Goal: Task Accomplishment & Management: Manage account settings

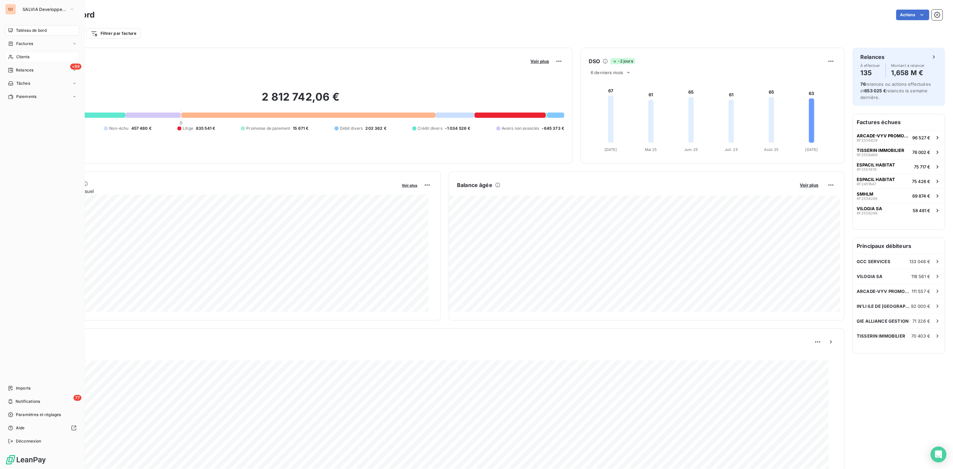
click at [23, 58] on span "Clients" at bounding box center [22, 57] width 13 height 6
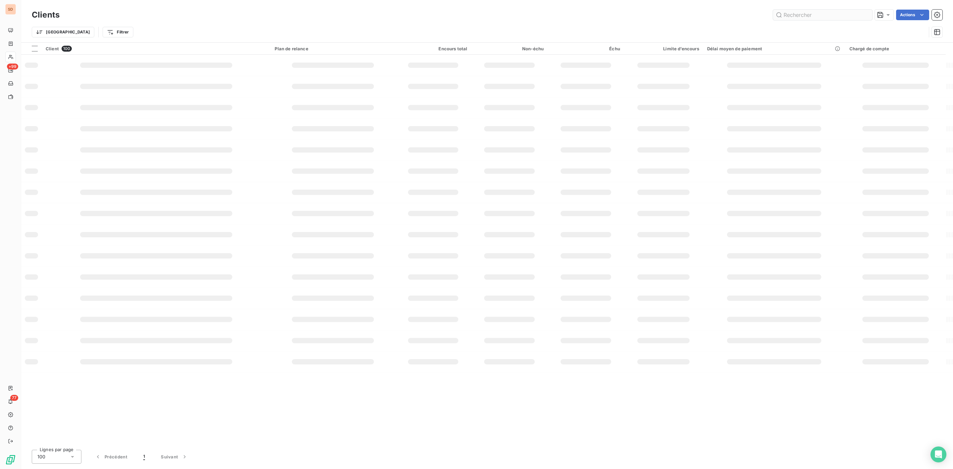
click at [813, 17] on input "text" at bounding box center [822, 15] width 99 height 11
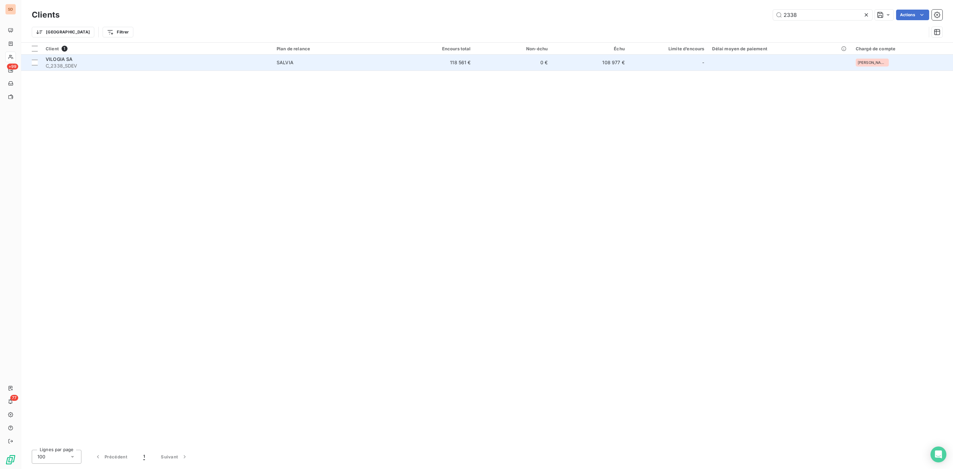
type input "2338"
click at [87, 58] on div "VILOGIA SA" at bounding box center [157, 59] width 223 height 7
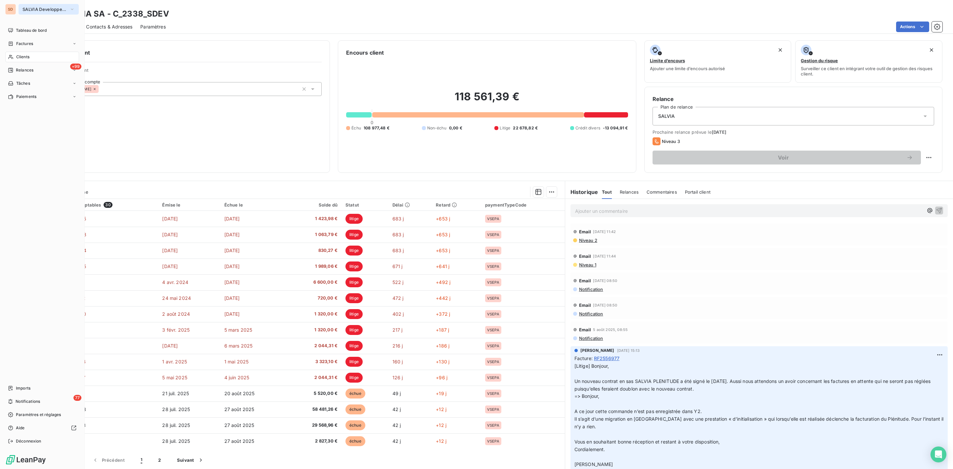
click at [30, 7] on span "SALVIA Developpement" at bounding box center [44, 9] width 44 height 5
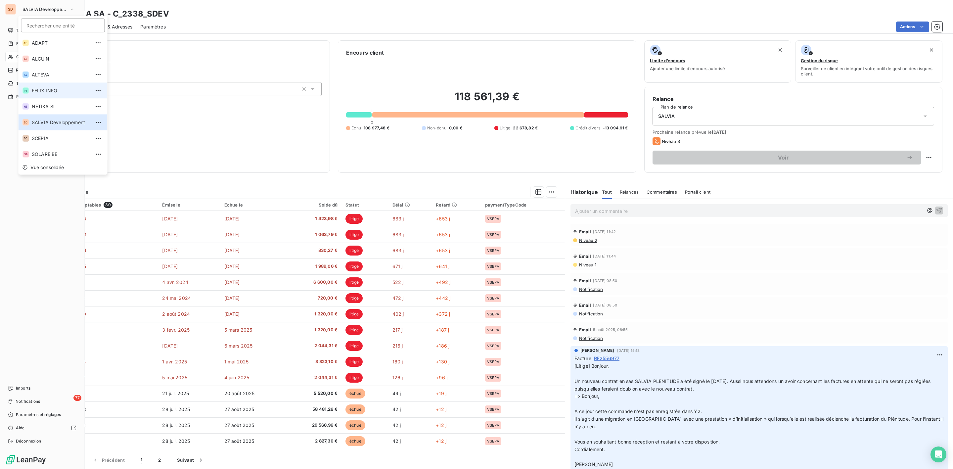
click at [45, 90] on span "FELIX INFO" at bounding box center [61, 90] width 59 height 7
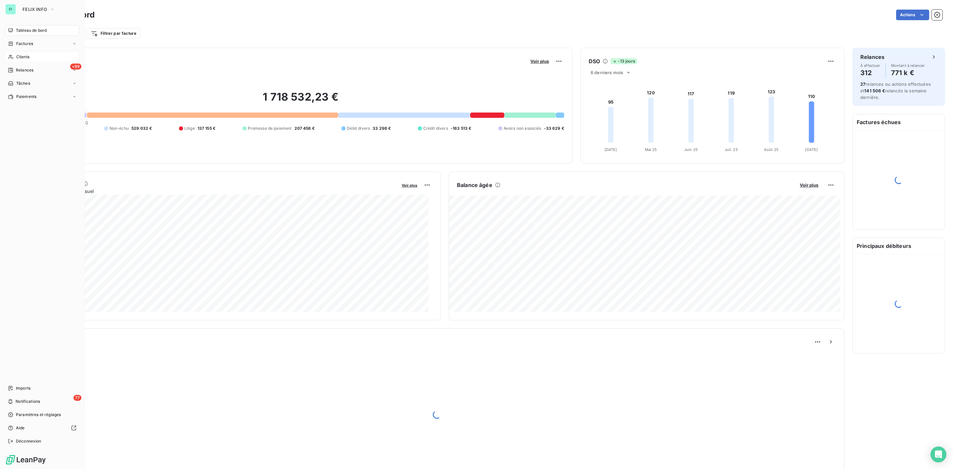
click at [29, 57] on span "Clients" at bounding box center [22, 57] width 13 height 6
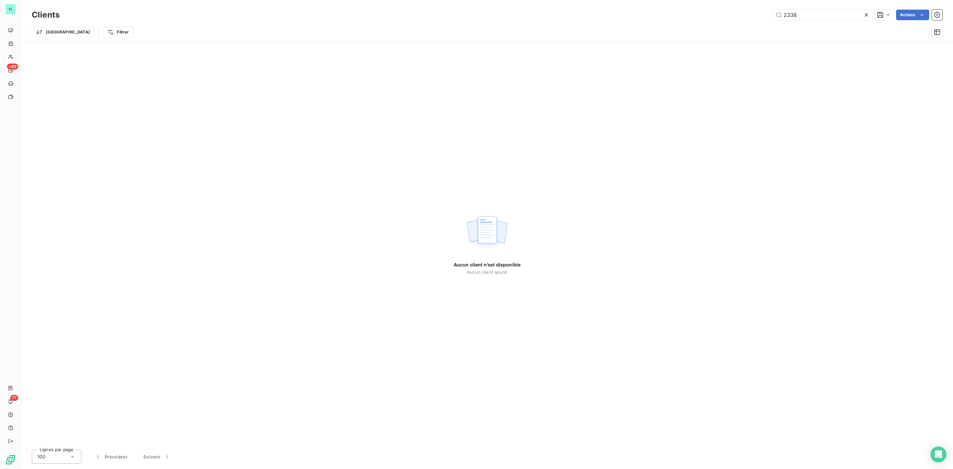
drag, startPoint x: 816, startPoint y: 17, endPoint x: 612, endPoint y: 19, distance: 203.4
click at [685, 19] on div "2338 Actions" at bounding box center [504, 15] width 875 height 11
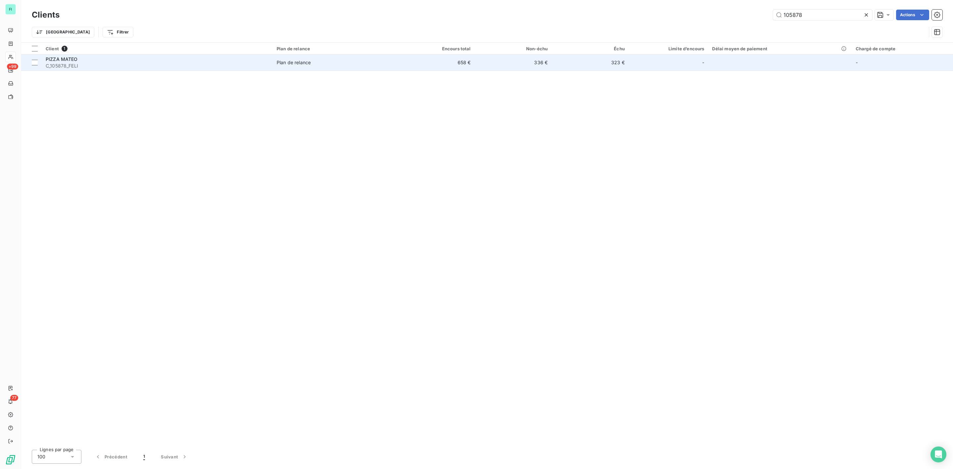
type input "105878"
click at [73, 63] on span "C_105878_FELI" at bounding box center [157, 66] width 223 height 7
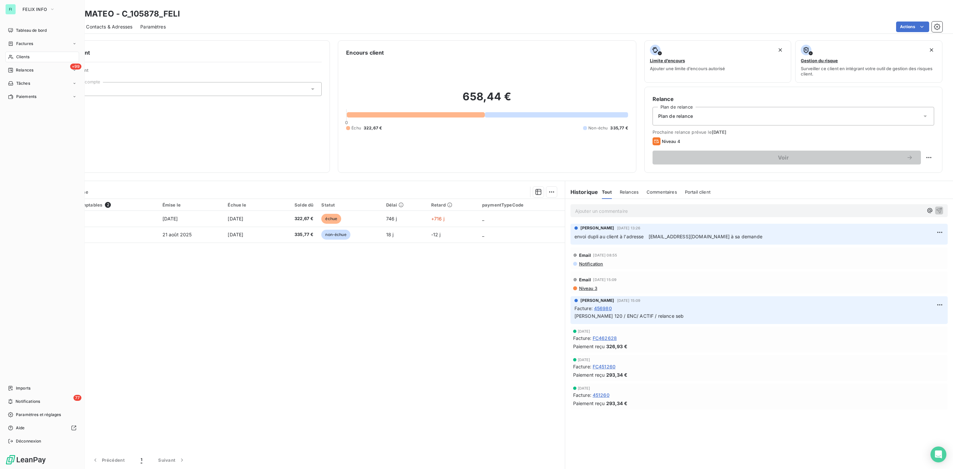
click at [16, 55] on span "Clients" at bounding box center [22, 57] width 13 height 6
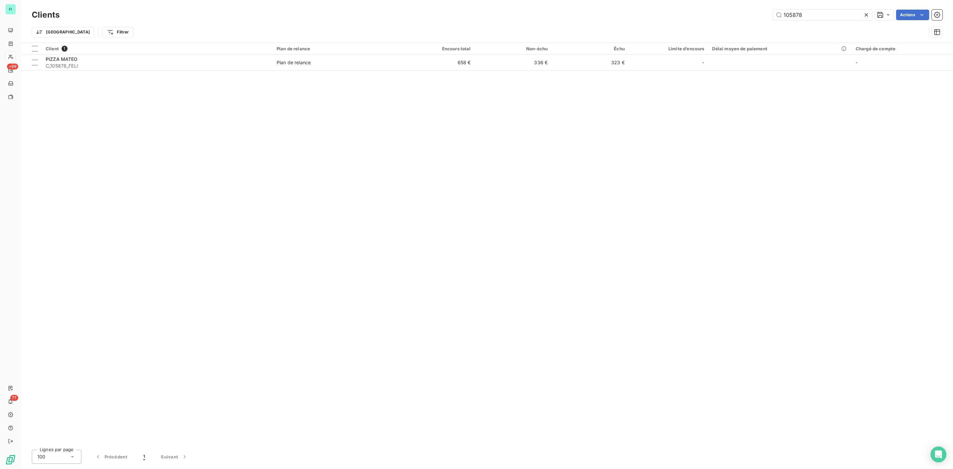
click at [661, 23] on div "Clients 105878 Actions Trier Filtrer" at bounding box center [487, 25] width 910 height 34
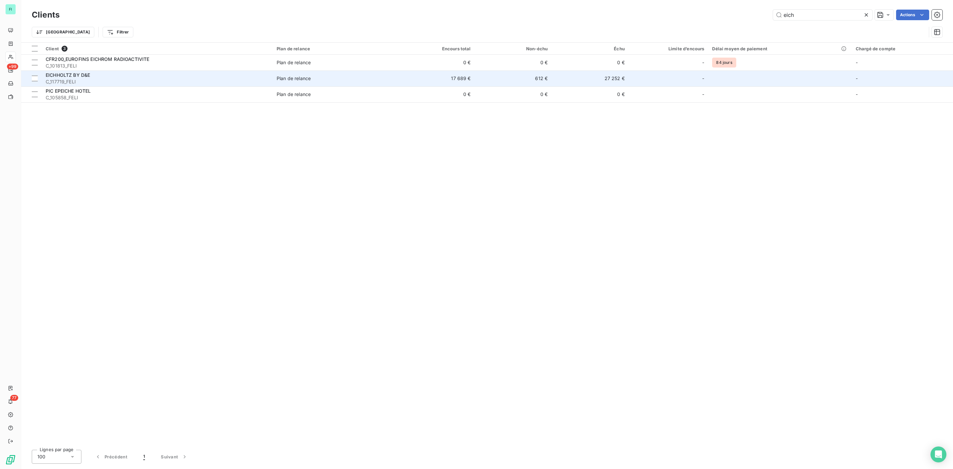
type input "eich"
click at [102, 77] on div "EICHHOLTZ BY D&E" at bounding box center [157, 75] width 223 height 7
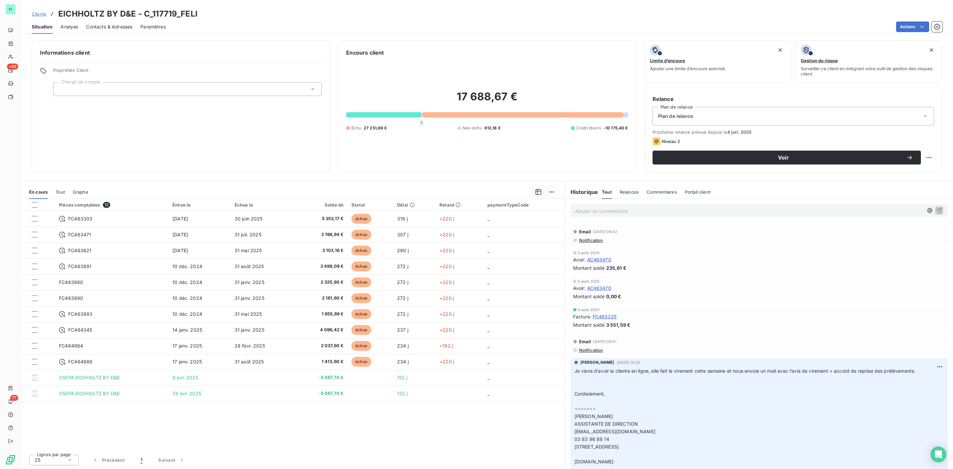
click at [123, 26] on span "Contacts & Adresses" at bounding box center [109, 26] width 46 height 7
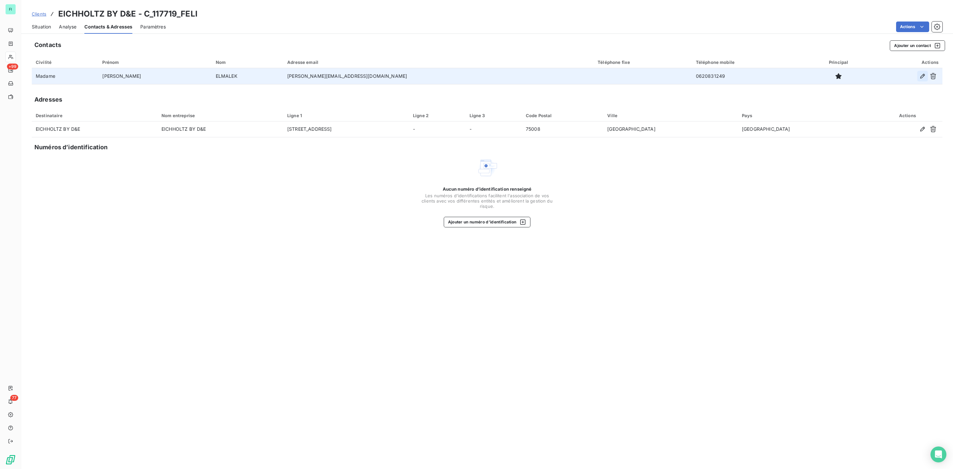
click at [921, 73] on icon "button" at bounding box center [922, 76] width 7 height 7
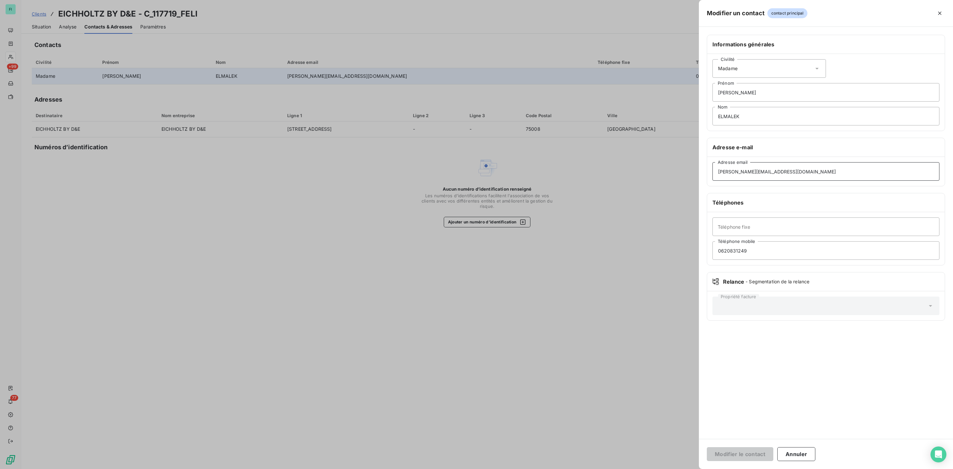
drag, startPoint x: 803, startPoint y: 175, endPoint x: 631, endPoint y: 175, distance: 171.7
click at [633, 468] on div "Modifier un contact contact principal Informations générales Civilité Madame St…" at bounding box center [476, 469] width 953 height 0
click at [771, 249] on input "0620831249" at bounding box center [825, 250] width 227 height 19
click at [940, 10] on icon "button" at bounding box center [939, 13] width 7 height 7
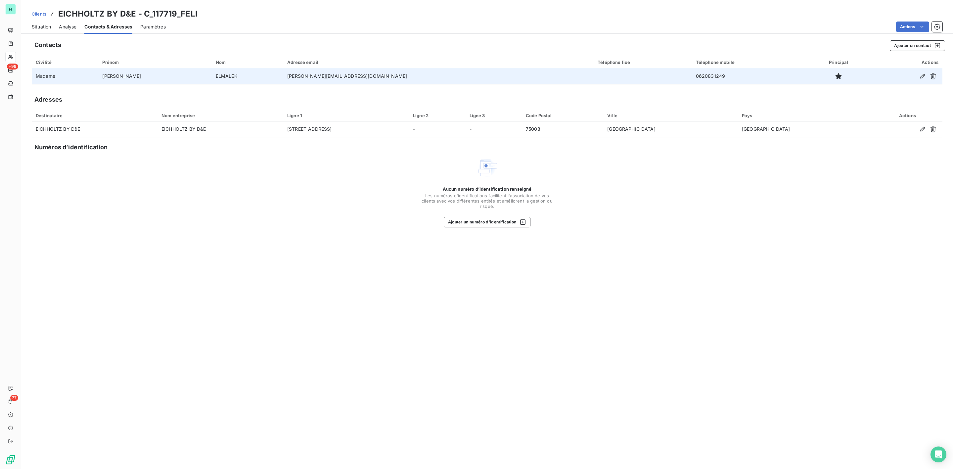
drag, startPoint x: 47, startPoint y: 29, endPoint x: 199, endPoint y: 33, distance: 152.2
click at [47, 29] on span "Situation" at bounding box center [41, 26] width 19 height 7
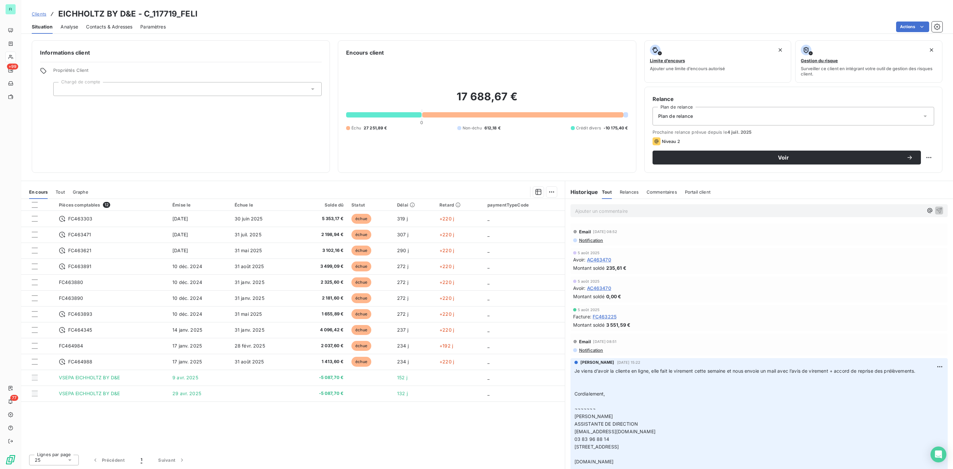
click at [611, 213] on p "Ajouter un commentaire ﻿" at bounding box center [749, 211] width 348 height 8
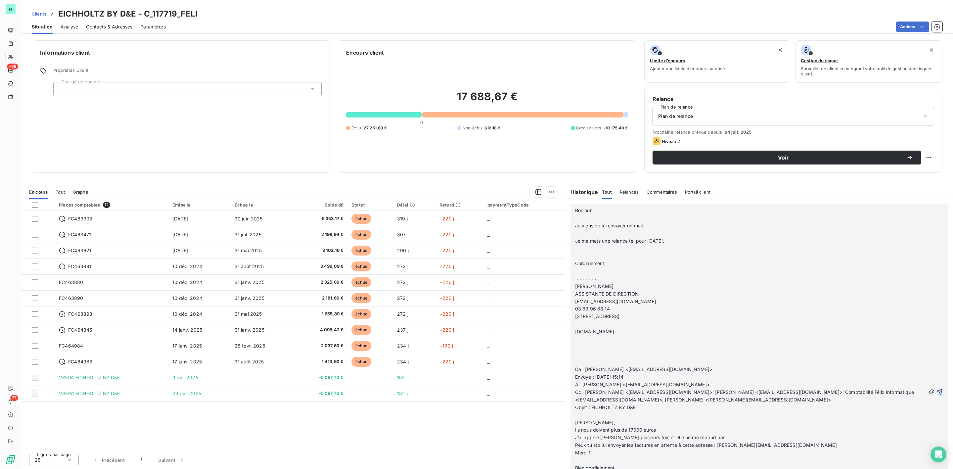
click at [937, 390] on icon "button" at bounding box center [940, 392] width 6 height 6
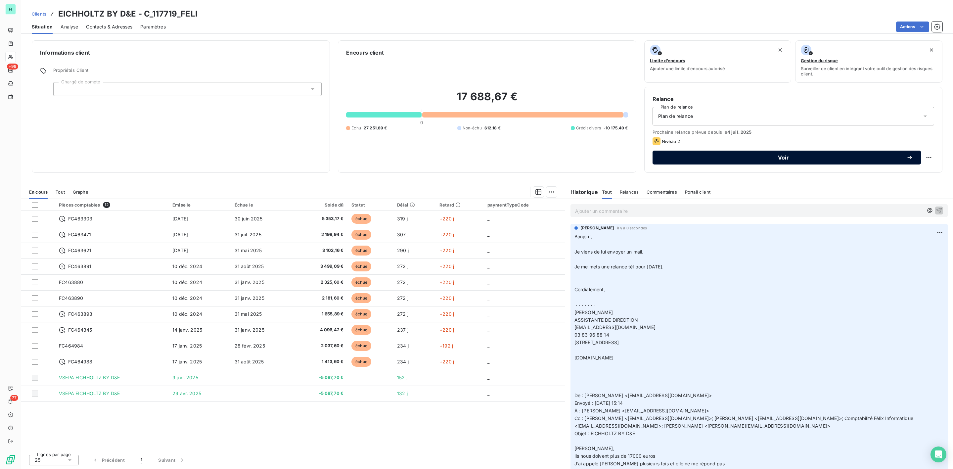
click at [787, 157] on span "Voir" at bounding box center [783, 157] width 246 height 5
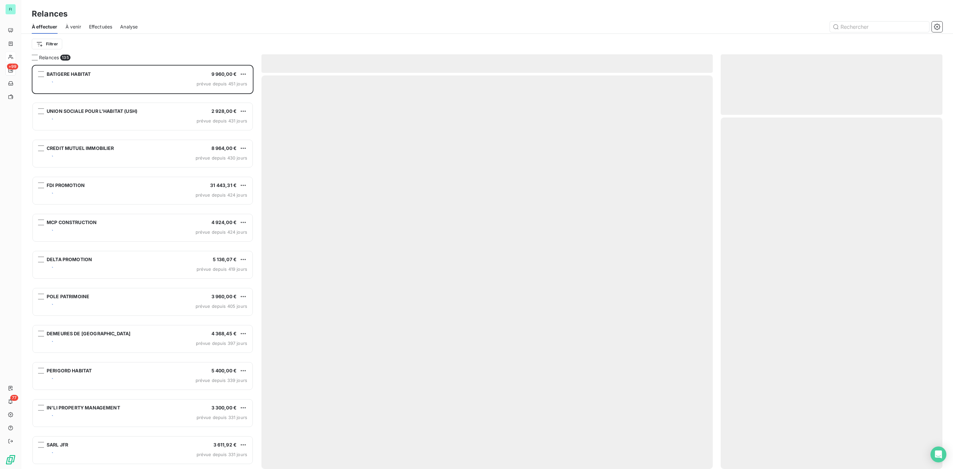
scroll to position [397, 214]
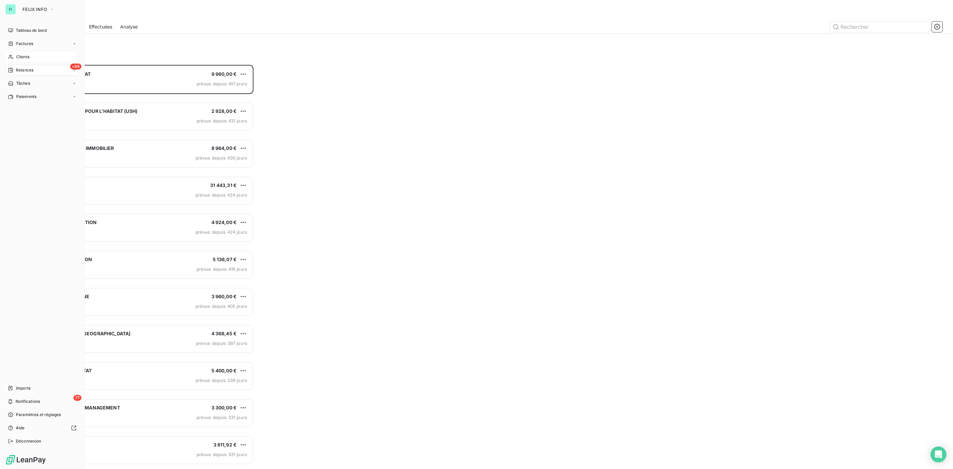
click at [16, 30] on span "Tableau de bord" at bounding box center [31, 30] width 31 height 6
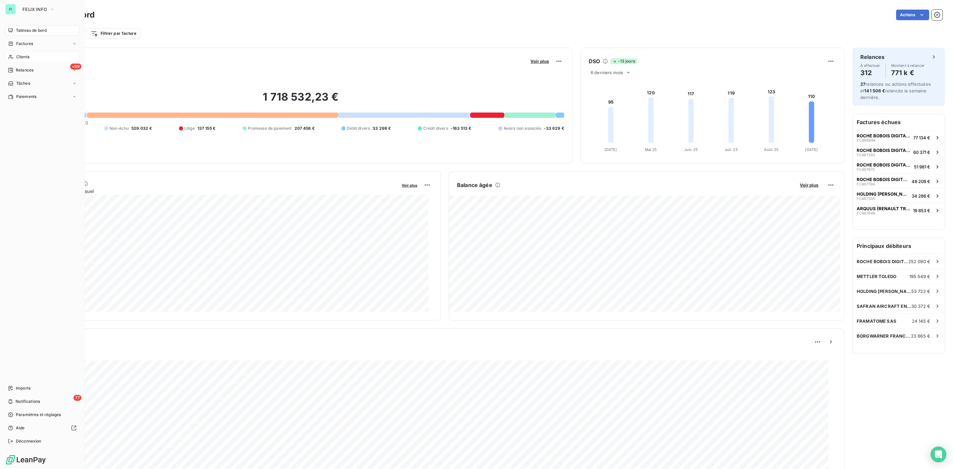
click at [26, 58] on span "Clients" at bounding box center [22, 57] width 13 height 6
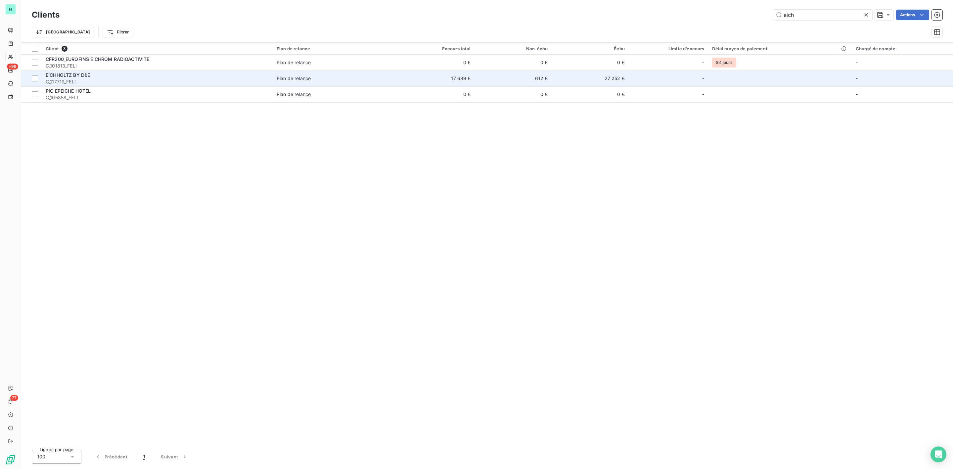
click at [103, 76] on div "EICHHOLTZ BY D&E" at bounding box center [157, 75] width 223 height 7
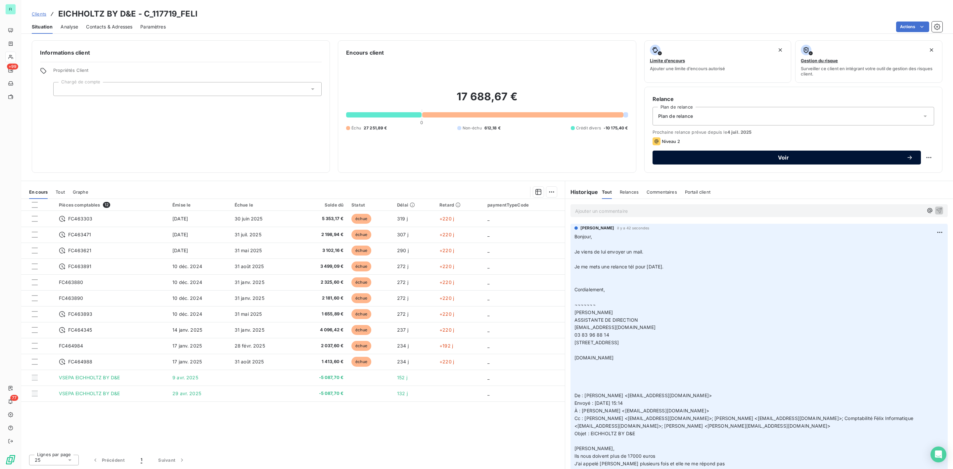
click at [762, 158] on span "Voir" at bounding box center [783, 157] width 246 height 5
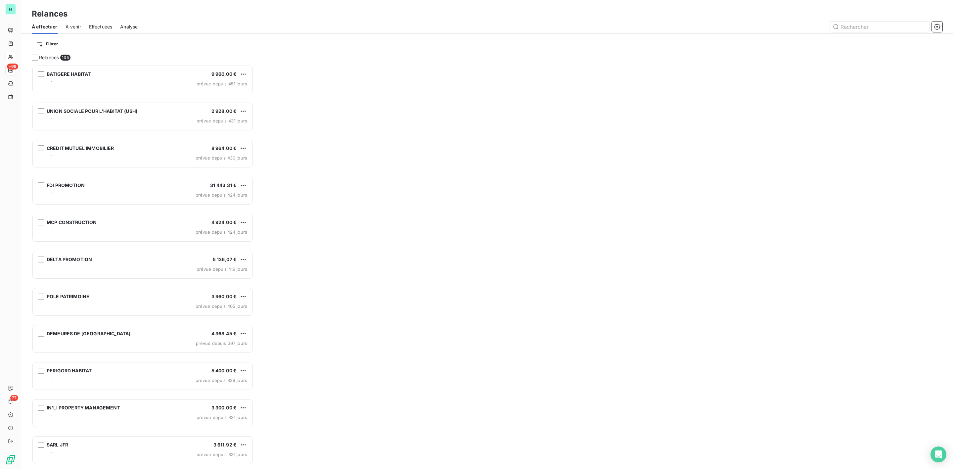
scroll to position [397, 214]
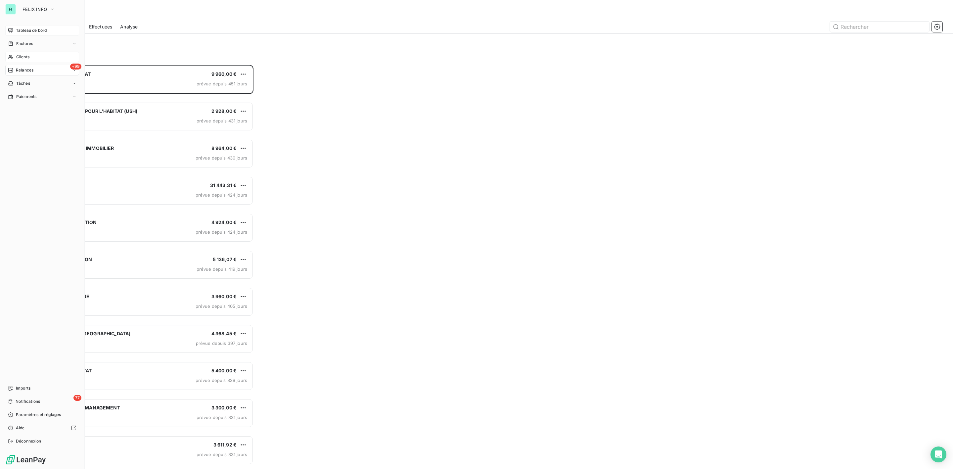
drag, startPoint x: 21, startPoint y: 31, endPoint x: 17, endPoint y: 31, distance: 4.0
click at [17, 31] on span "Tableau de bord" at bounding box center [31, 30] width 31 height 6
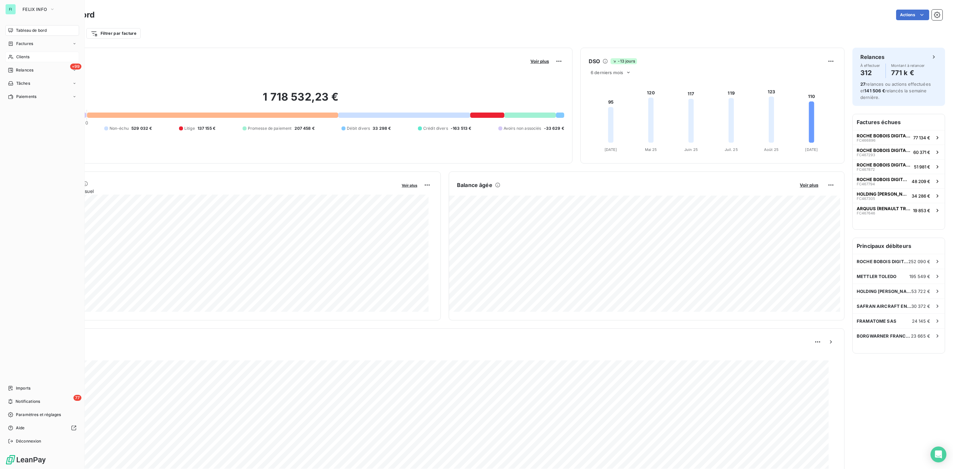
click at [21, 54] on span "Clients" at bounding box center [22, 57] width 13 height 6
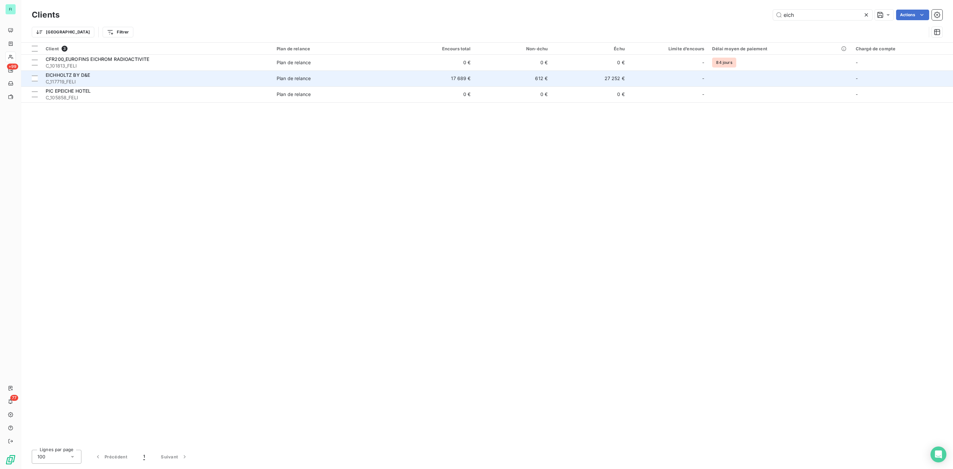
click at [84, 77] on span "EICHHOLTZ BY D&E" at bounding box center [68, 75] width 44 height 6
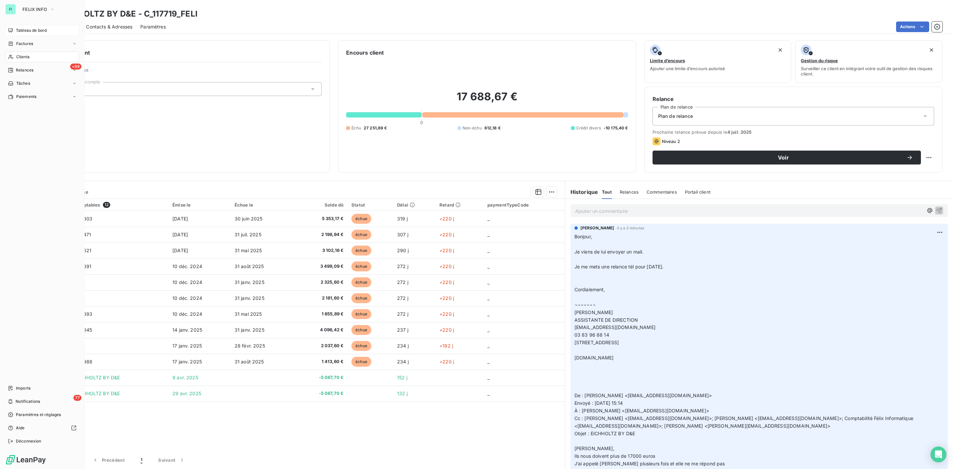
click at [17, 28] on span "Tableau de bord" at bounding box center [31, 30] width 31 height 6
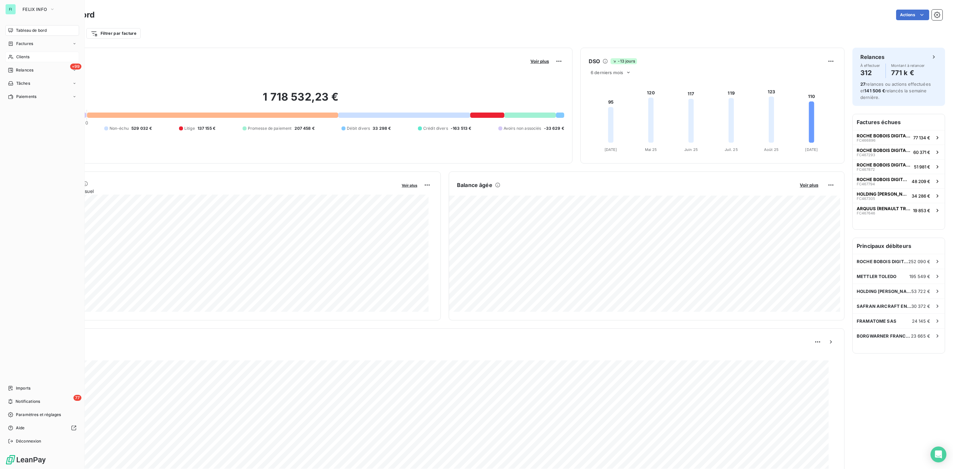
click at [25, 56] on span "Clients" at bounding box center [22, 57] width 13 height 6
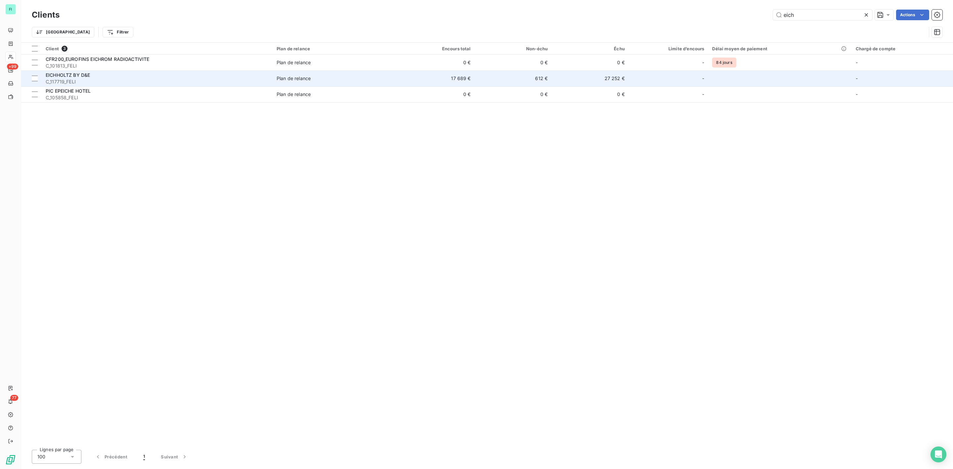
click at [75, 74] on span "EICHHOLTZ BY D&E" at bounding box center [68, 75] width 44 height 6
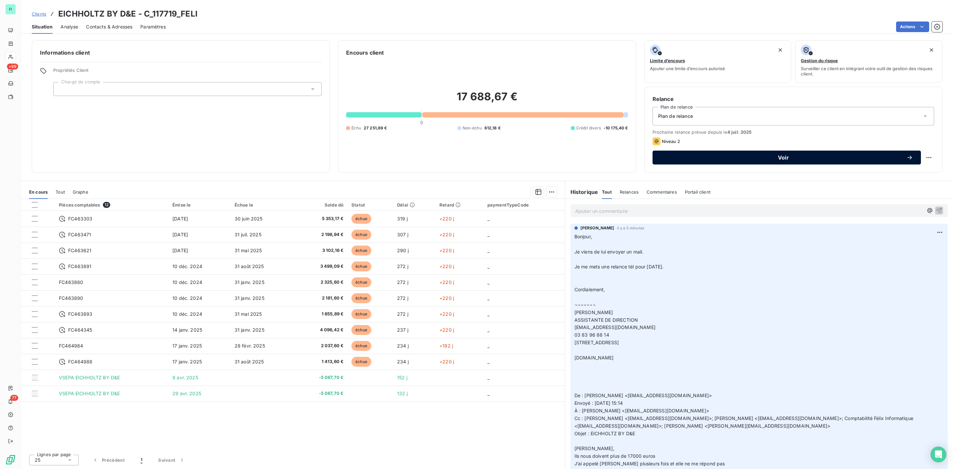
click at [784, 157] on span "Voir" at bounding box center [783, 157] width 246 height 5
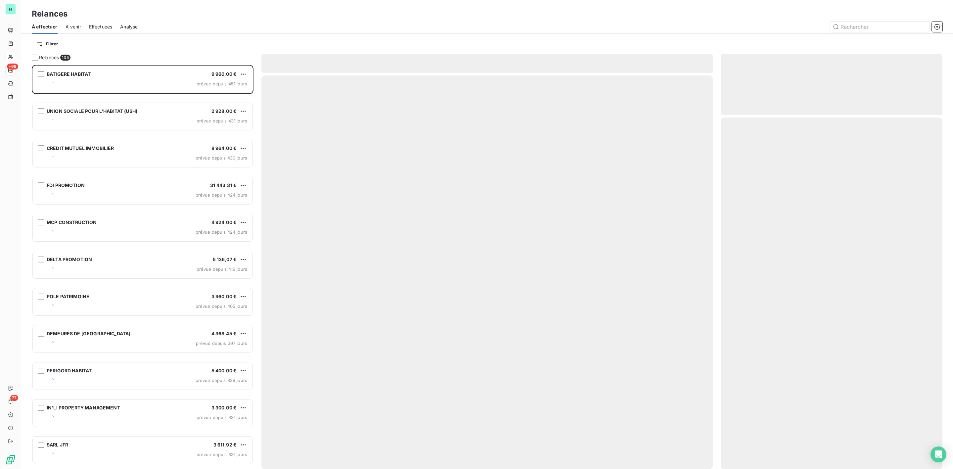
scroll to position [397, 214]
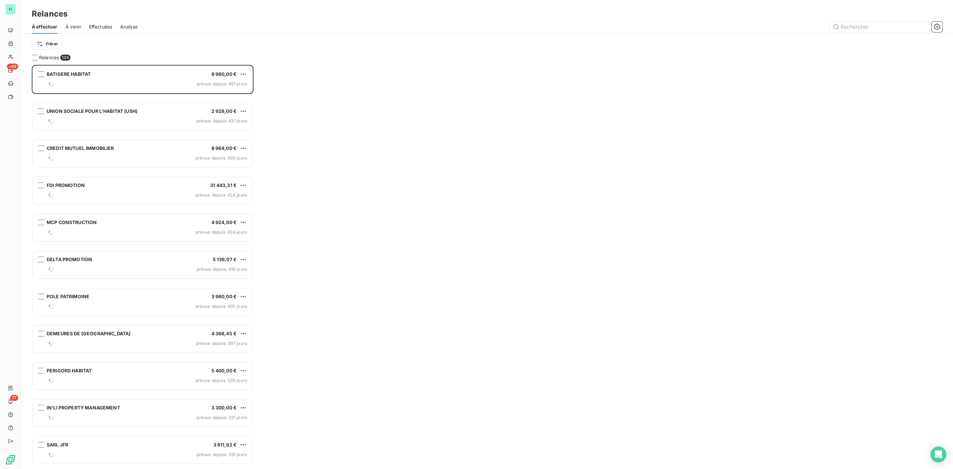
scroll to position [397, 214]
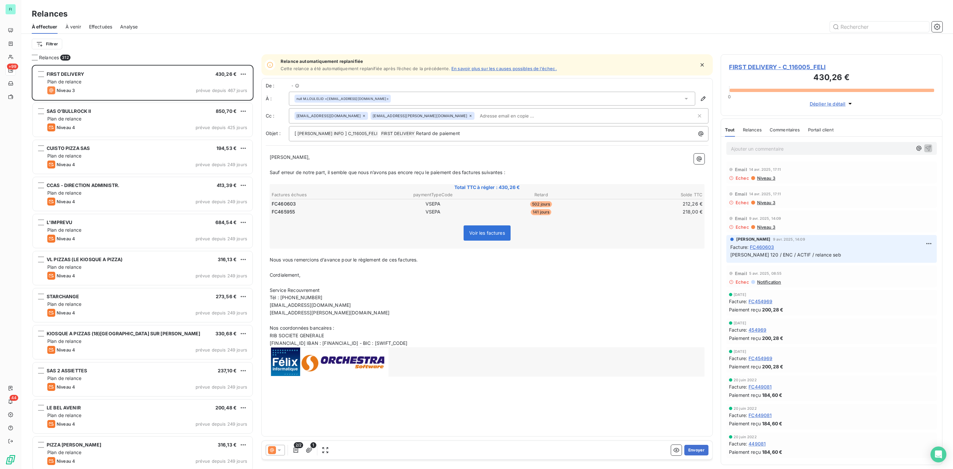
scroll to position [397, 214]
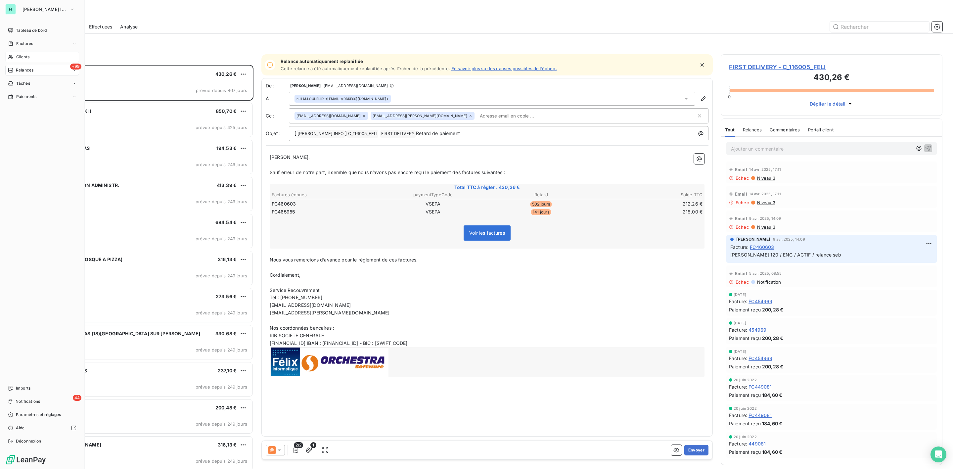
click at [20, 56] on span "Clients" at bounding box center [22, 57] width 13 height 6
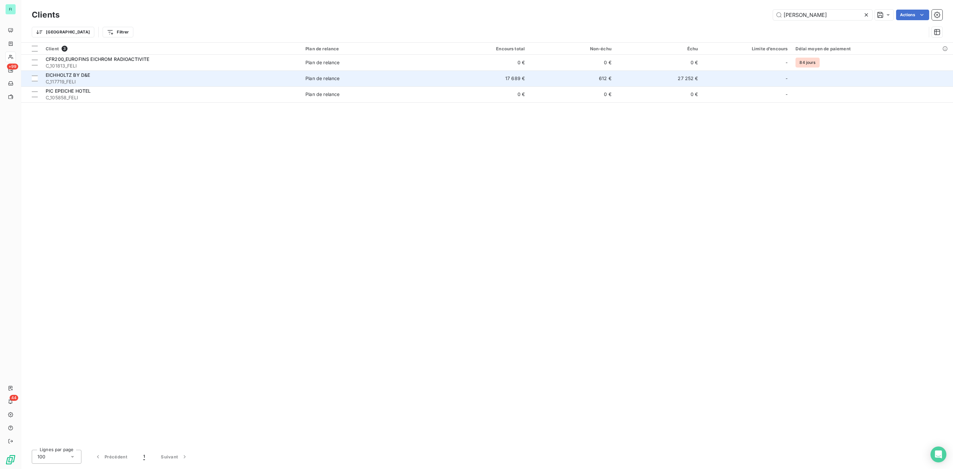
click at [97, 79] on span "C_117719_FELI" at bounding box center [172, 81] width 252 height 7
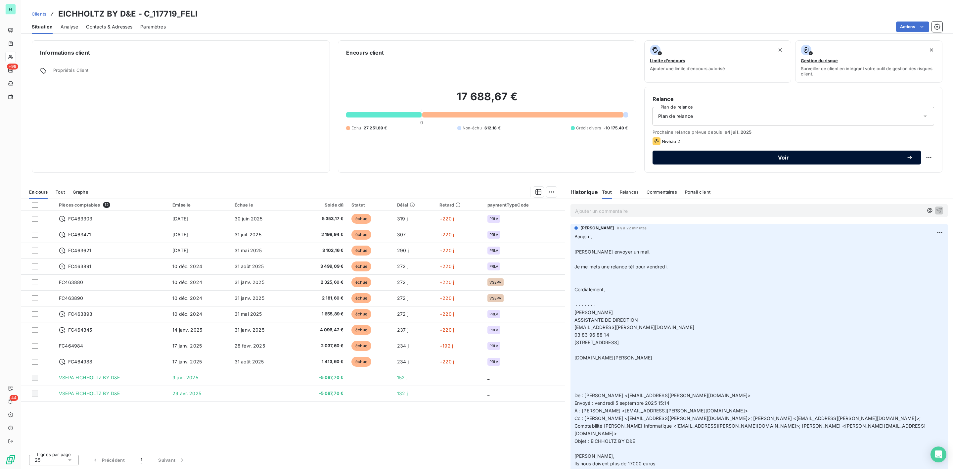
click at [767, 159] on span "Voir" at bounding box center [783, 157] width 246 height 5
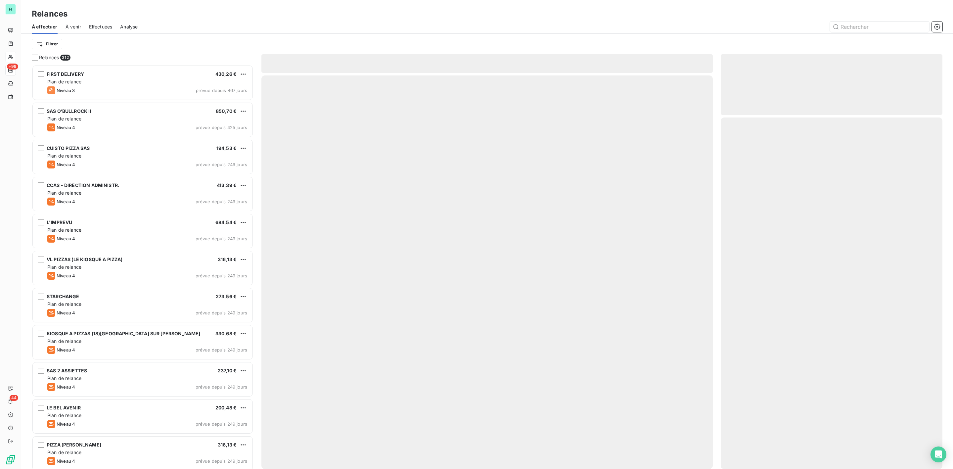
scroll to position [397, 214]
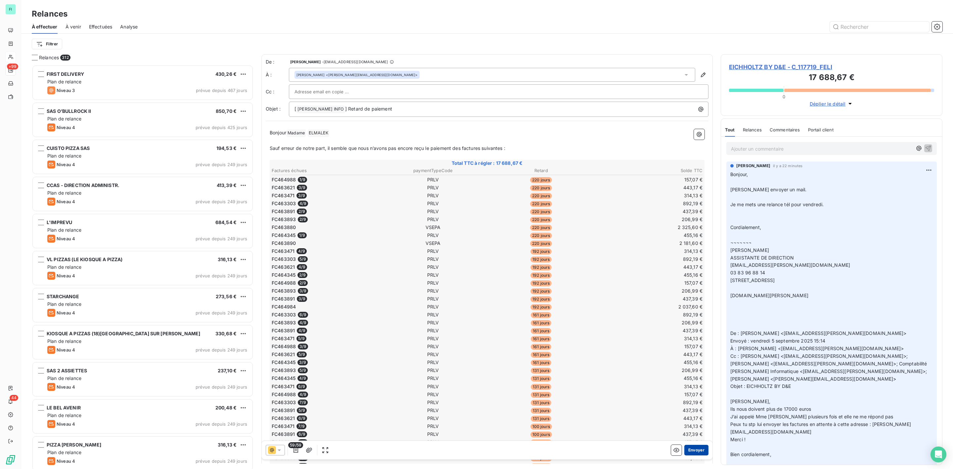
click at [690, 447] on button "Envoyer" at bounding box center [696, 450] width 24 height 11
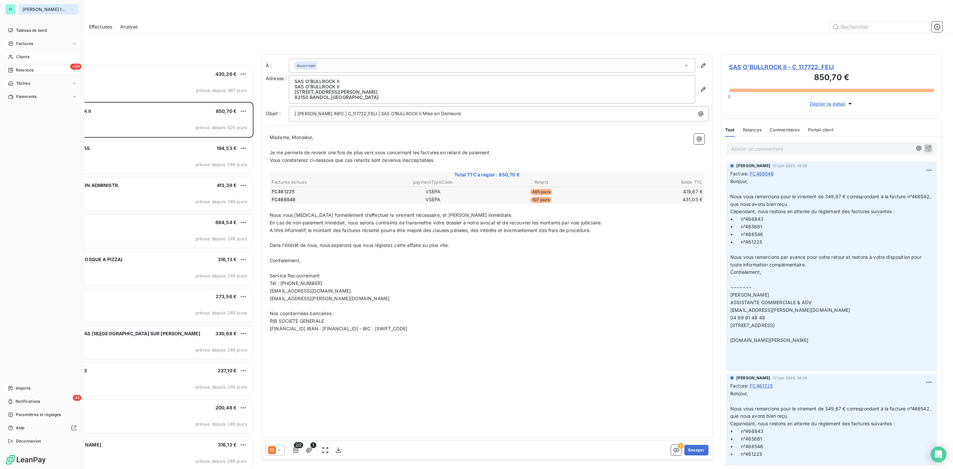
click at [30, 11] on span "FELIX INFO" at bounding box center [44, 9] width 44 height 5
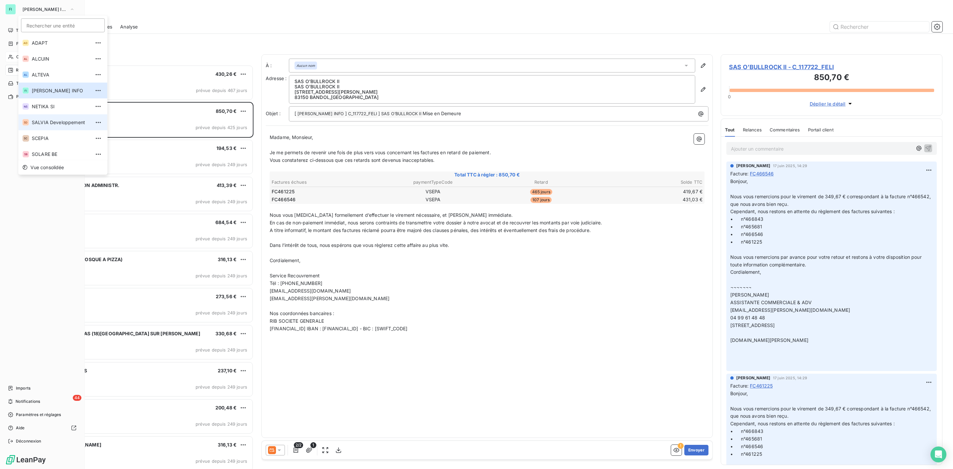
click at [47, 122] on span "SALVIA Developpement" at bounding box center [61, 122] width 59 height 7
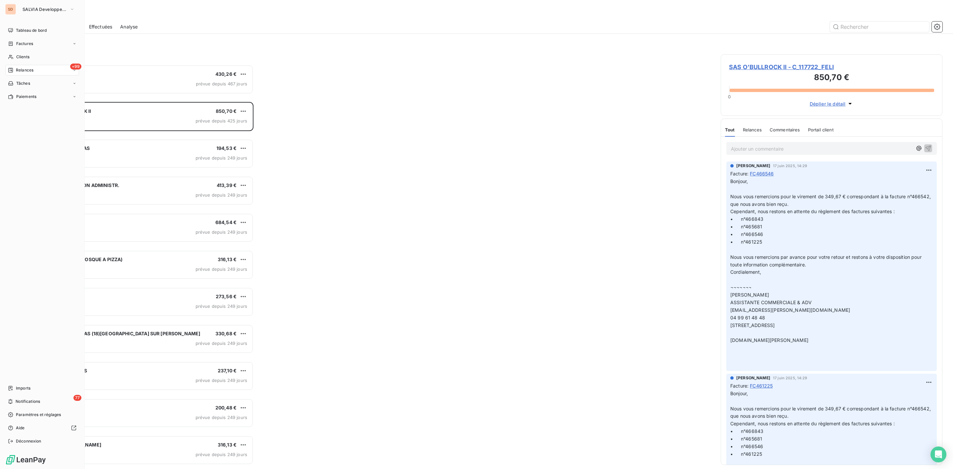
scroll to position [397, 214]
click at [24, 55] on span "Clients" at bounding box center [22, 57] width 13 height 6
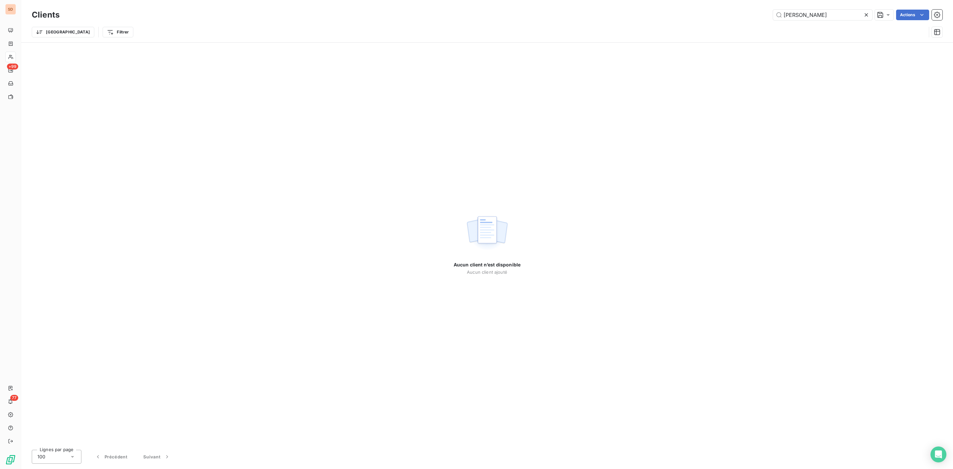
drag, startPoint x: 819, startPoint y: 15, endPoint x: 726, endPoint y: 15, distance: 92.3
click at [738, 15] on div "eich Actions" at bounding box center [504, 15] width 875 height 11
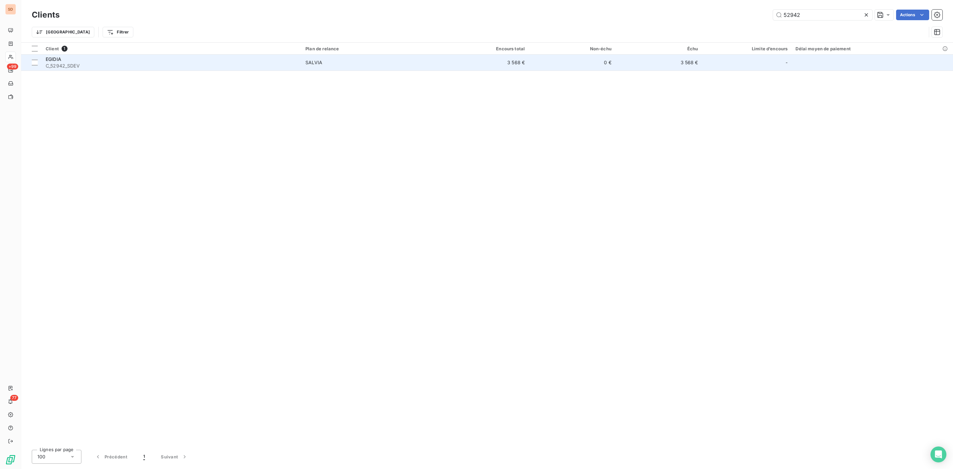
type input "52942"
click at [83, 59] on div "EGIDIA" at bounding box center [172, 59] width 252 height 7
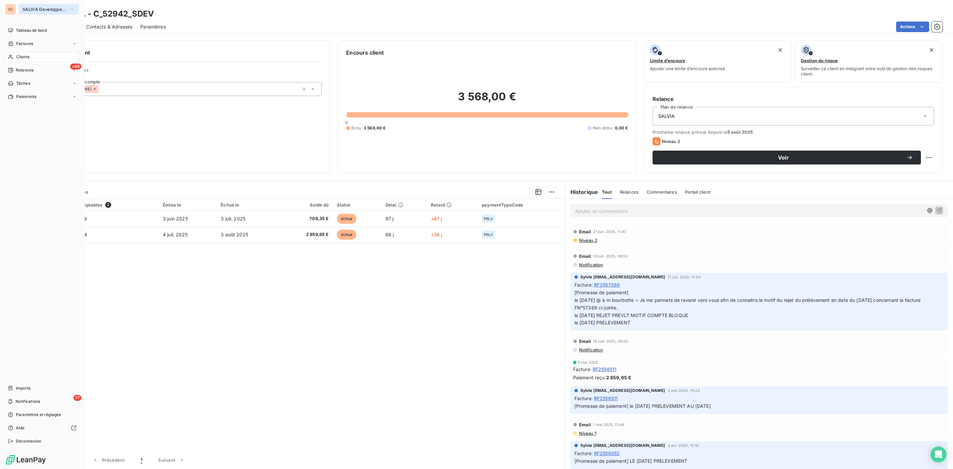
click at [46, 8] on span "SALVIA Developpement" at bounding box center [44, 9] width 44 height 5
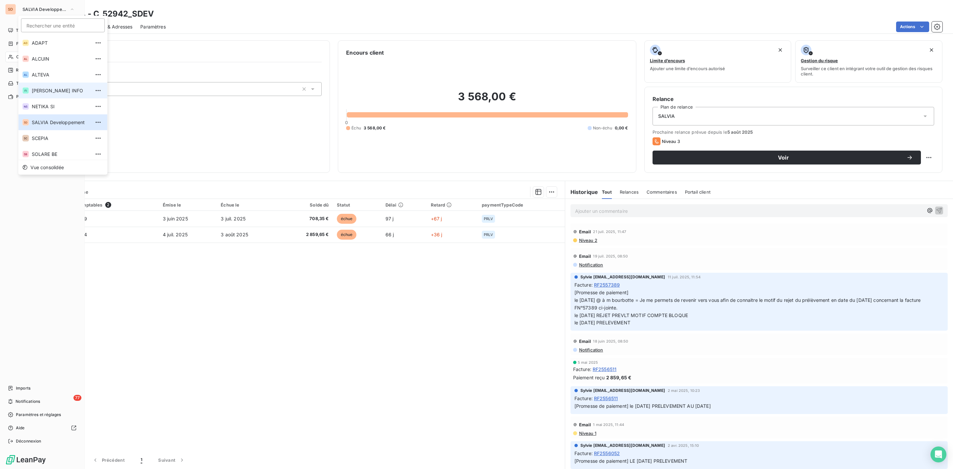
click at [44, 88] on span "FELIX INFO" at bounding box center [61, 90] width 59 height 7
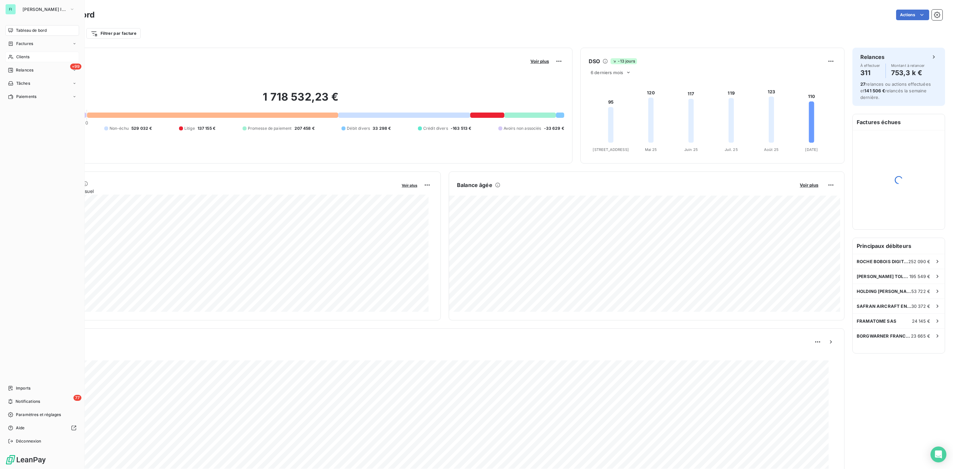
click at [23, 53] on div "Clients" at bounding box center [42, 57] width 74 height 11
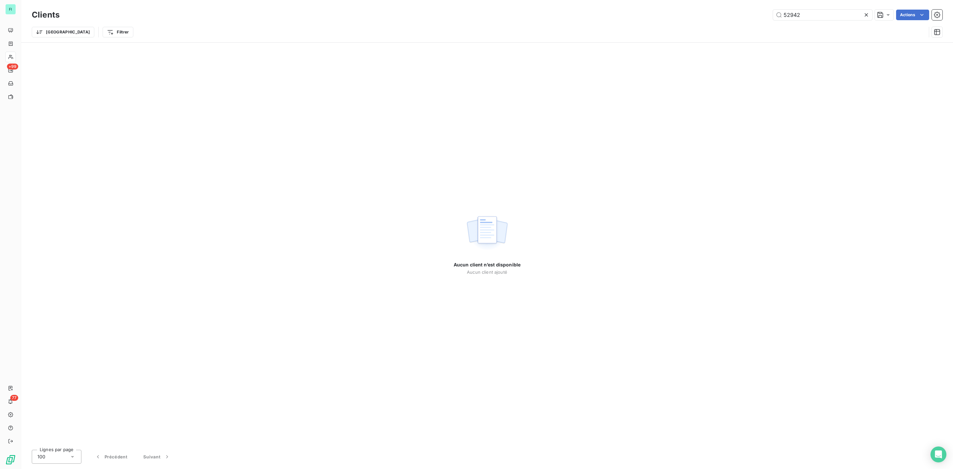
drag, startPoint x: 809, startPoint y: 11, endPoint x: 615, endPoint y: 12, distance: 194.2
click at [678, 12] on div "52942 Actions" at bounding box center [504, 15] width 875 height 11
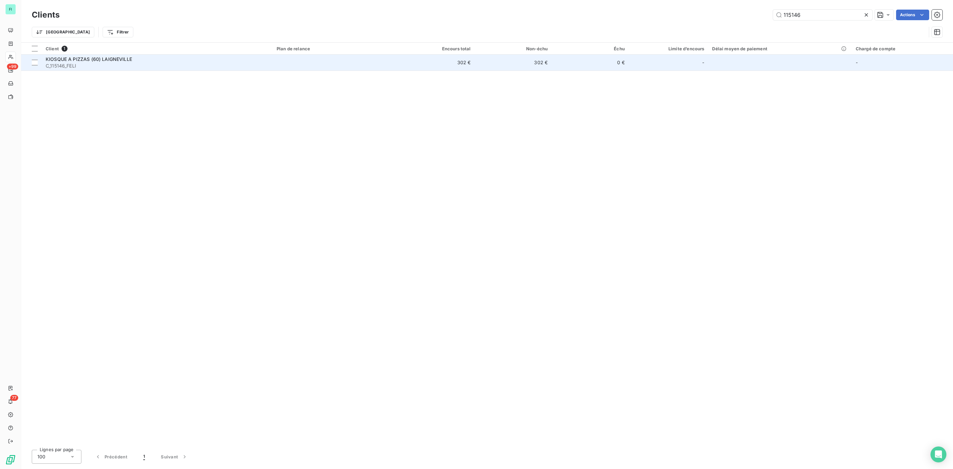
type input "115146"
click at [86, 64] on span "C_115146_FELI" at bounding box center [157, 66] width 223 height 7
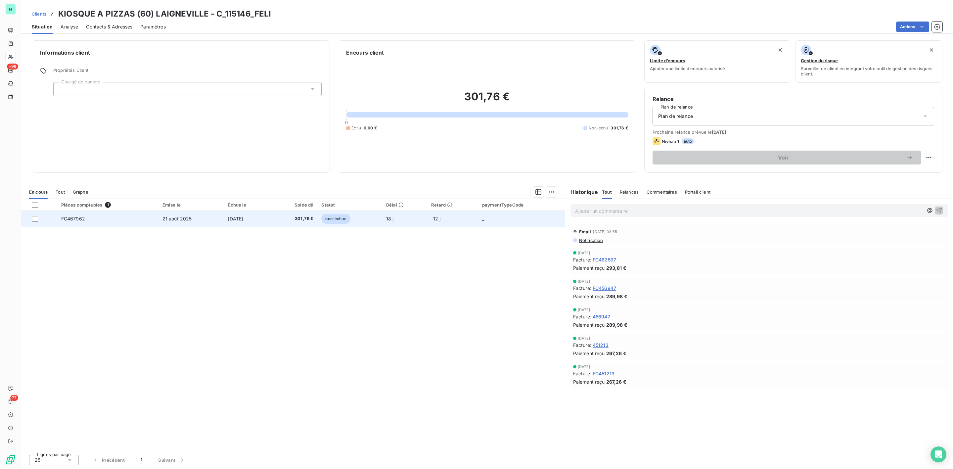
click at [306, 218] on span "301,76 €" at bounding box center [293, 218] width 39 height 7
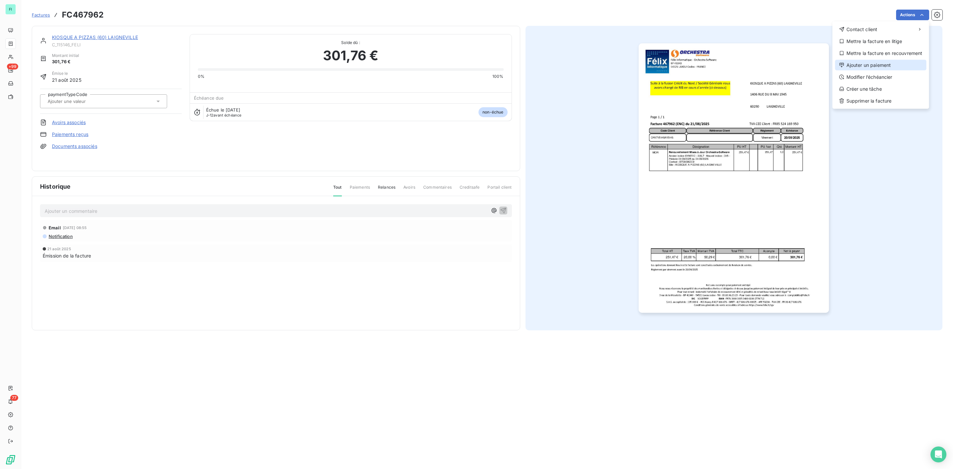
click at [880, 61] on div "Ajouter un paiement" at bounding box center [880, 65] width 91 height 11
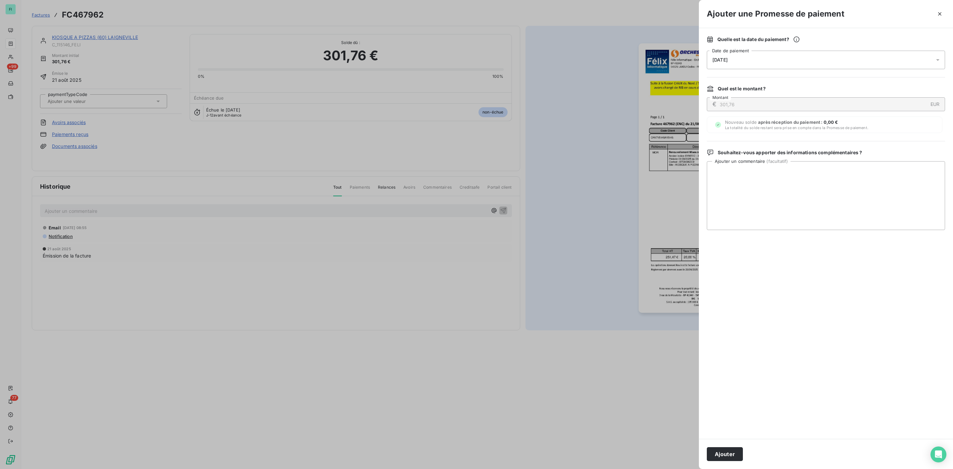
click at [714, 61] on span "09/09/2025" at bounding box center [719, 59] width 15 height 5
click at [737, 154] on button "23" at bounding box center [738, 154] width 13 height 13
click at [840, 172] on textarea "Ajouter un commentaire ( facultatif )" at bounding box center [826, 195] width 238 height 69
paste textarea "Bonjour Le virement a été programmé au 15 septembre Bonne réception Cordialemen…"
type textarea "Bonjour Le virement a été programmé au 15 septembre Bonne réception Cordialemen…"
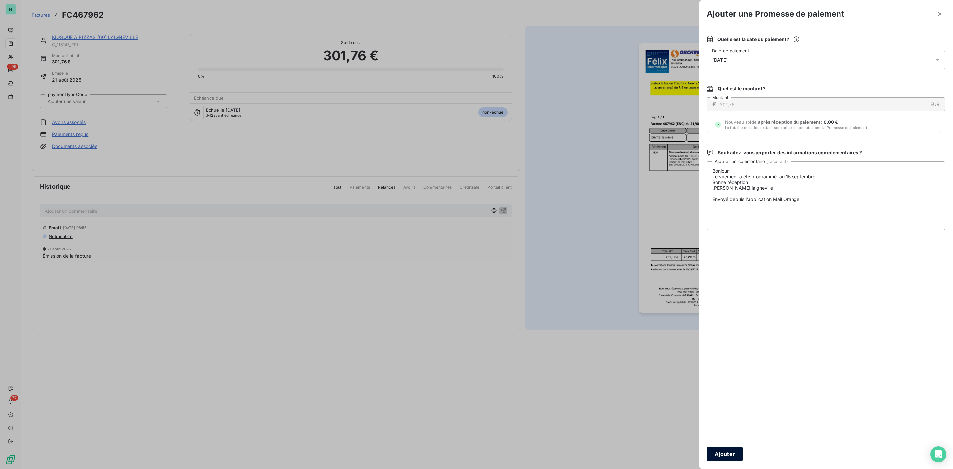
click at [730, 459] on button "Ajouter" at bounding box center [725, 454] width 36 height 14
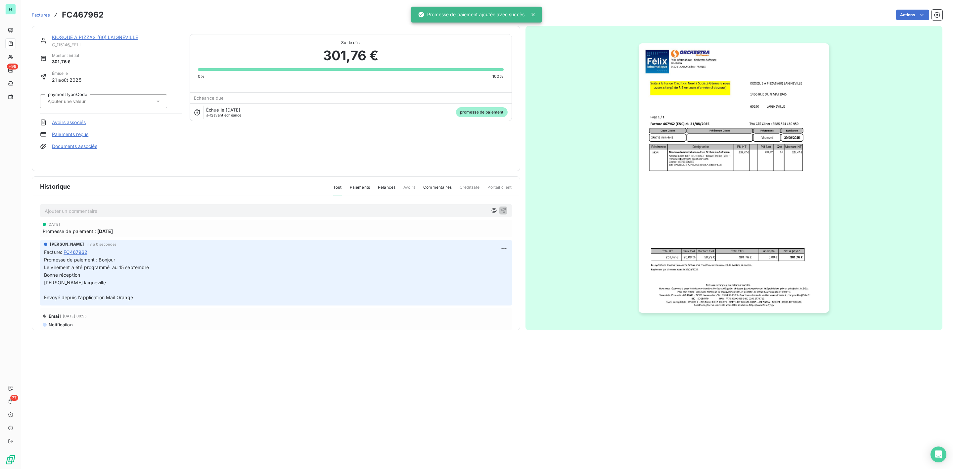
click at [97, 39] on link "KIOSQUE A PIZZAS (60) LAIGNEVILLE" at bounding box center [95, 37] width 86 height 6
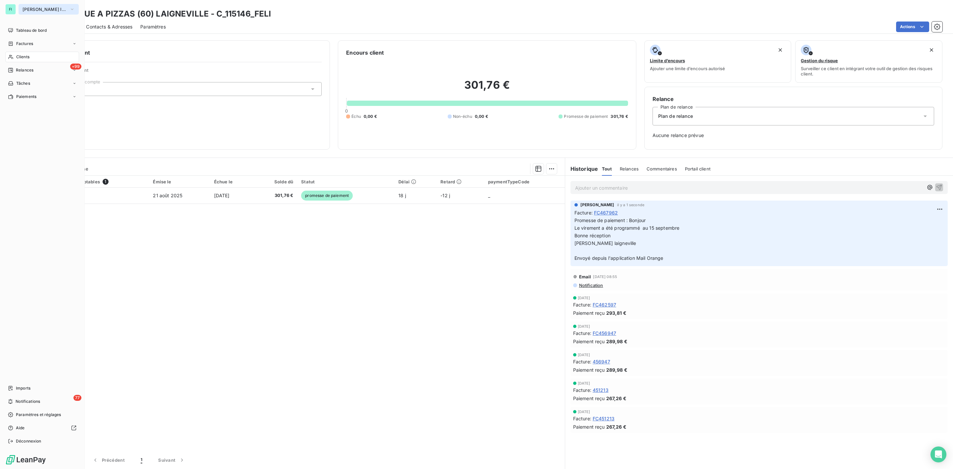
click at [32, 8] on span "FELIX INFO" at bounding box center [44, 9] width 44 height 5
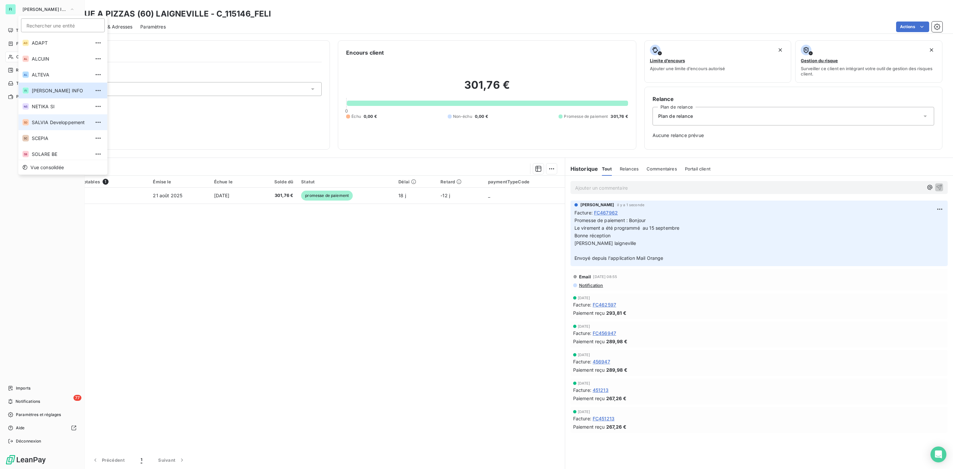
click at [40, 123] on span "SALVIA Developpement" at bounding box center [61, 122] width 59 height 7
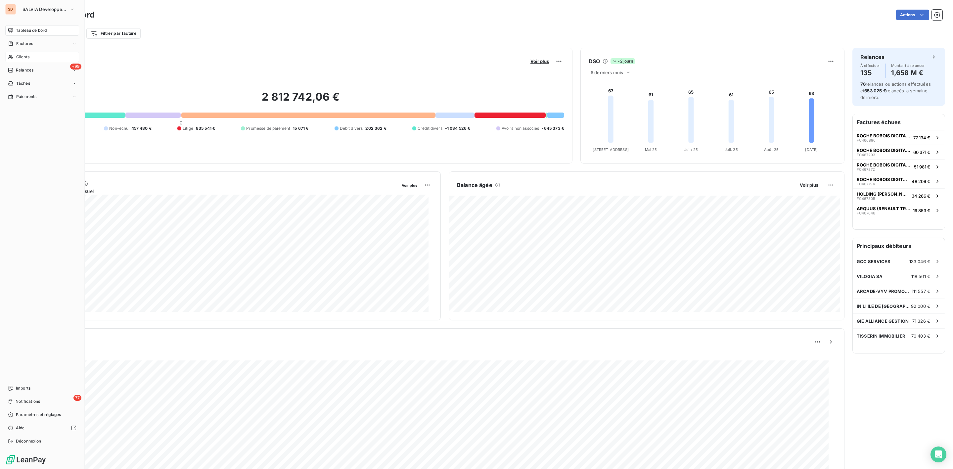
click at [23, 57] on span "Clients" at bounding box center [22, 57] width 13 height 6
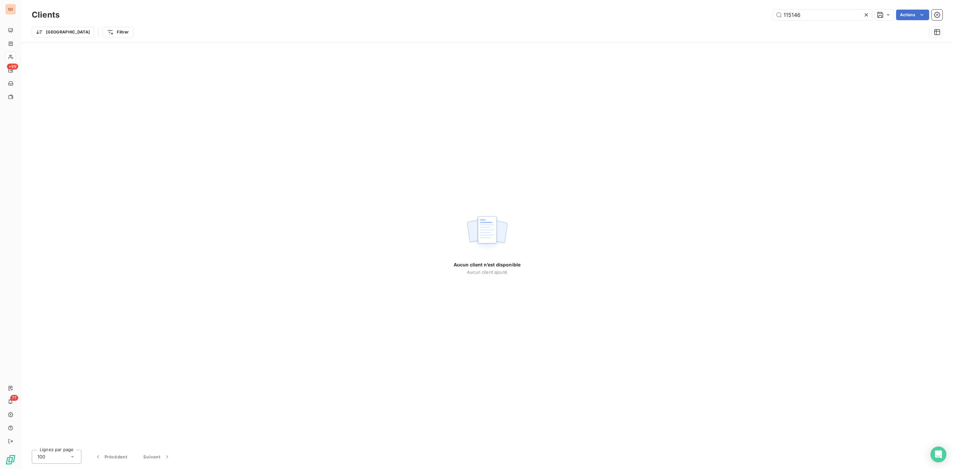
drag, startPoint x: 816, startPoint y: 13, endPoint x: 595, endPoint y: 14, distance: 220.3
click at [687, 14] on div "115146 Actions" at bounding box center [504, 15] width 875 height 11
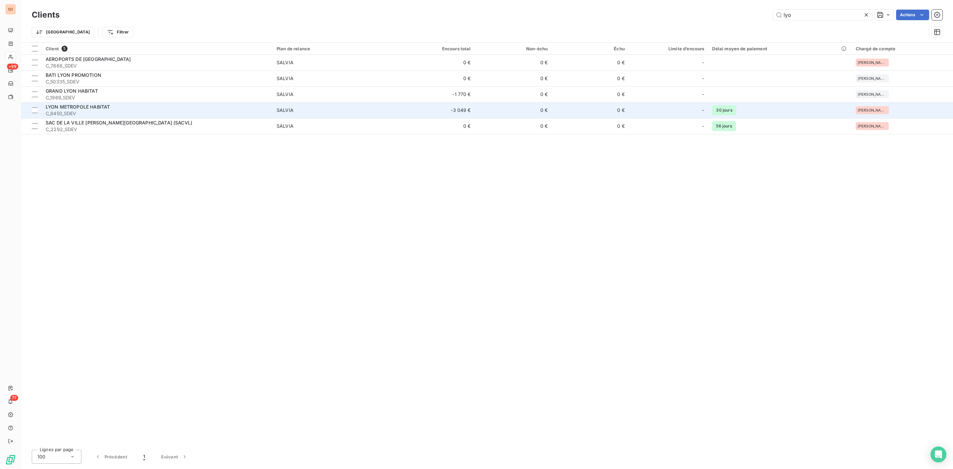
type input "lyo"
click at [108, 108] on span "LYON METROPOLE HABITAT" at bounding box center [78, 107] width 64 height 6
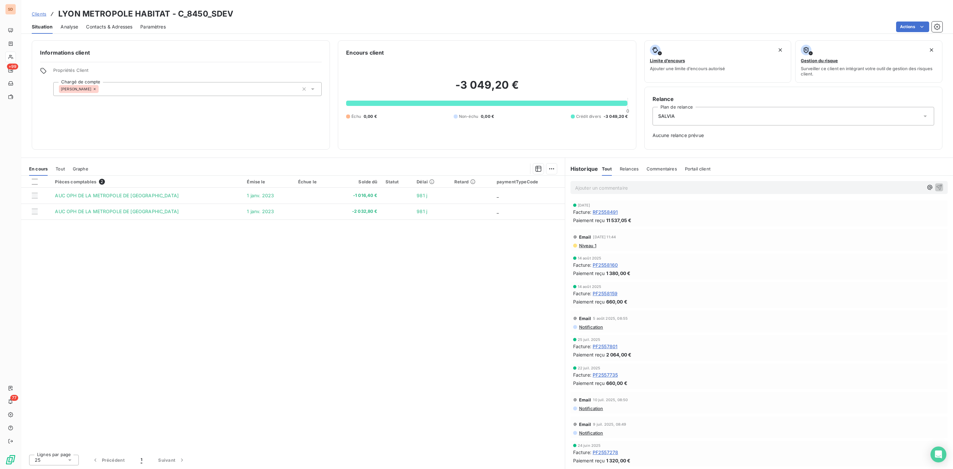
click at [122, 25] on span "Contacts & Adresses" at bounding box center [109, 26] width 46 height 7
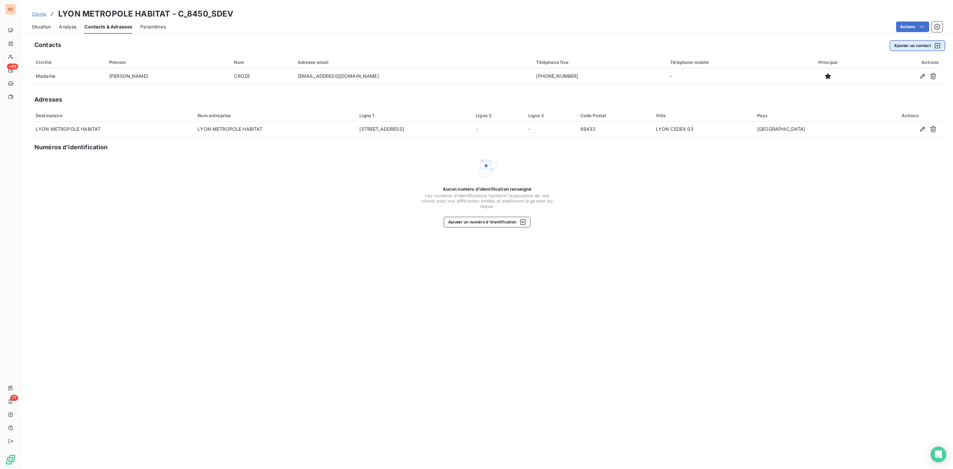
click at [922, 47] on button "Ajouter un contact" at bounding box center [916, 45] width 55 height 11
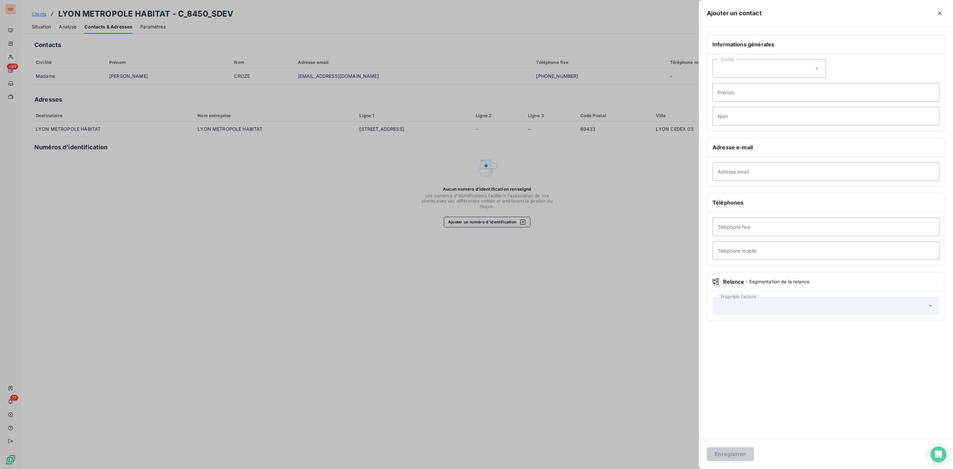
click at [816, 69] on icon at bounding box center [816, 69] width 3 height 2
click at [739, 93] on li "Monsieur" at bounding box center [768, 97] width 113 height 12
click at [739, 97] on input "Prénom" at bounding box center [825, 92] width 227 height 19
paste input "Johann"
type input "Johann"
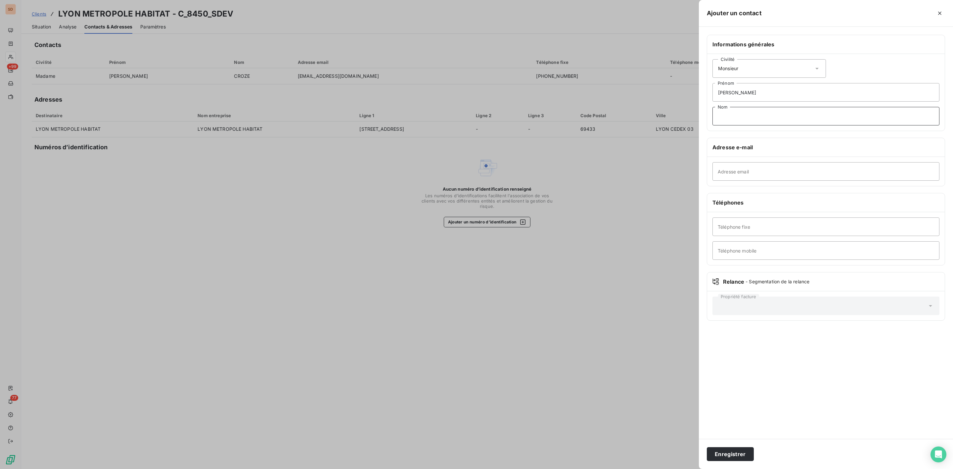
click at [729, 120] on input "Nom" at bounding box center [825, 116] width 227 height 19
paste input "GARDIN"
type input "GARDIN"
click at [745, 248] on input "Téléphone mobile" at bounding box center [825, 250] width 227 height 19
paste input "06.46.75.22.62"
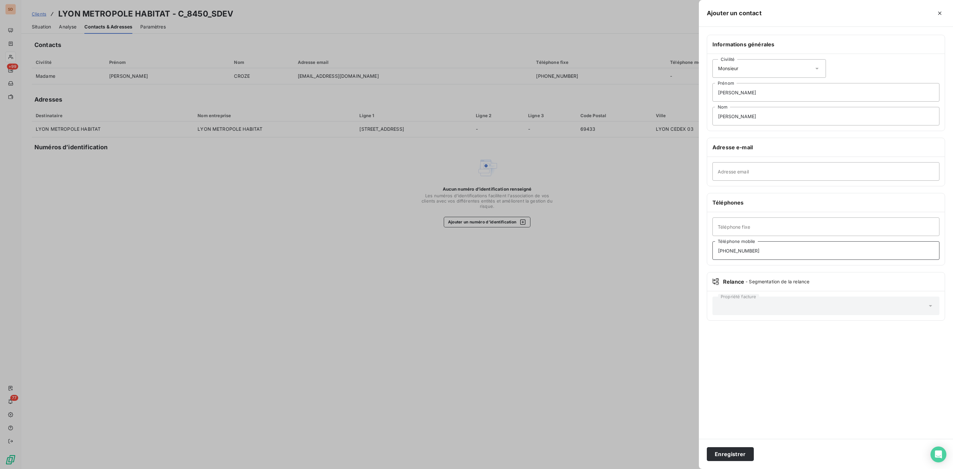
type input "06.46.75.22.62"
click at [749, 171] on input "Adresse email" at bounding box center [825, 171] width 227 height 19
paste input "jgardin@lmhabitat.fr"
type input "jgardin@lmhabitat.fr"
click at [734, 454] on button "Enregistrer" at bounding box center [730, 454] width 47 height 14
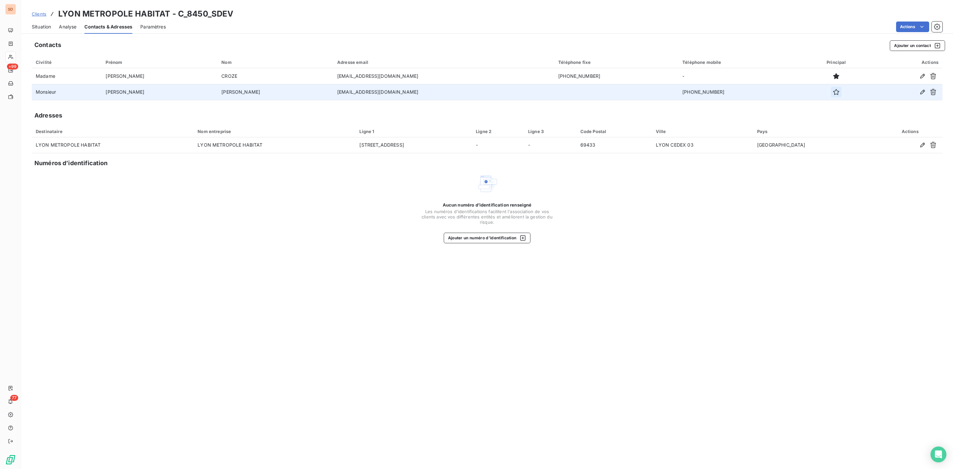
click at [833, 95] on icon "button" at bounding box center [836, 92] width 7 height 7
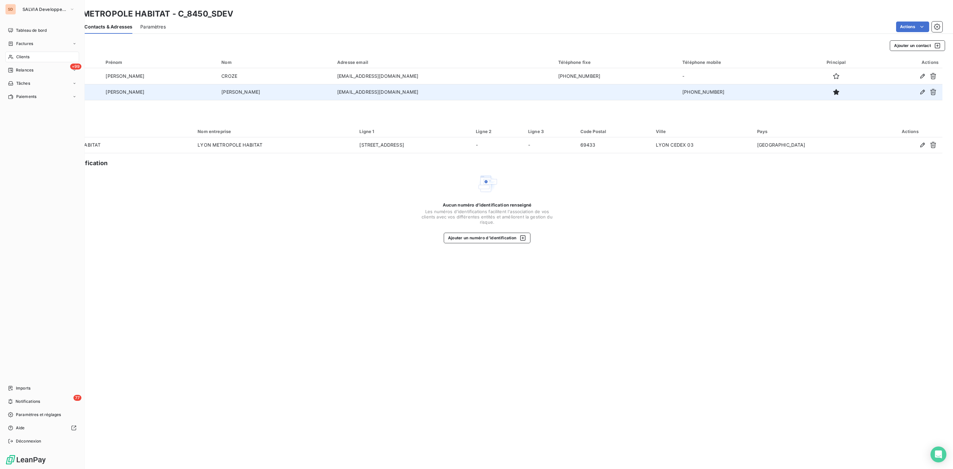
click at [23, 56] on span "Clients" at bounding box center [22, 57] width 13 height 6
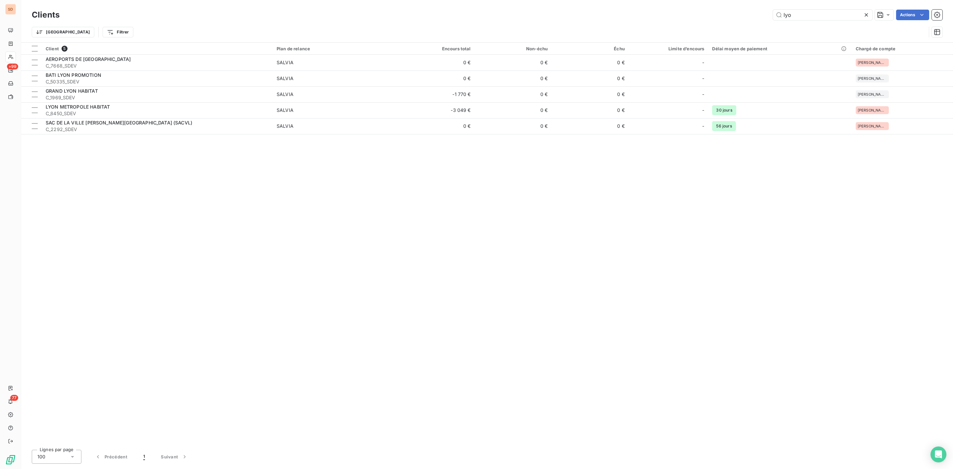
click at [653, 23] on div "Clients lyo Actions Trier Filtrer" at bounding box center [487, 25] width 910 height 34
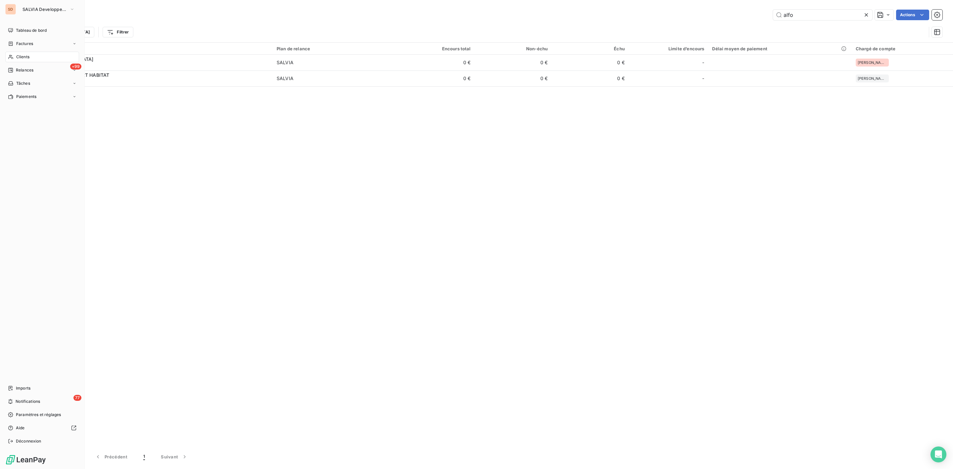
click at [15, 55] on div "Clients" at bounding box center [42, 57] width 74 height 11
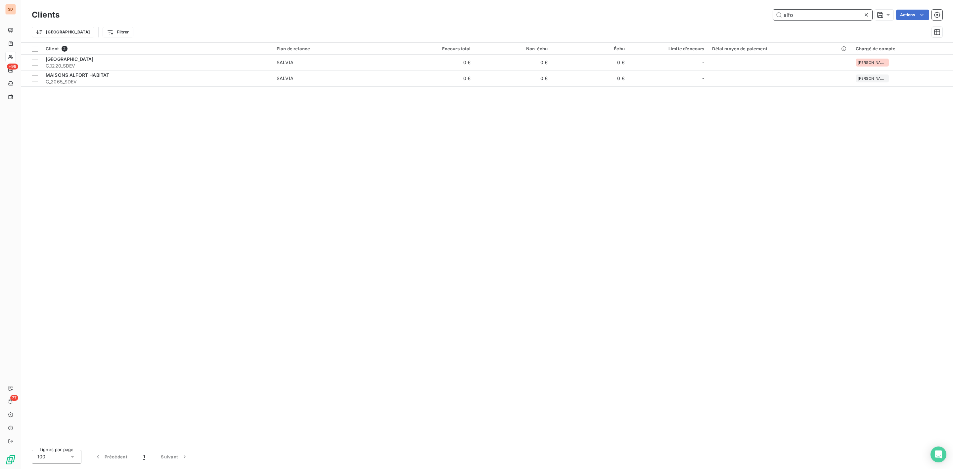
drag, startPoint x: 801, startPoint y: 15, endPoint x: 651, endPoint y: 31, distance: 150.7
click at [695, 30] on div "Clients alfo Actions Trier Filtrer" at bounding box center [487, 25] width 910 height 34
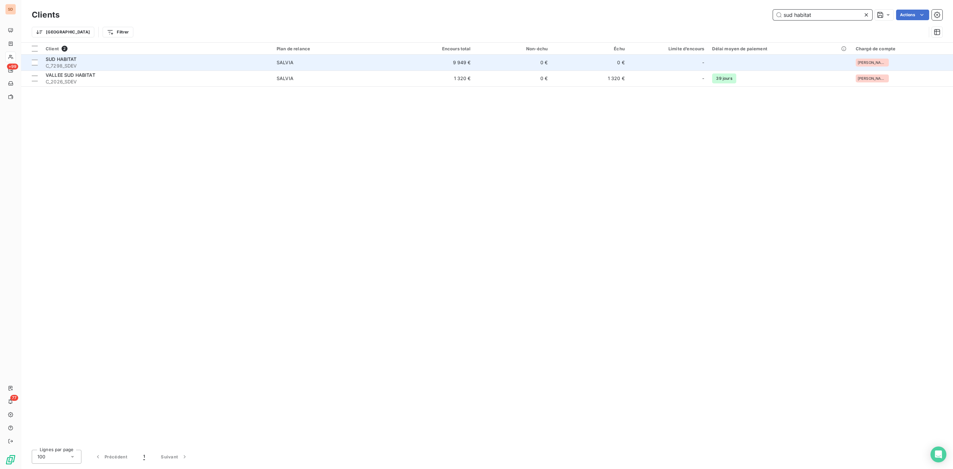
type input "sud habitat"
click at [88, 63] on span "C_7298_SDEV" at bounding box center [157, 66] width 223 height 7
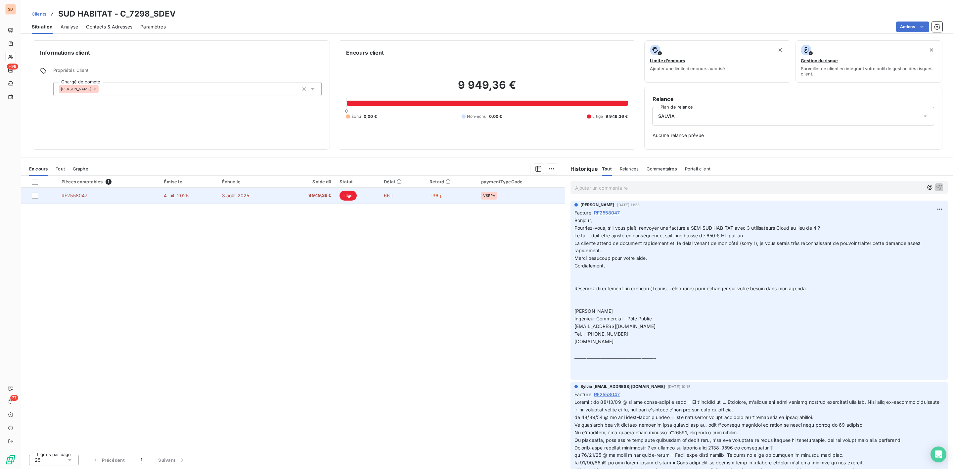
click at [302, 198] on span "9 949,36 €" at bounding box center [307, 195] width 47 height 7
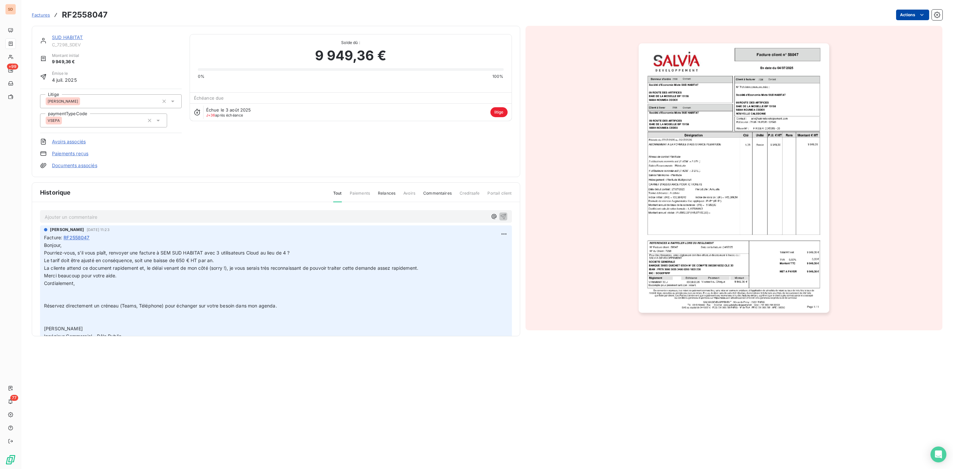
click at [916, 16] on html "SD +99 77 Factures RF2558047 Actions SUD HABITAT C_7298_SDEV Montant initial 9 …" at bounding box center [476, 234] width 953 height 469
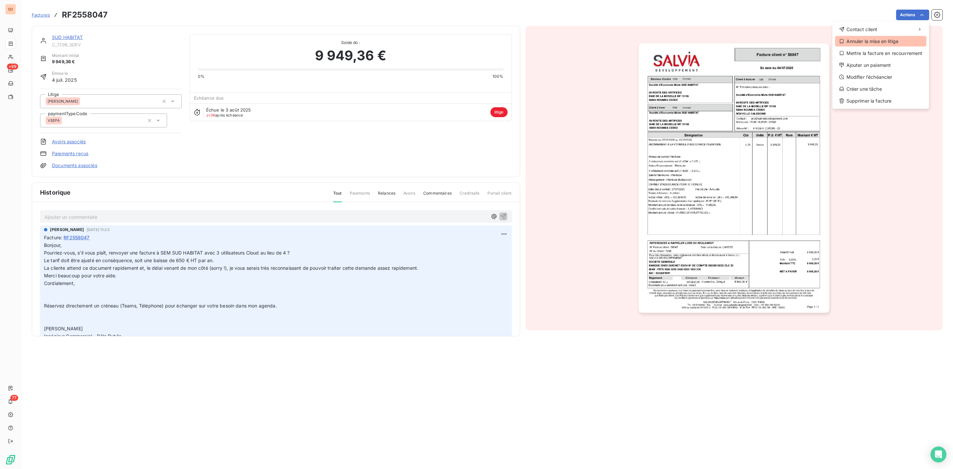
click at [863, 40] on div "Annuler la mise en litige" at bounding box center [880, 41] width 91 height 11
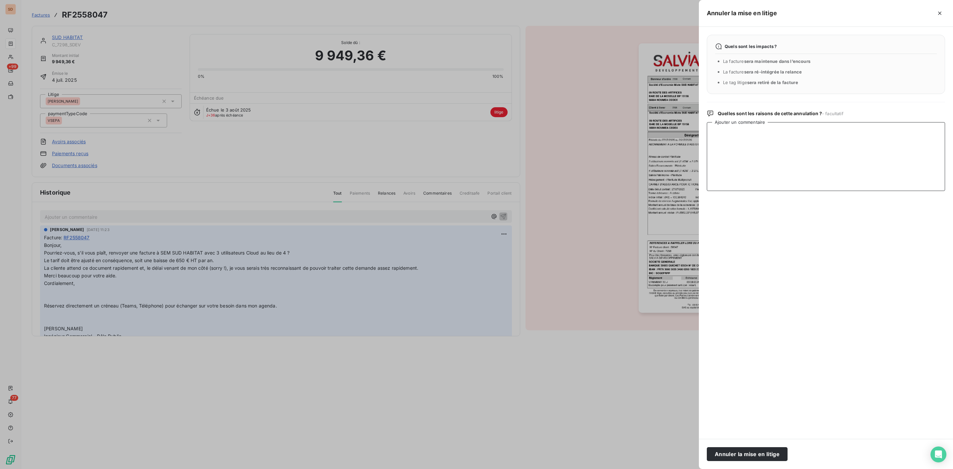
click at [731, 132] on textarea "Ajouter un commentaire" at bounding box center [826, 156] width 238 height 69
click at [937, 11] on icon "button" at bounding box center [939, 13] width 7 height 7
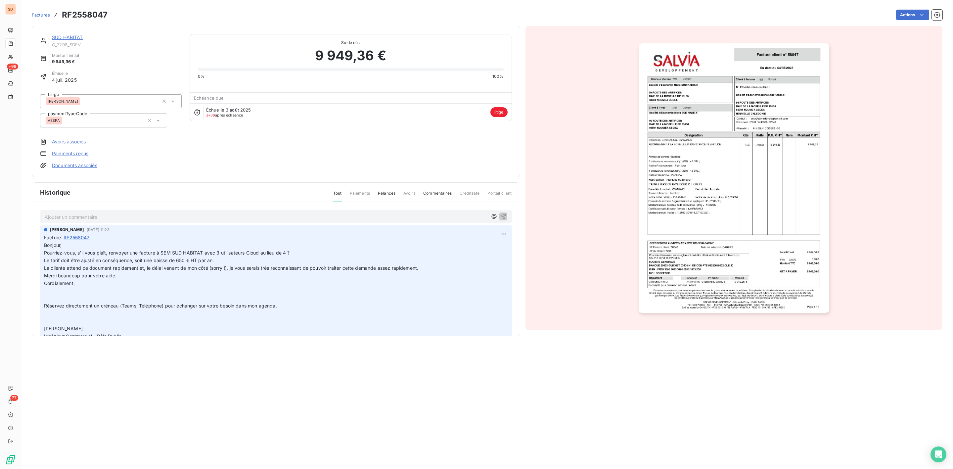
click at [92, 218] on p "Ajouter un commentaire ﻿" at bounding box center [266, 217] width 443 height 8
click at [164, 101] on icon "button" at bounding box center [163, 101] width 3 height 3
click at [131, 102] on div at bounding box center [108, 101] width 124 height 9
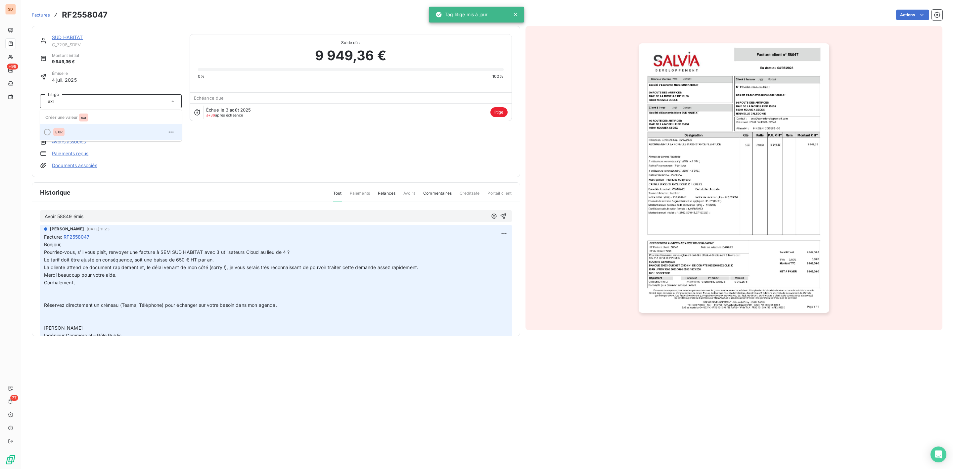
type input "exr"
click at [62, 131] on span "EXR" at bounding box center [58, 132] width 7 height 4
click at [70, 35] on link "SUD HABITAT" at bounding box center [67, 37] width 31 height 6
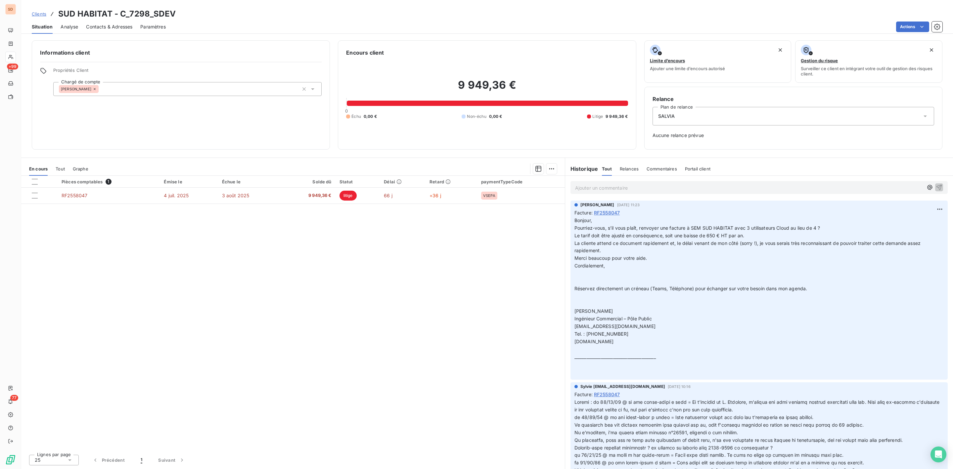
click at [97, 26] on span "Contacts & Adresses" at bounding box center [109, 26] width 46 height 7
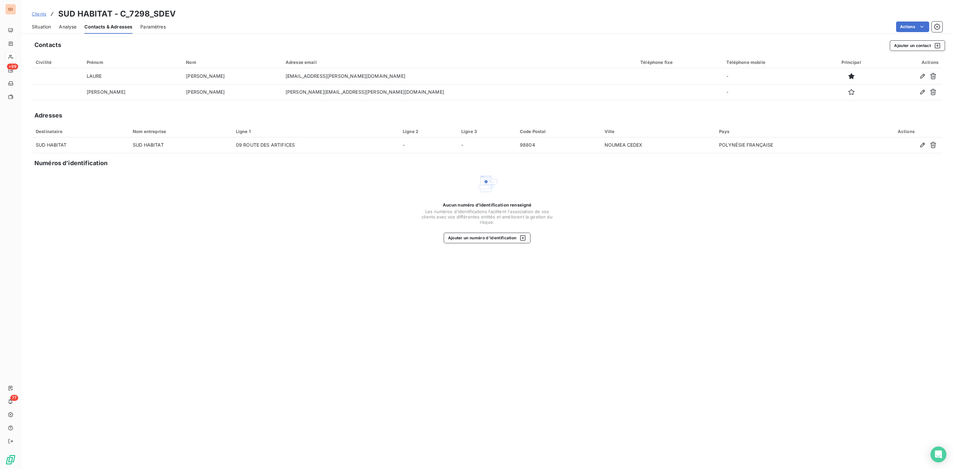
click at [43, 29] on span "Situation" at bounding box center [41, 26] width 19 height 7
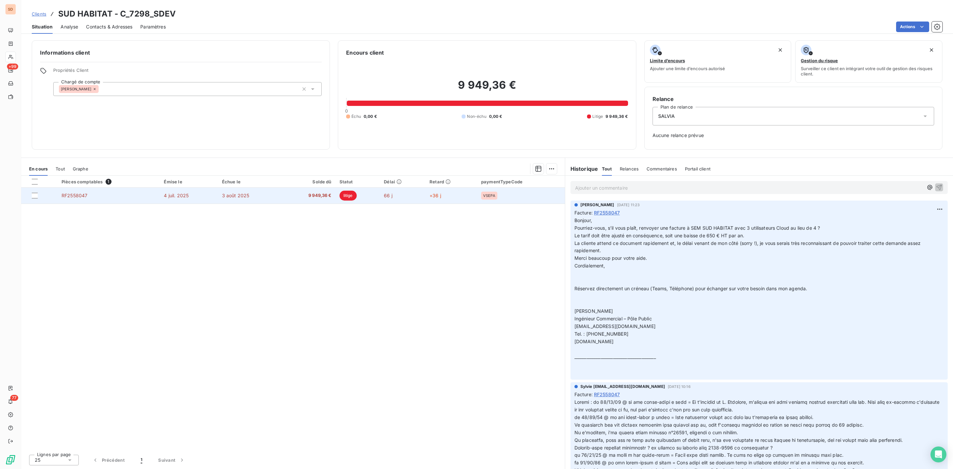
click at [279, 199] on td "3 août 2025" at bounding box center [249, 196] width 63 height 16
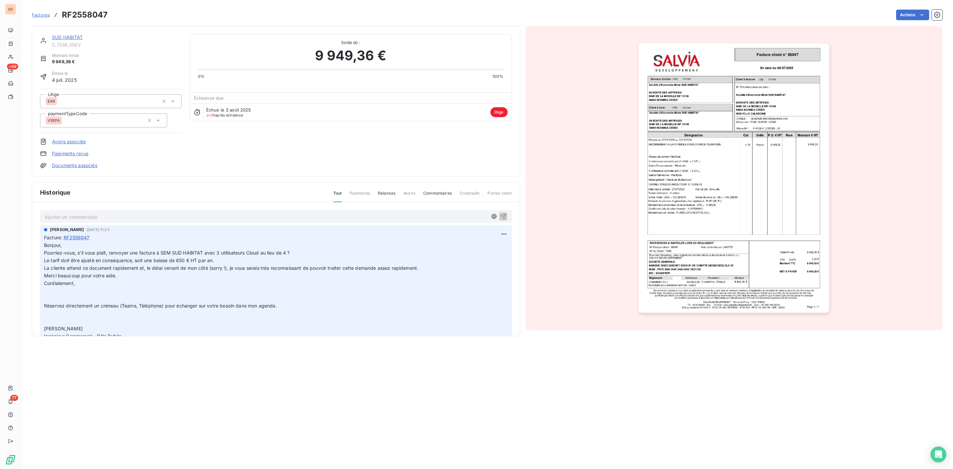
click at [85, 218] on p "Ajouter un commentaire ﻿" at bounding box center [266, 217] width 443 height 8
click at [500, 215] on icon "button" at bounding box center [503, 216] width 7 height 7
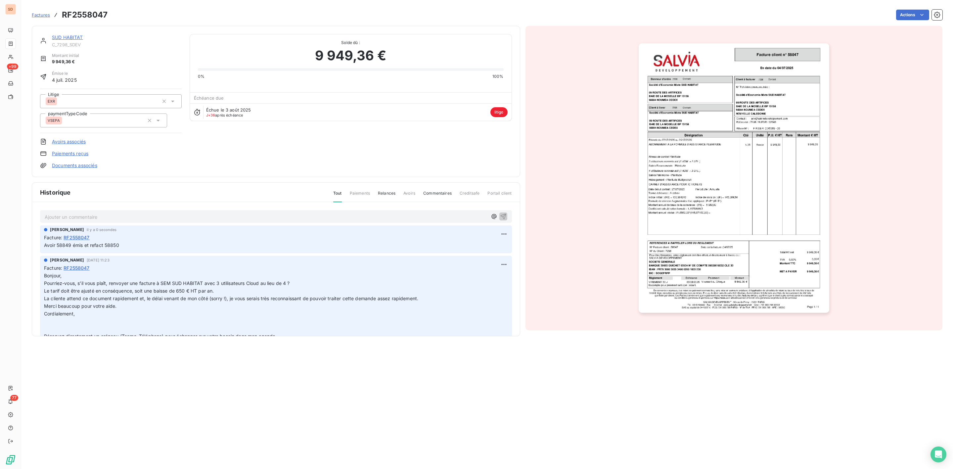
click at [64, 36] on link "SUD HABITAT" at bounding box center [67, 37] width 31 height 6
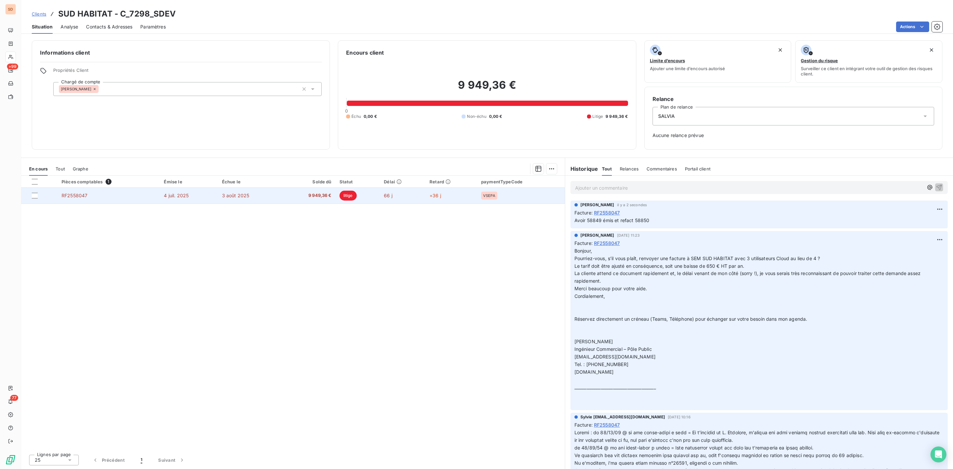
click at [211, 196] on td "4 juil. 2025" at bounding box center [189, 196] width 58 height 16
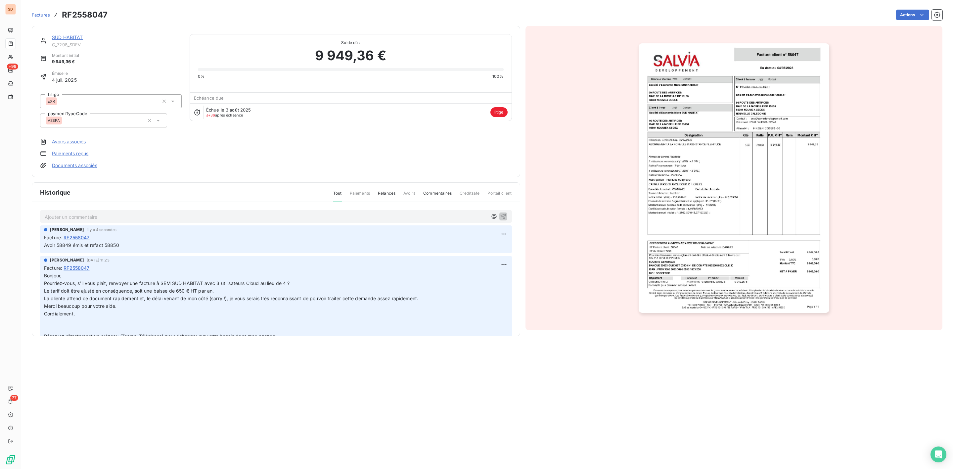
click at [69, 38] on link "SUD HABITAT" at bounding box center [67, 37] width 31 height 6
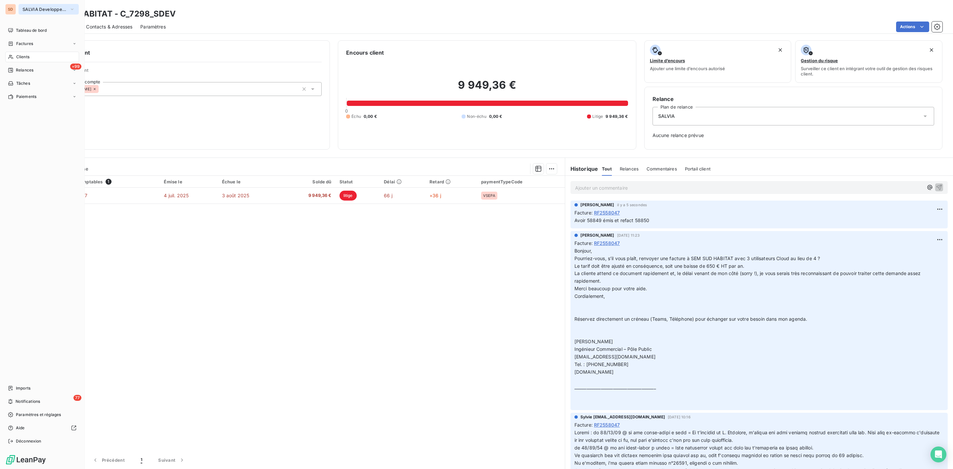
click at [24, 7] on span "SALVIA Developpement" at bounding box center [44, 9] width 44 height 5
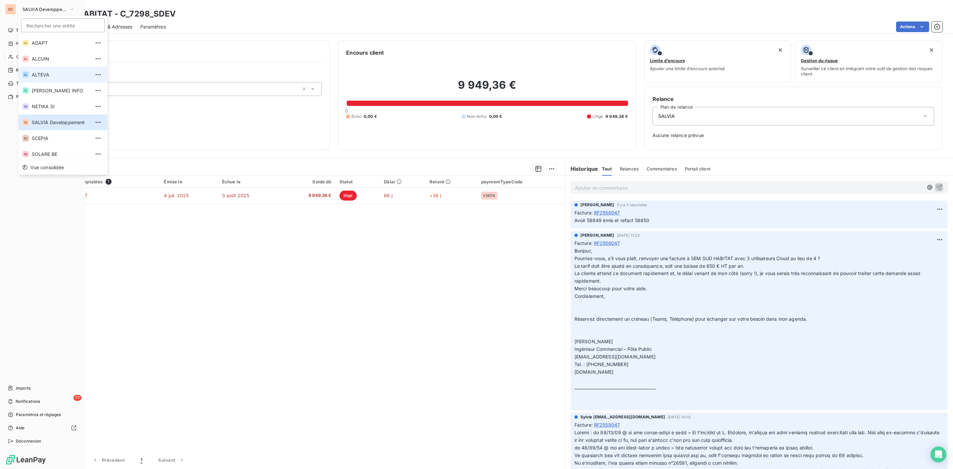
click at [40, 76] on span "ALTEVA" at bounding box center [61, 74] width 59 height 7
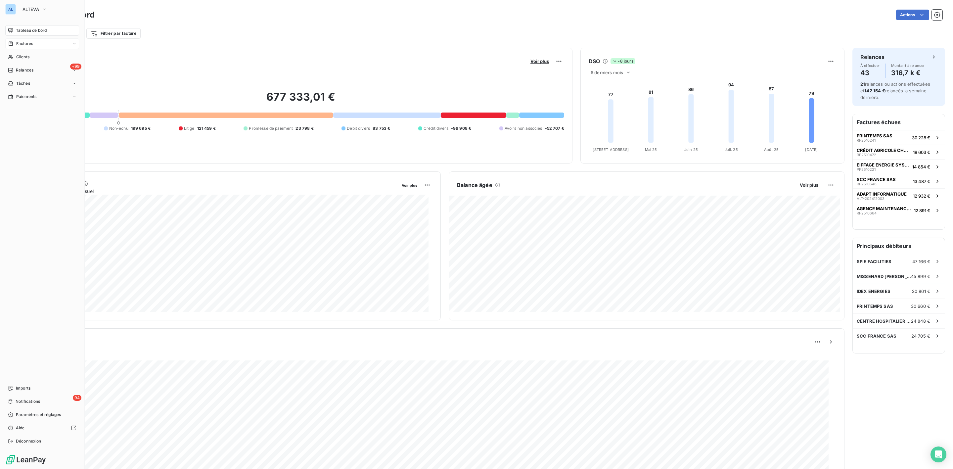
click at [25, 45] on span "Factures" at bounding box center [24, 44] width 17 height 6
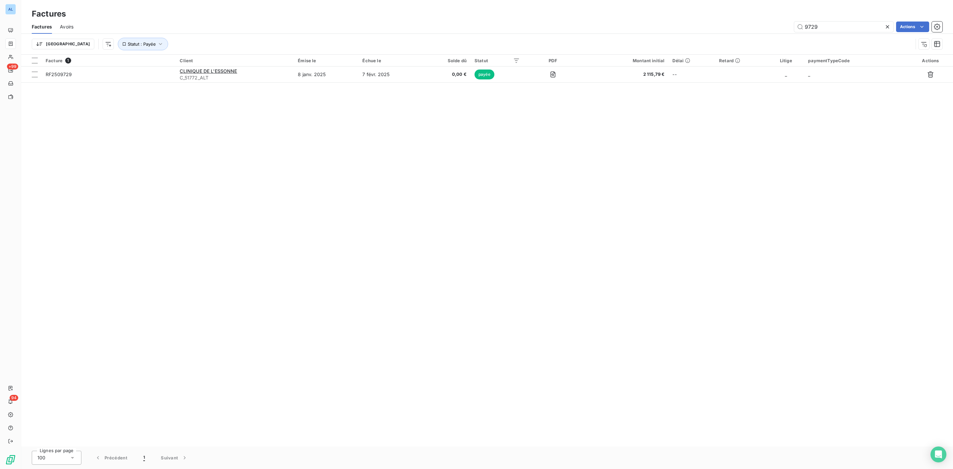
drag, startPoint x: 822, startPoint y: 24, endPoint x: 719, endPoint y: 29, distance: 102.7
click at [746, 27] on div "9729 Actions" at bounding box center [511, 26] width 861 height 11
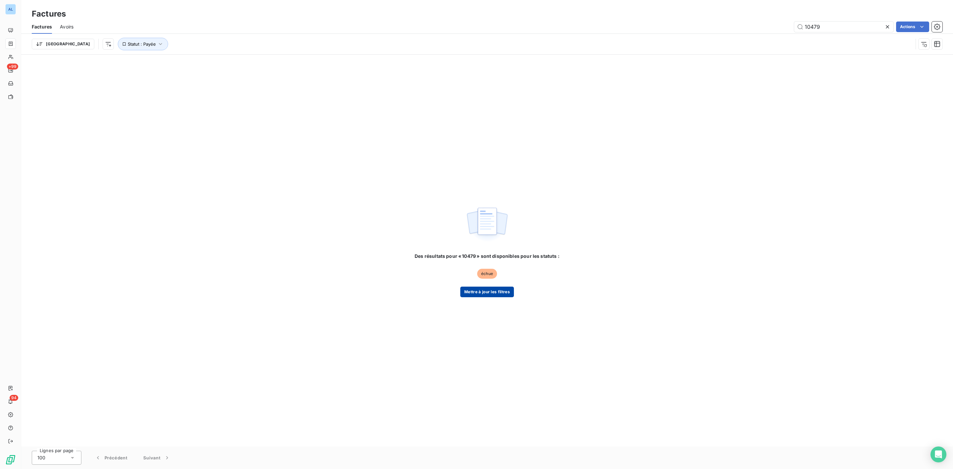
type input "10479"
click at [485, 292] on button "Mettre à jour les filtres" at bounding box center [487, 291] width 54 height 11
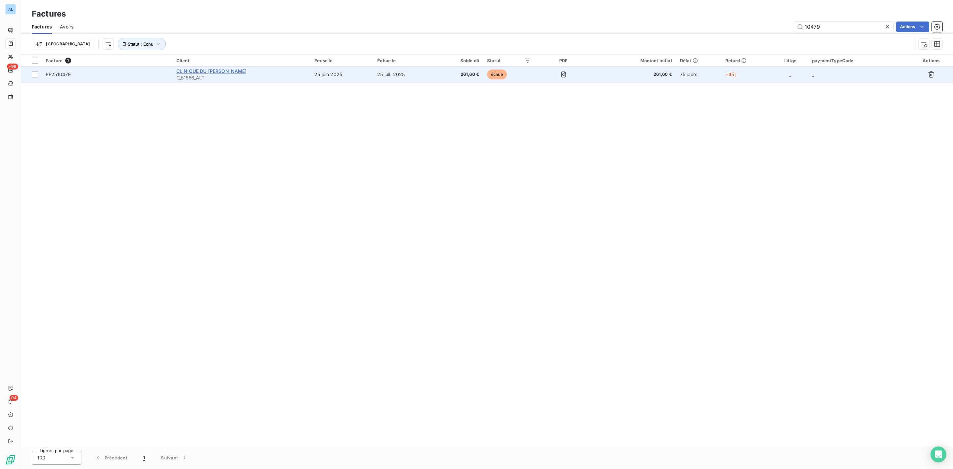
click at [209, 70] on span "CLINIQUE DU MOUSSEAU" at bounding box center [211, 71] width 70 height 6
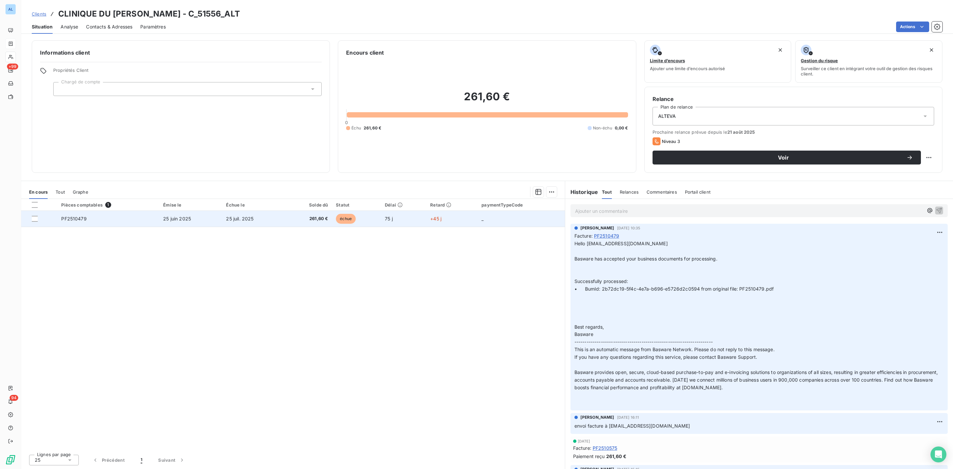
click at [327, 219] on span "261,60 €" at bounding box center [307, 218] width 39 height 7
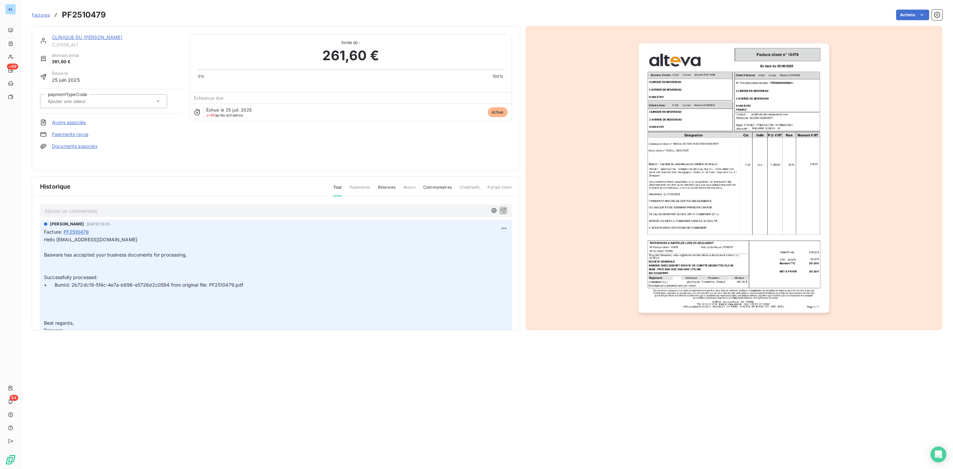
click at [791, 93] on img "button" at bounding box center [733, 177] width 191 height 269
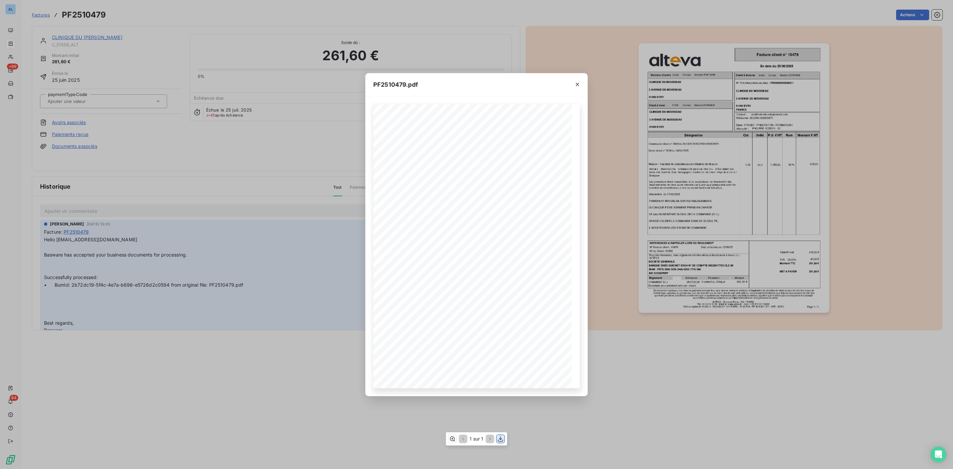
click at [500, 441] on icon "button" at bounding box center [500, 439] width 5 height 6
click at [579, 81] on icon "button" at bounding box center [577, 84] width 7 height 7
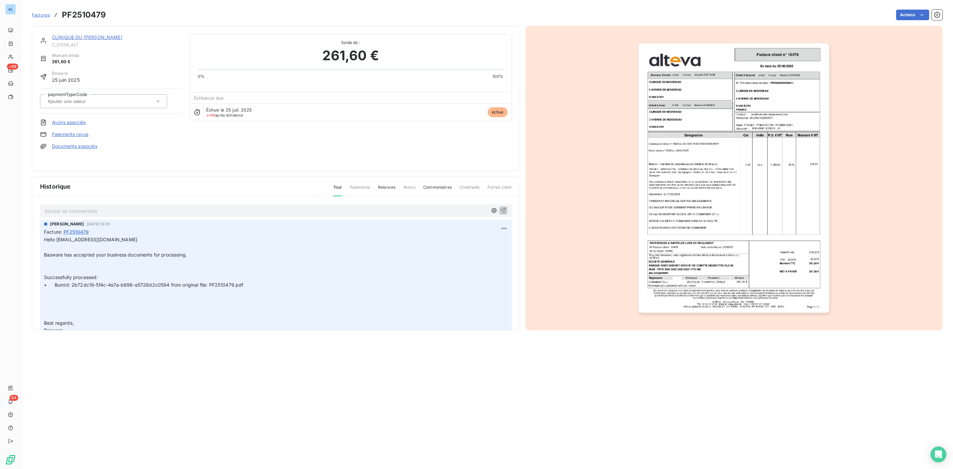
click at [80, 38] on link "CLINIQUE DU MOUSSEAU" at bounding box center [87, 37] width 70 height 6
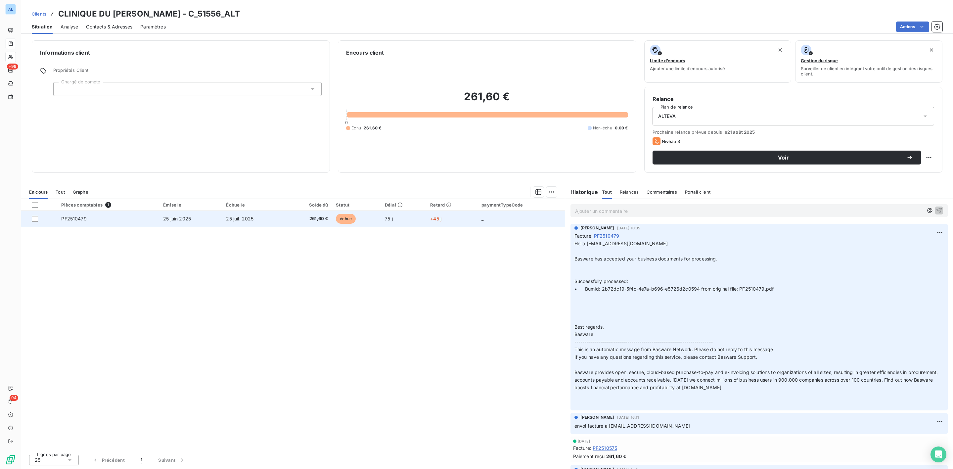
click at [245, 217] on span "25 juil. 2025" at bounding box center [239, 219] width 27 height 6
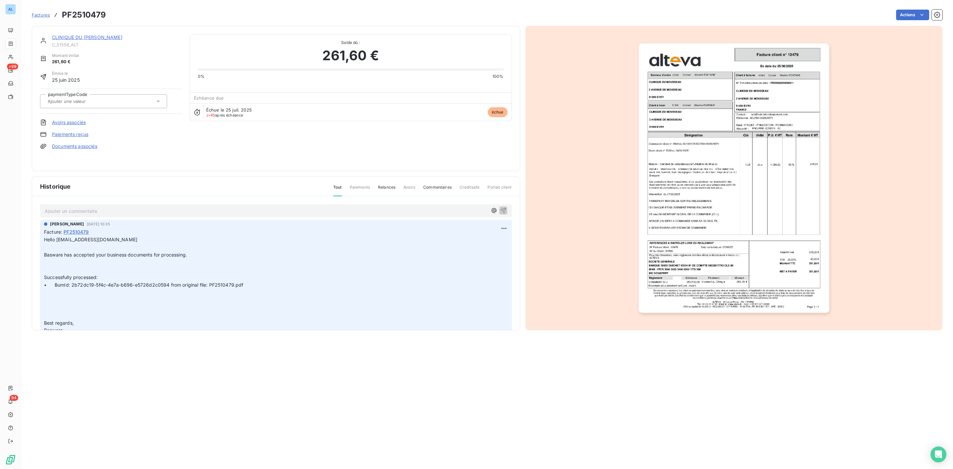
click at [113, 211] on p "Ajouter un commentaire ﻿" at bounding box center [266, 211] width 443 height 8
click at [87, 35] on link "CLINIQUE DU MOUSSEAU" at bounding box center [87, 37] width 70 height 6
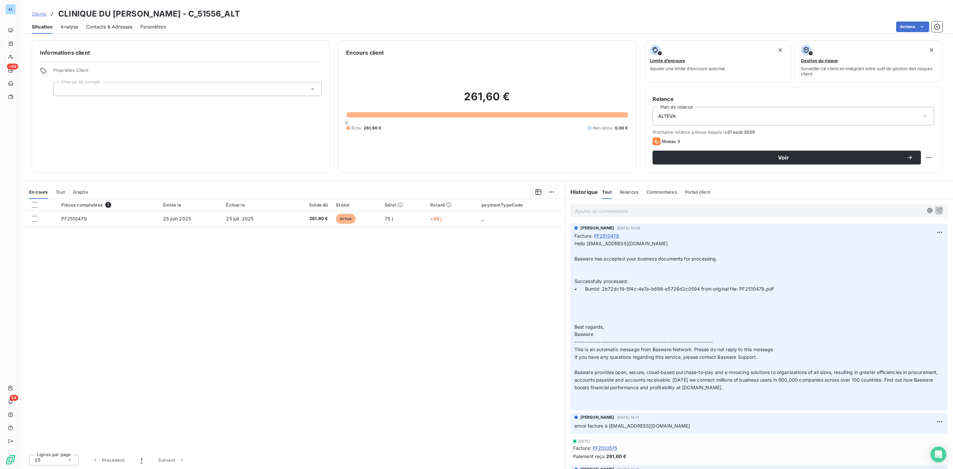
click at [108, 23] on span "Contacts & Adresses" at bounding box center [109, 26] width 46 height 7
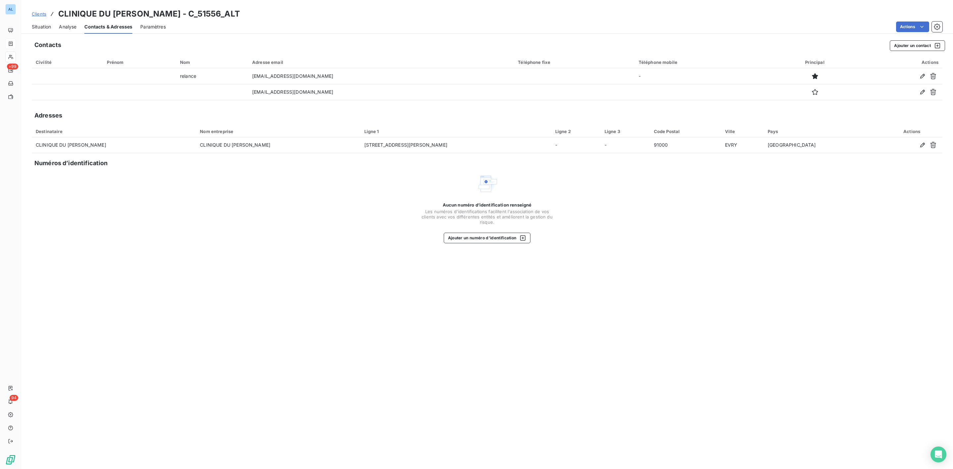
click at [37, 28] on span "Situation" at bounding box center [41, 26] width 19 height 7
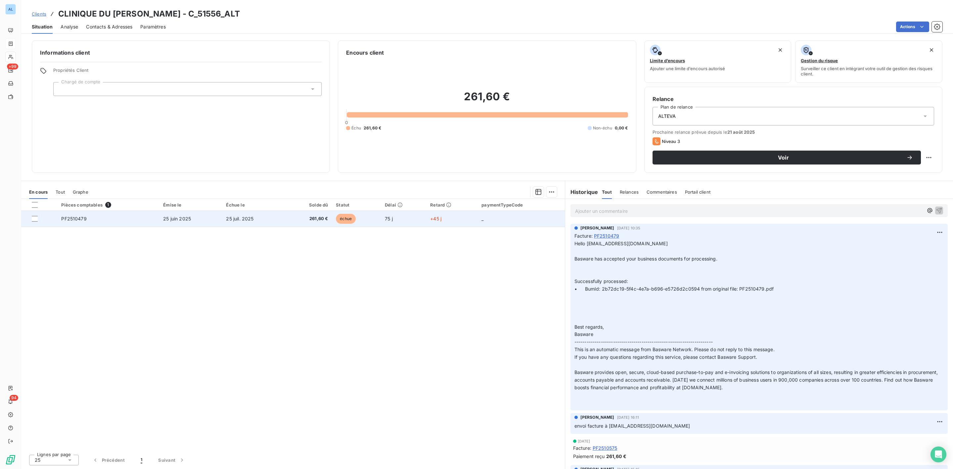
click at [170, 222] on td "25 juin 2025" at bounding box center [190, 219] width 63 height 16
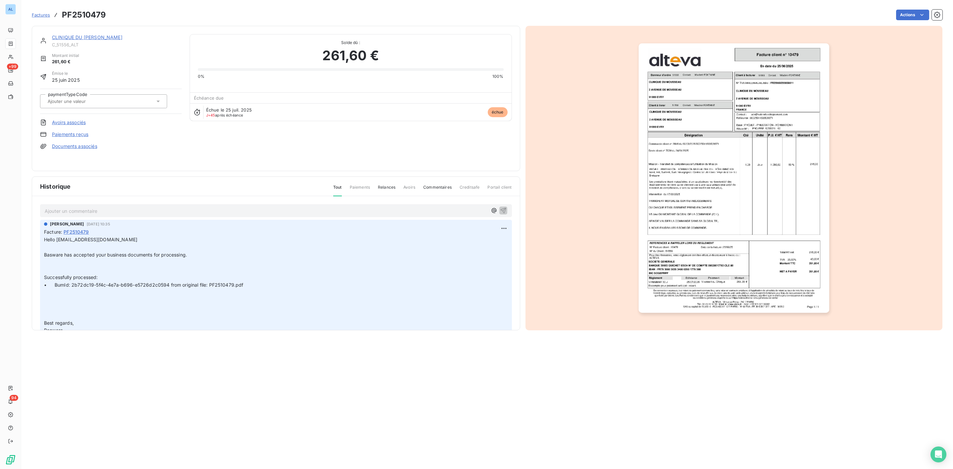
click at [117, 207] on p "Ajouter un commentaire ﻿" at bounding box center [266, 211] width 443 height 8
click at [500, 212] on icon "button" at bounding box center [503, 210] width 7 height 7
click at [87, 38] on link "CLINIQUE DU MOUSSEAU" at bounding box center [87, 37] width 70 height 6
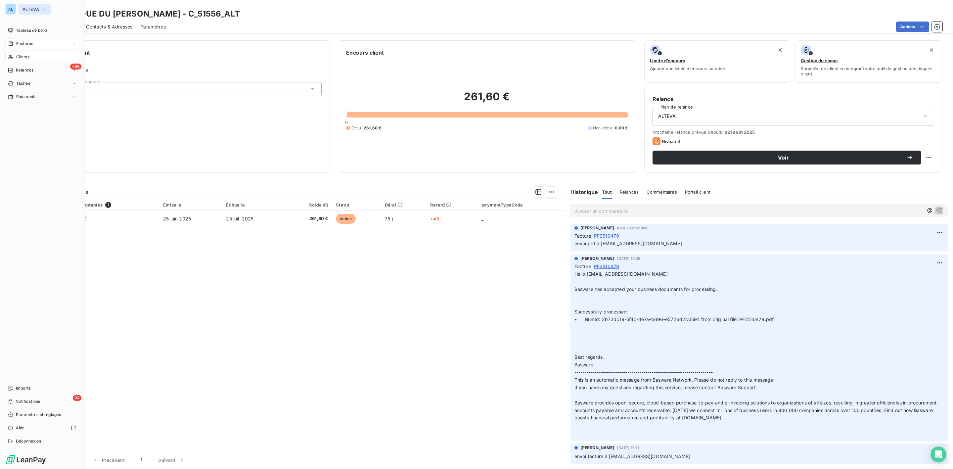
drag, startPoint x: 34, startPoint y: 7, endPoint x: 34, endPoint y: 11, distance: 4.0
click at [34, 7] on span "ALTEVA" at bounding box center [30, 9] width 17 height 5
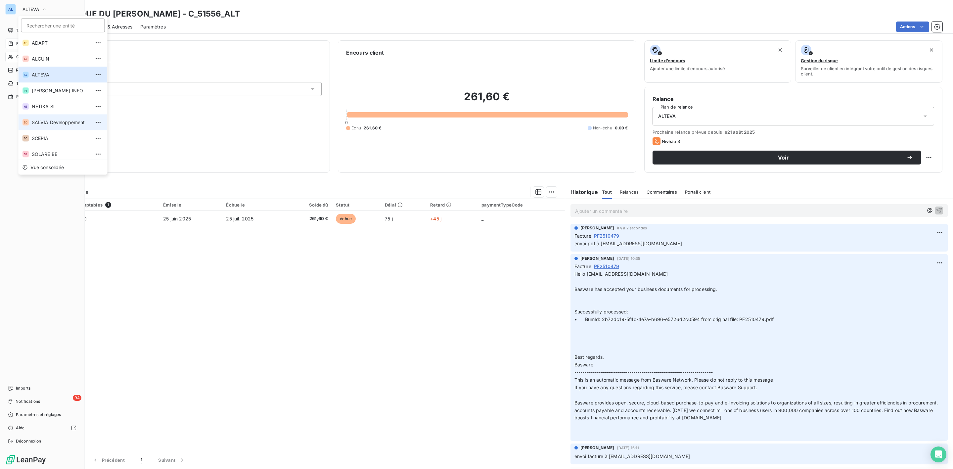
click at [49, 122] on span "SALVIA Developpement" at bounding box center [61, 122] width 59 height 7
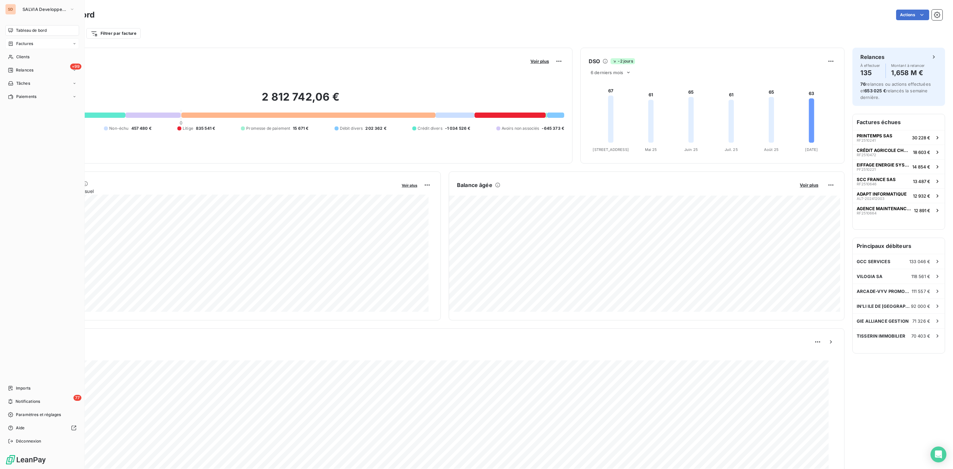
click at [23, 43] on span "Factures" at bounding box center [24, 44] width 17 height 6
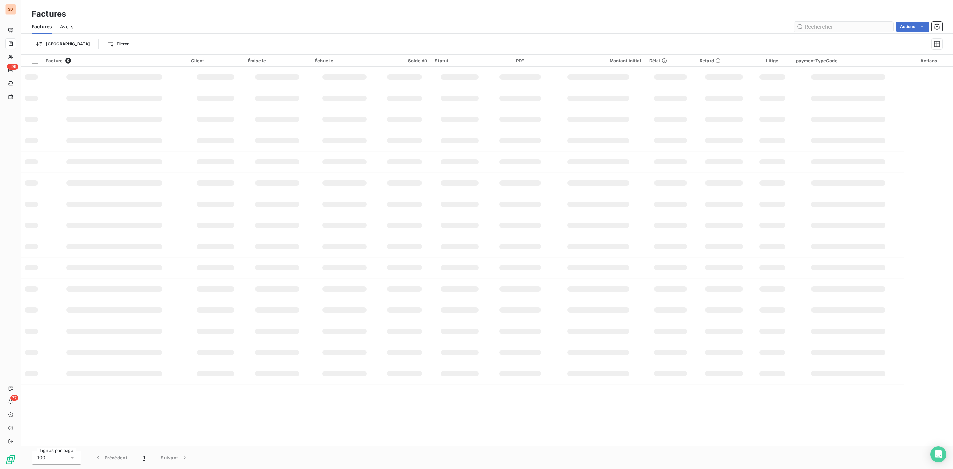
click at [815, 25] on input "text" at bounding box center [843, 26] width 99 height 11
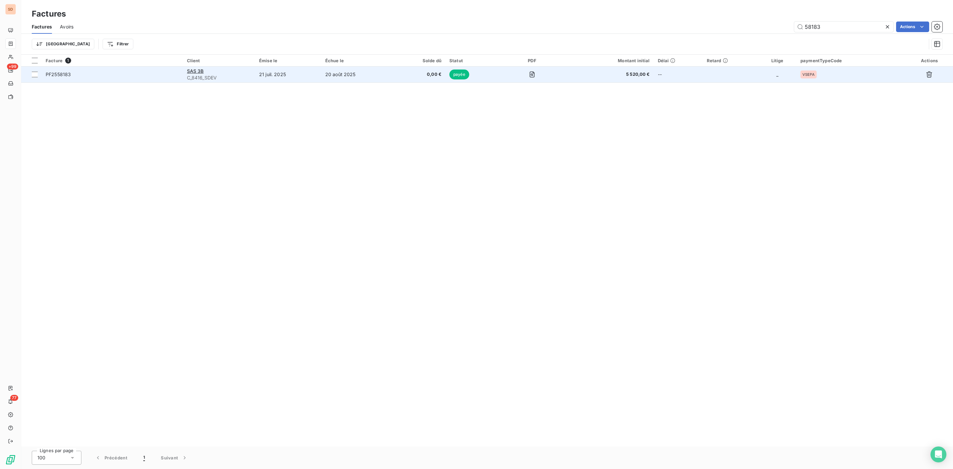
type input "58183"
click at [251, 74] on span "C_8416_SDEV" at bounding box center [219, 77] width 64 height 7
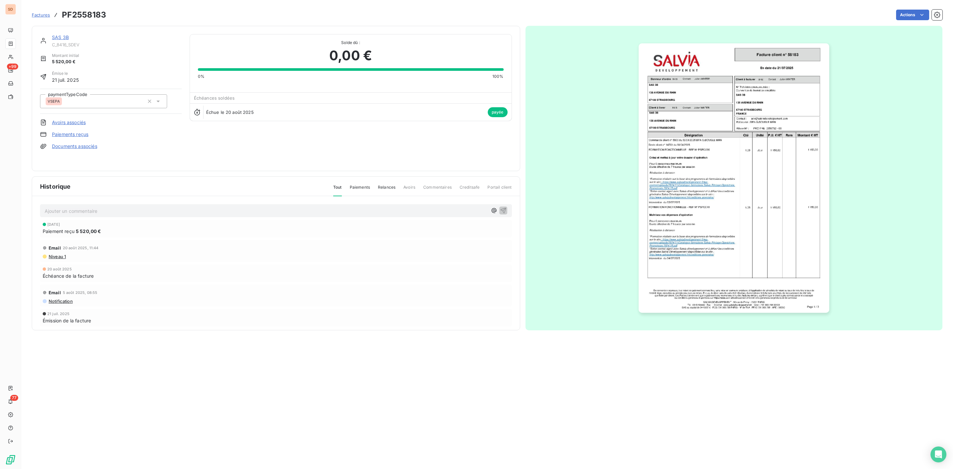
click at [59, 38] on link "SAS 3B" at bounding box center [60, 37] width 17 height 6
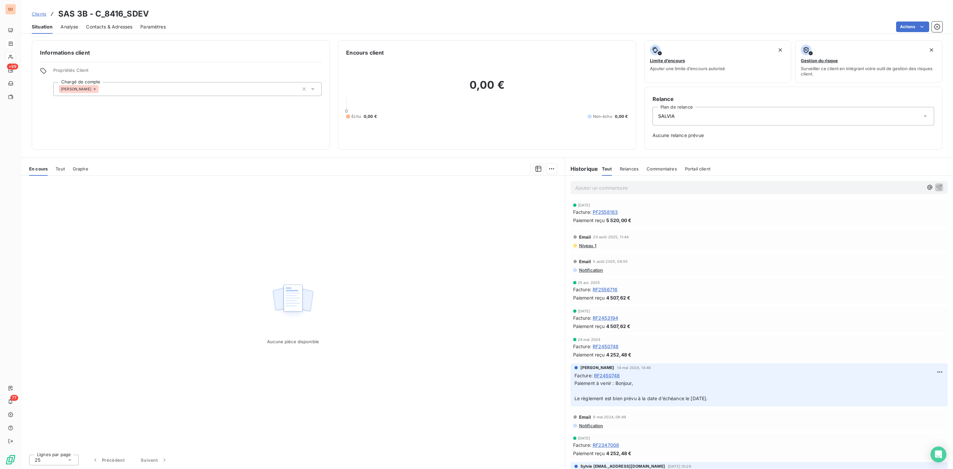
click at [609, 213] on span "PF2558183" at bounding box center [604, 211] width 25 height 7
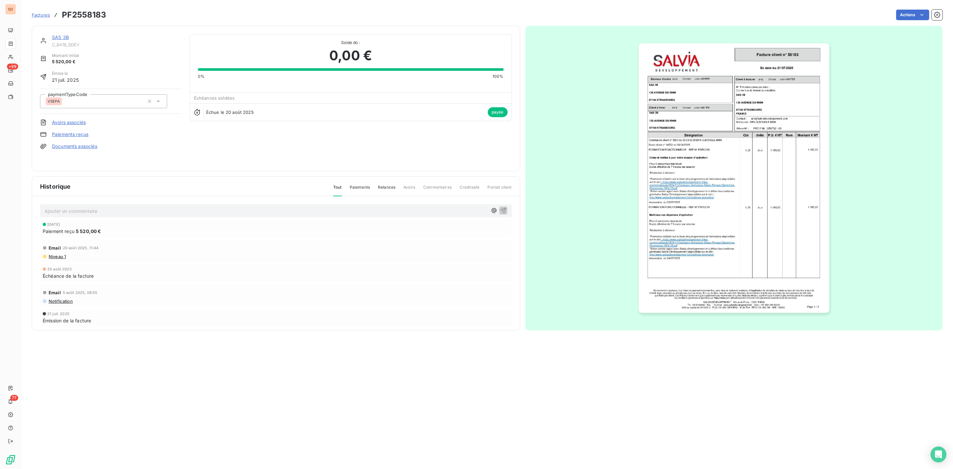
click at [714, 150] on img "button" at bounding box center [733, 177] width 191 height 269
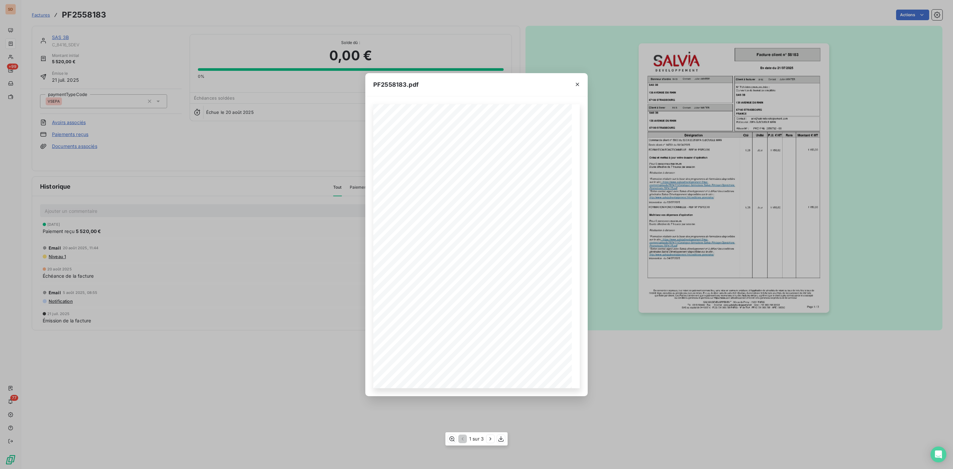
click at [499, 434] on div "1 sur 3" at bounding box center [476, 438] width 62 height 13
click at [499, 436] on icon "button" at bounding box center [500, 438] width 7 height 7
click at [578, 84] on icon "button" at bounding box center [577, 84] width 3 height 3
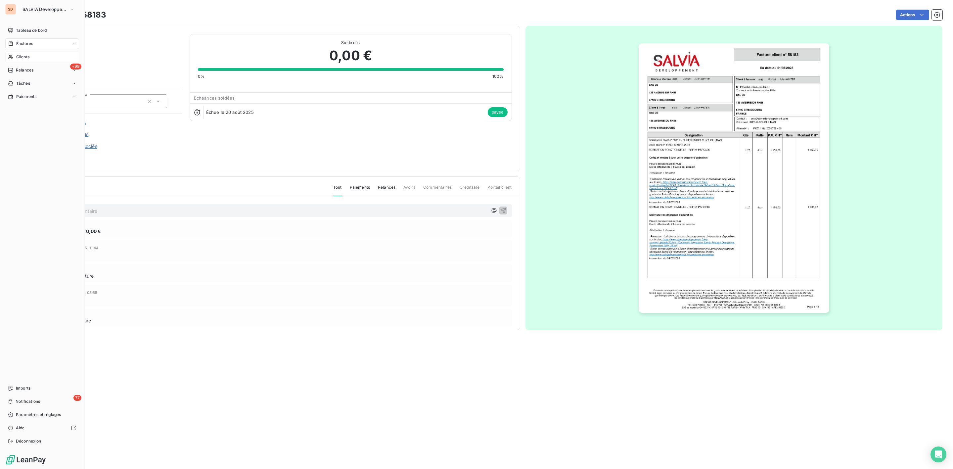
click at [28, 55] on span "Clients" at bounding box center [22, 57] width 13 height 6
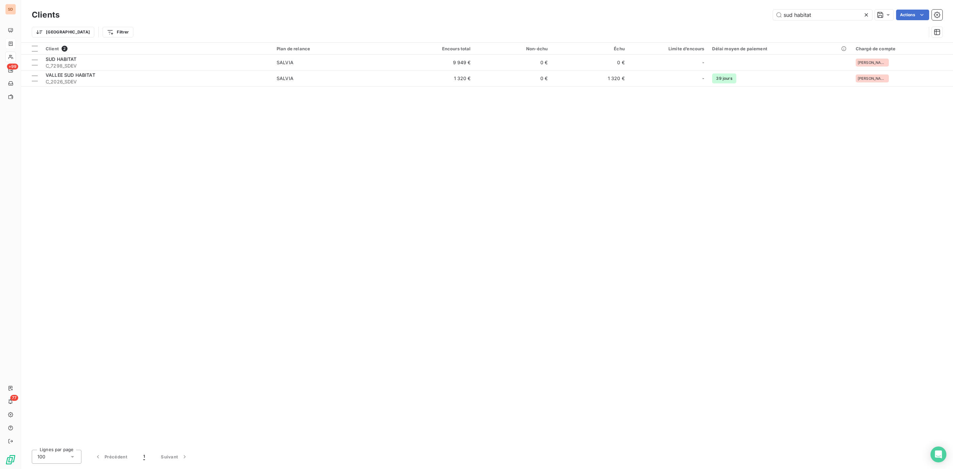
drag, startPoint x: 822, startPoint y: 13, endPoint x: 625, endPoint y: 13, distance: 196.5
click at [647, 13] on div "sud habitat Actions" at bounding box center [504, 15] width 875 height 11
type input "1"
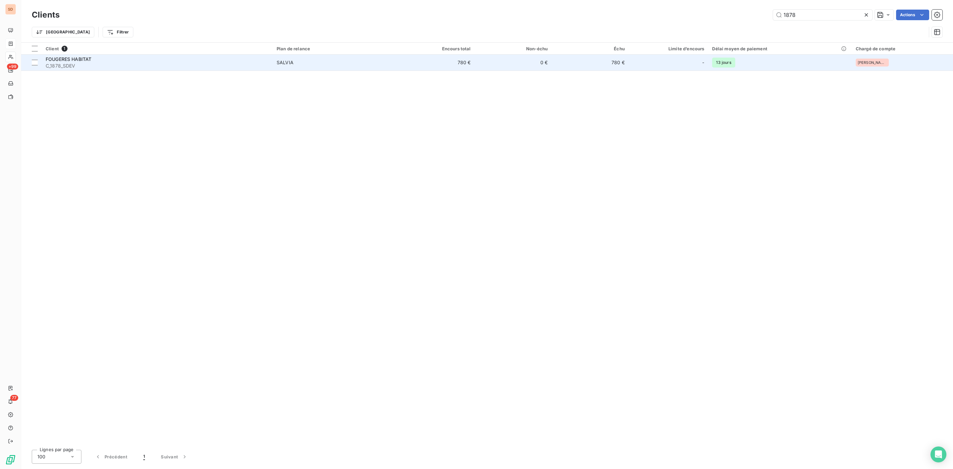
type input "1878"
click at [79, 67] on span "C_1878_SDEV" at bounding box center [157, 66] width 223 height 7
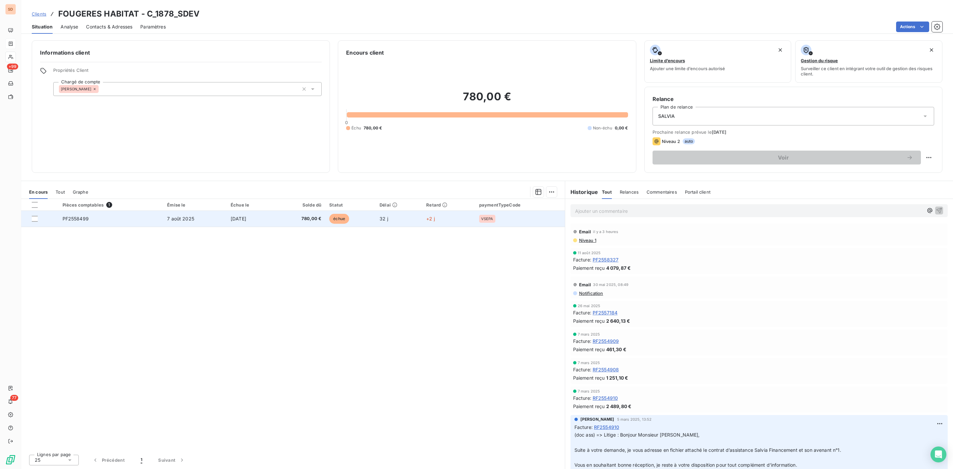
click at [321, 220] on span "780,00 €" at bounding box center [300, 218] width 43 height 7
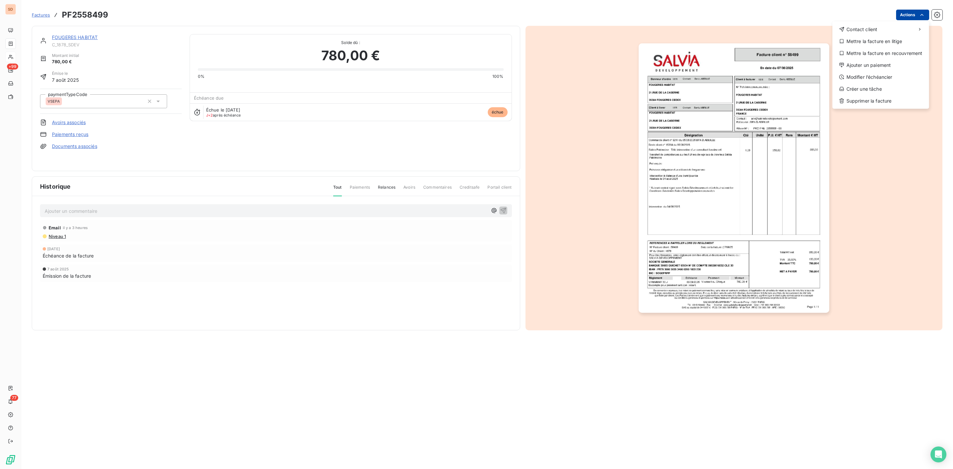
click at [923, 12] on html "SD +99 77 Factures PF2558499 Actions Contact client Mettre la facture en litige…" at bounding box center [476, 234] width 953 height 469
click at [863, 64] on div "Ajouter un paiement" at bounding box center [880, 65] width 91 height 11
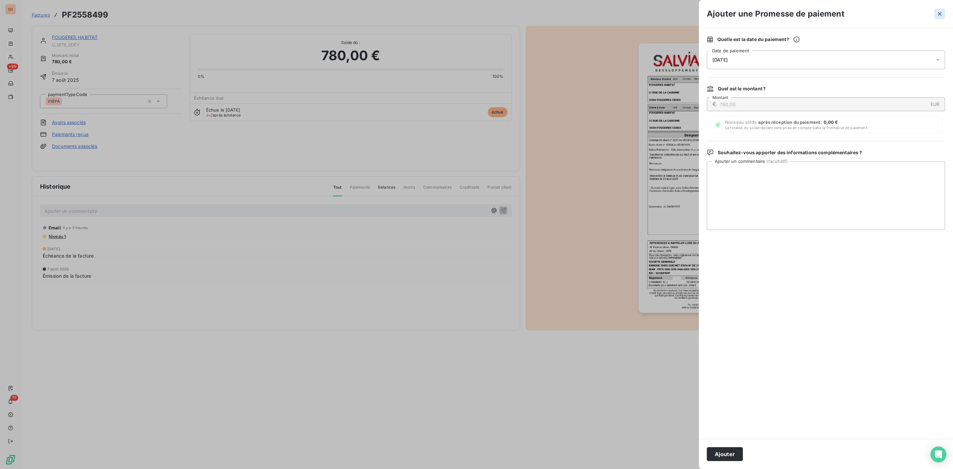
click at [942, 16] on icon "button" at bounding box center [939, 14] width 7 height 7
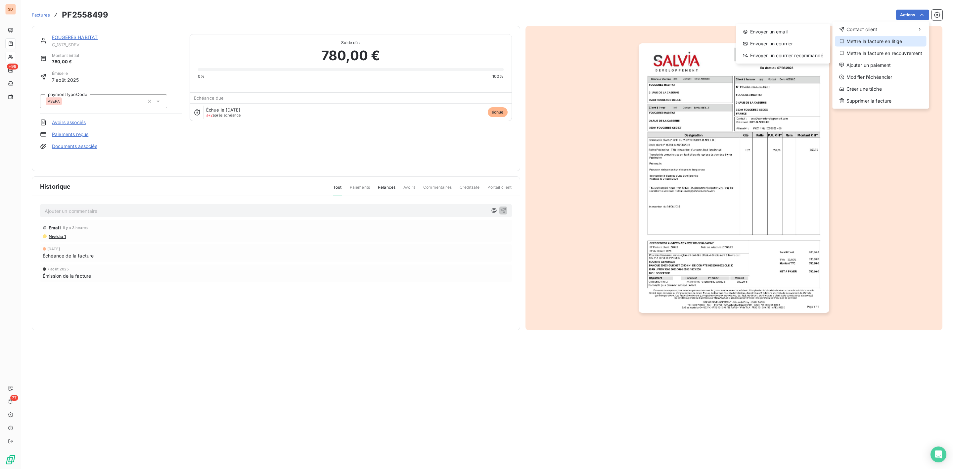
click at [896, 37] on div "Mettre la facture en litige" at bounding box center [880, 41] width 91 height 11
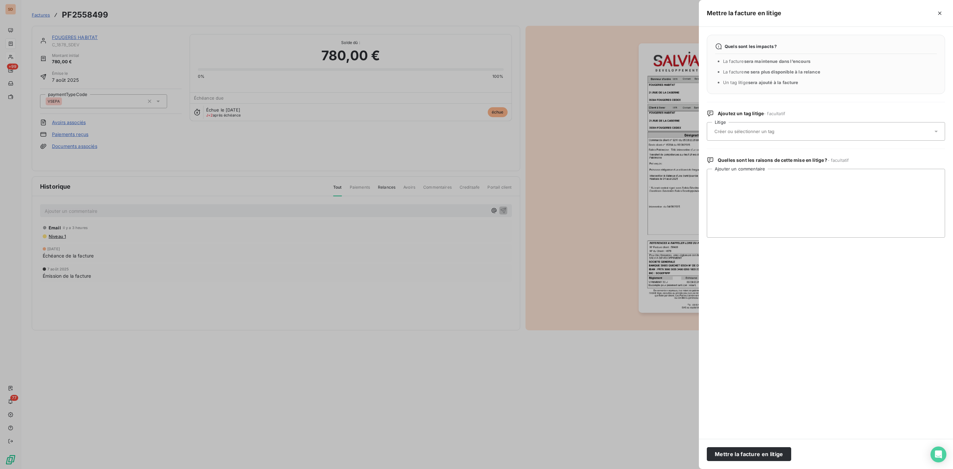
click at [744, 131] on input "text" at bounding box center [761, 131] width 96 height 6
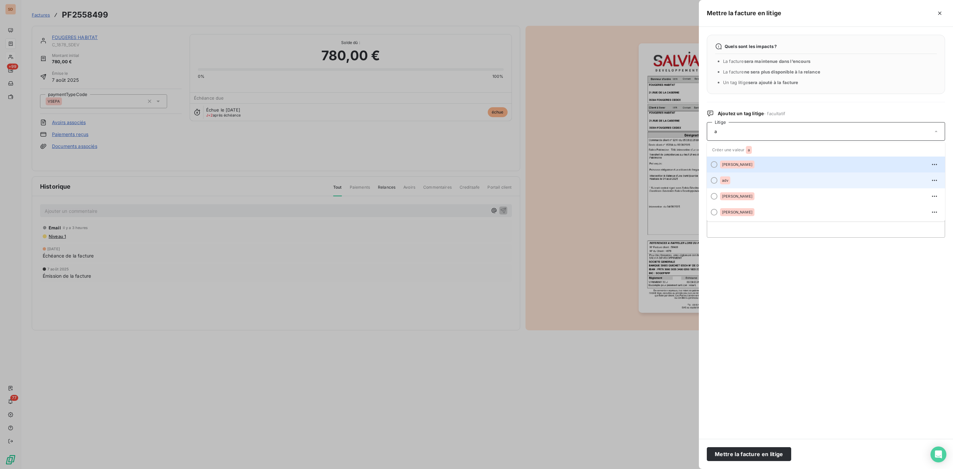
type input "a"
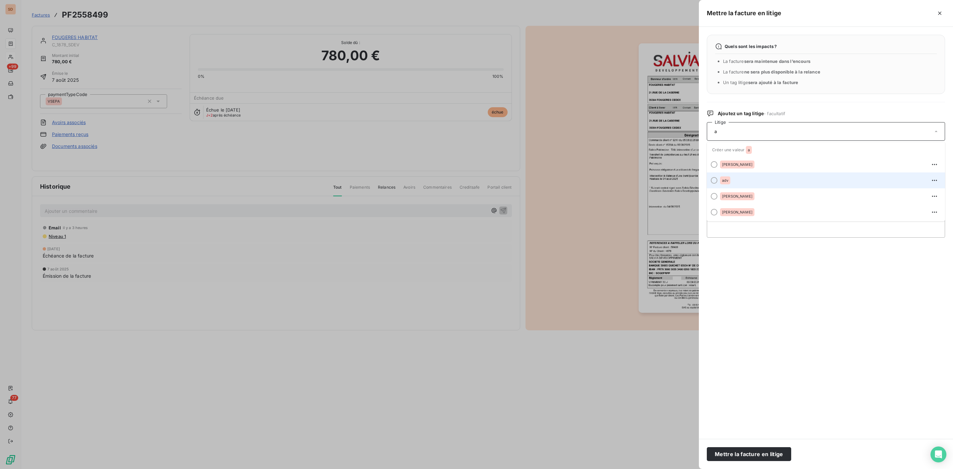
click at [730, 177] on div "adv" at bounding box center [725, 180] width 10 height 8
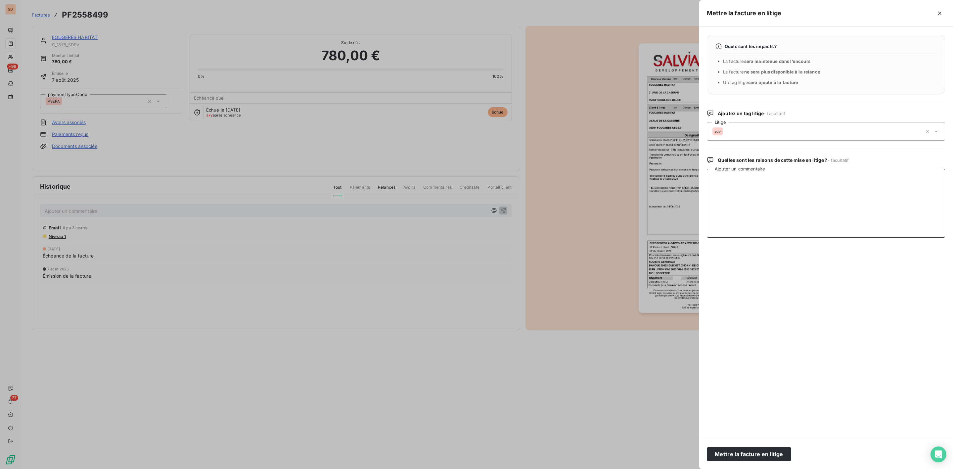
click at [759, 177] on textarea "Ajouter un commentaire" at bounding box center [826, 203] width 238 height 69
type textarea "e"
type textarea "depot chorus"
click at [724, 451] on button "Mettre la facture en litige" at bounding box center [749, 454] width 84 height 14
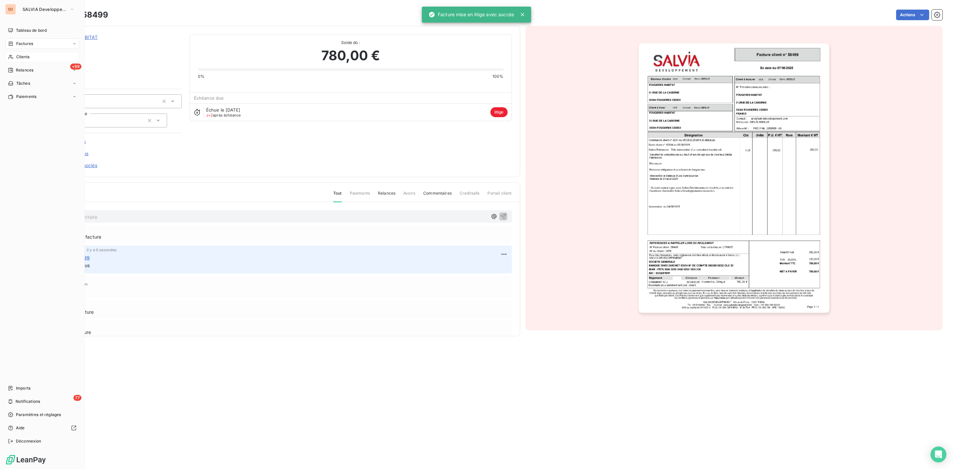
click at [23, 59] on span "Clients" at bounding box center [22, 57] width 13 height 6
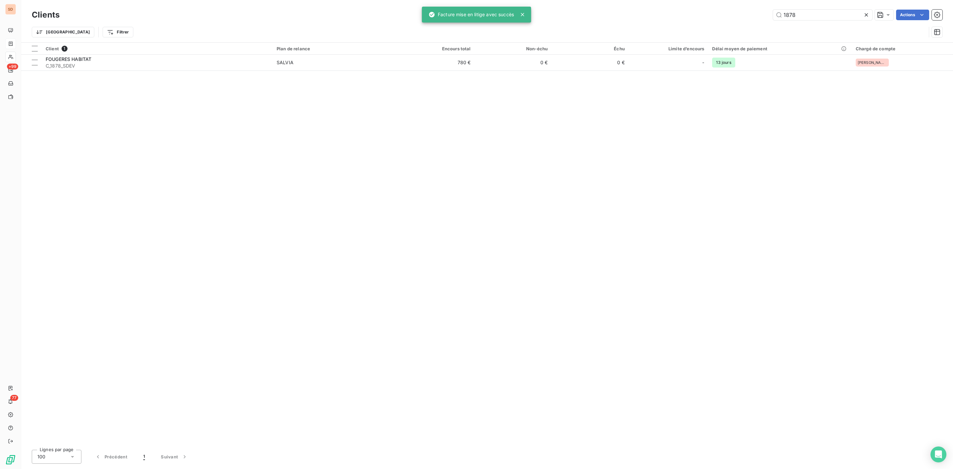
drag, startPoint x: 814, startPoint y: 13, endPoint x: 615, endPoint y: 13, distance: 198.8
click at [649, 13] on div "1878 Actions" at bounding box center [504, 15] width 875 height 11
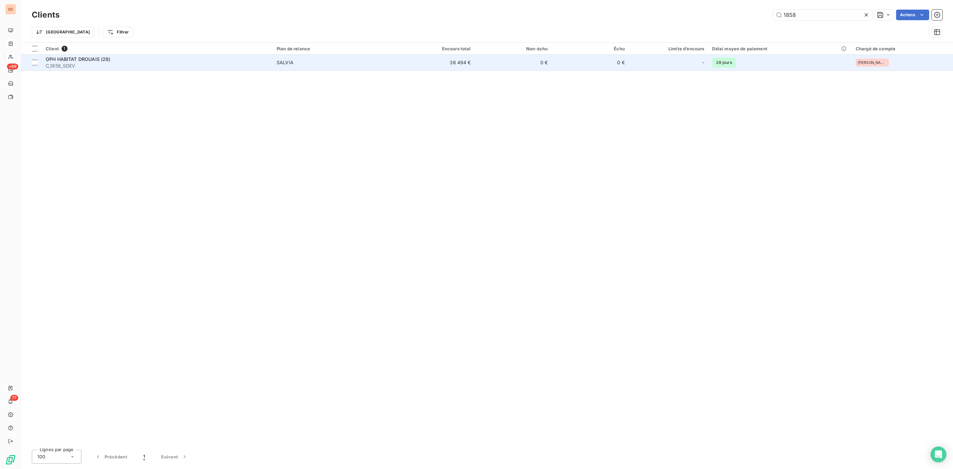
type input "1858"
click at [128, 61] on div "OPH HABITAT DROUAIS (28)" at bounding box center [157, 59] width 223 height 7
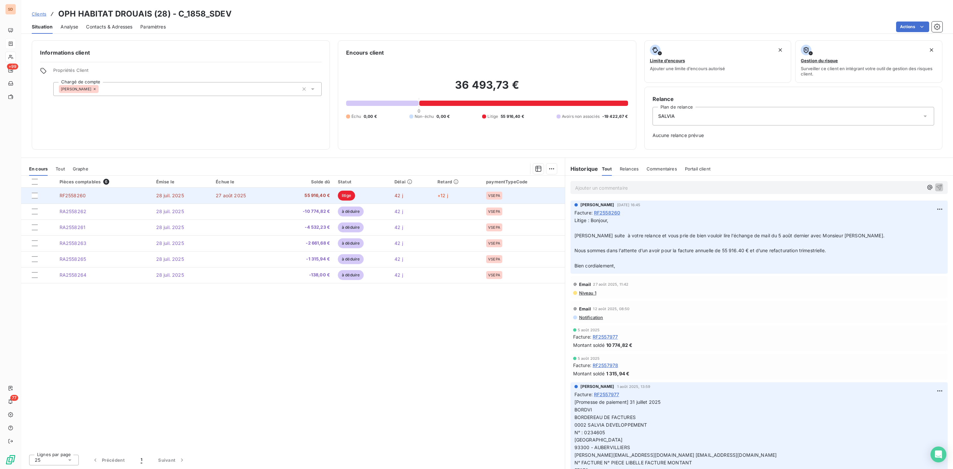
click at [209, 194] on td "28 juil. 2025" at bounding box center [182, 196] width 60 height 16
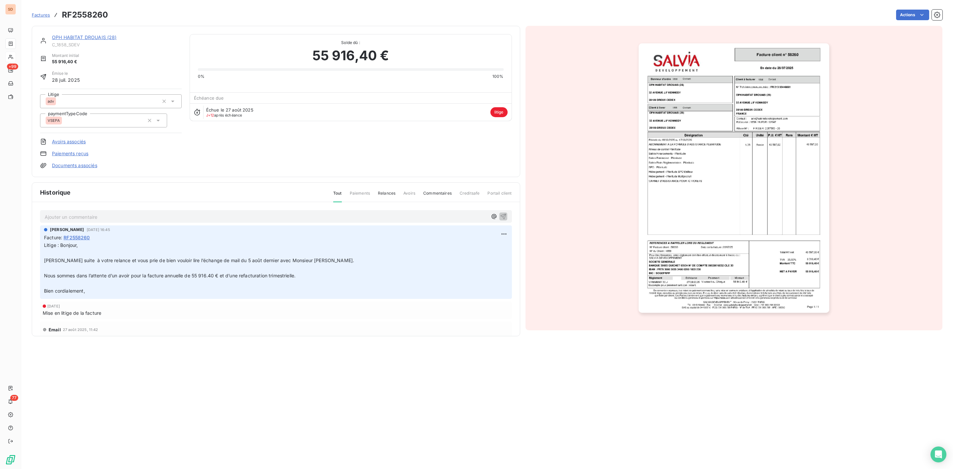
click at [92, 40] on link "OPH HABITAT DROUAIS (28)" at bounding box center [84, 37] width 65 height 6
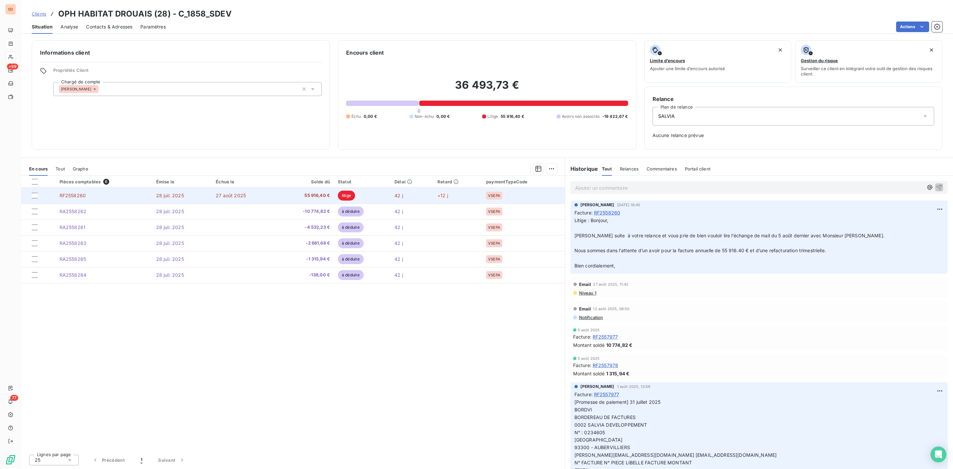
click at [281, 199] on span "55 916,40 €" at bounding box center [304, 195] width 51 height 7
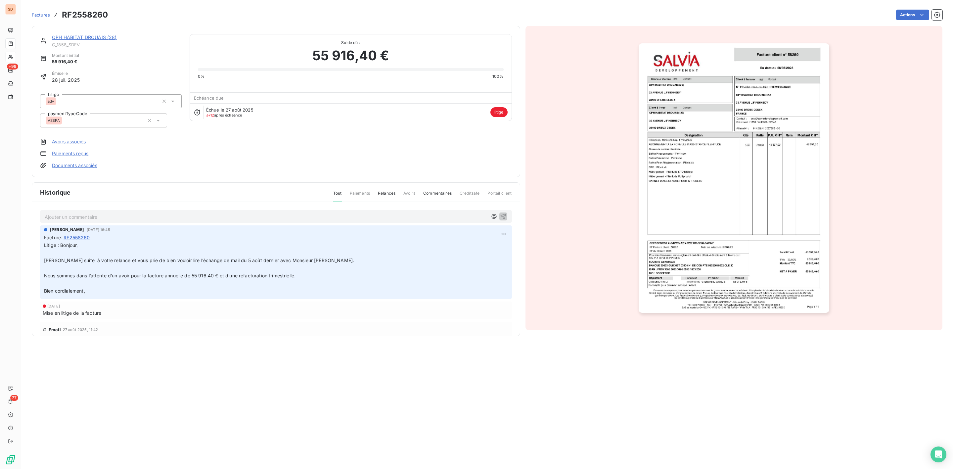
click at [79, 164] on link "Documents associés" at bounding box center [74, 165] width 45 height 7
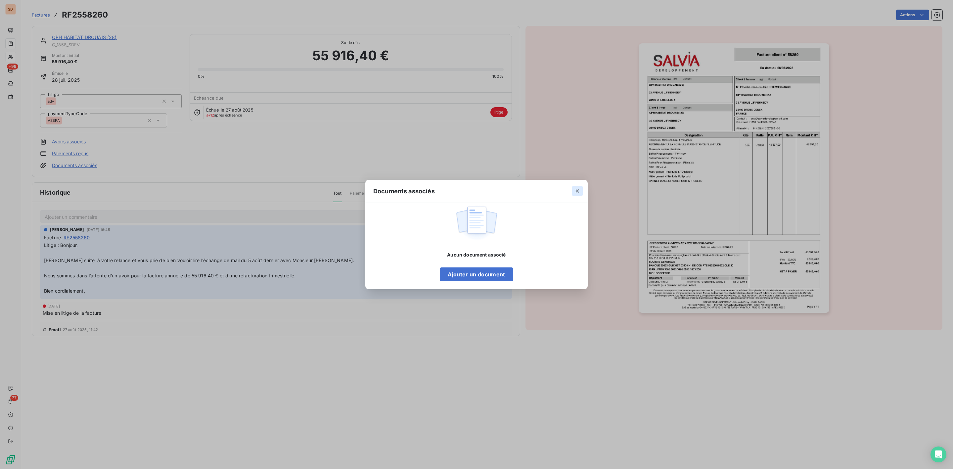
click at [579, 191] on icon "button" at bounding box center [577, 191] width 7 height 7
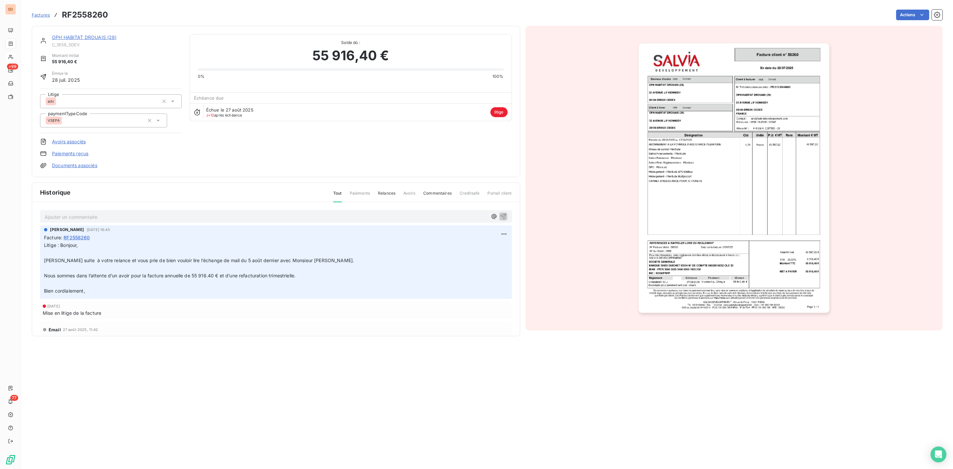
click at [89, 39] on link "OPH HABITAT DROUAIS (28)" at bounding box center [84, 37] width 65 height 6
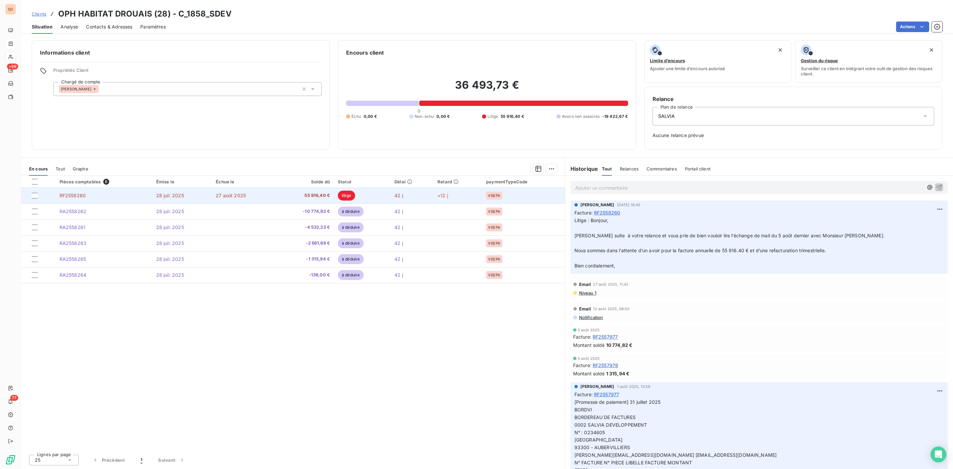
click at [314, 196] on span "55 916,40 €" at bounding box center [304, 195] width 51 height 7
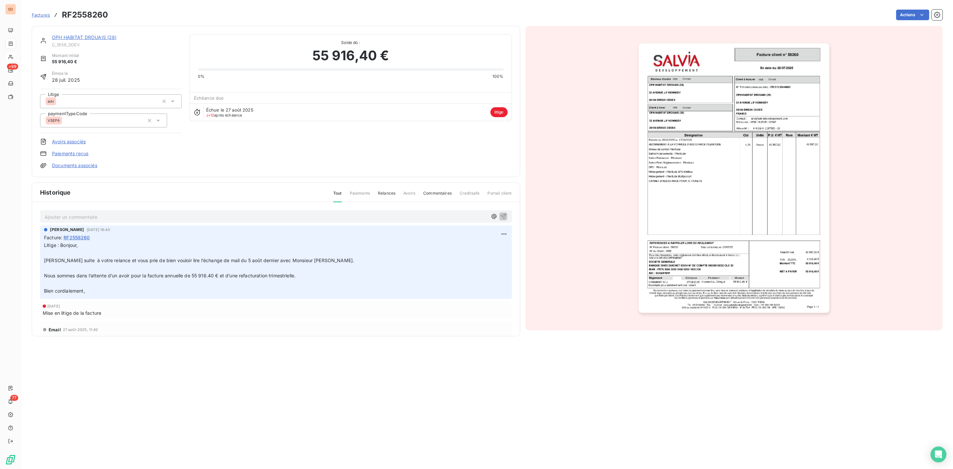
click at [78, 220] on p "Ajouter un commentaire ﻿" at bounding box center [266, 217] width 443 height 8
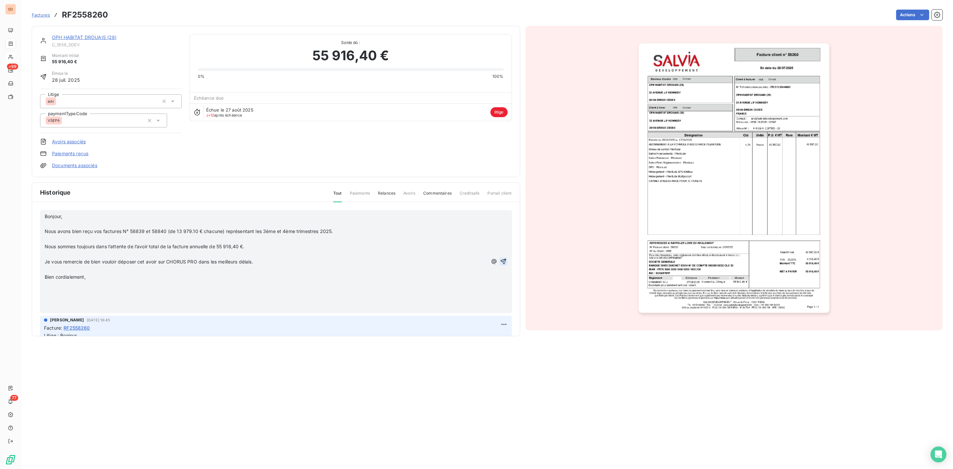
click at [500, 260] on icon "button" at bounding box center [503, 261] width 7 height 7
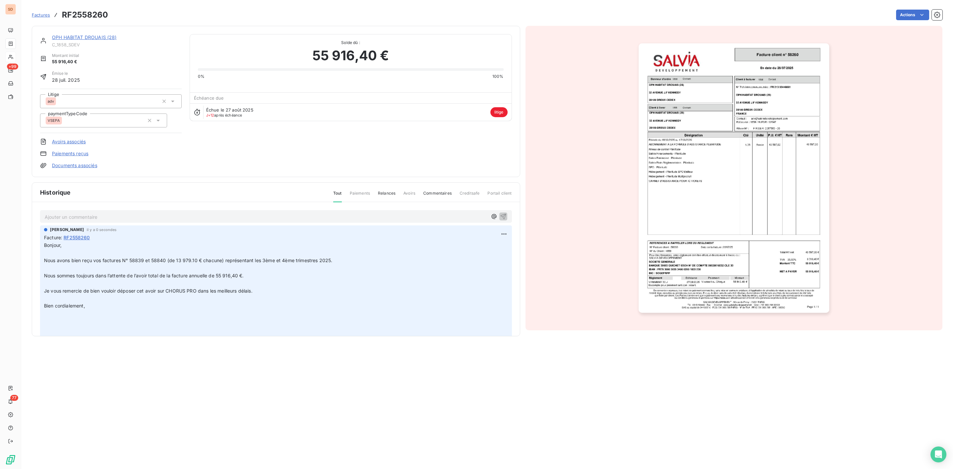
click at [89, 36] on link "OPH HABITAT DROUAIS (28)" at bounding box center [84, 37] width 65 height 6
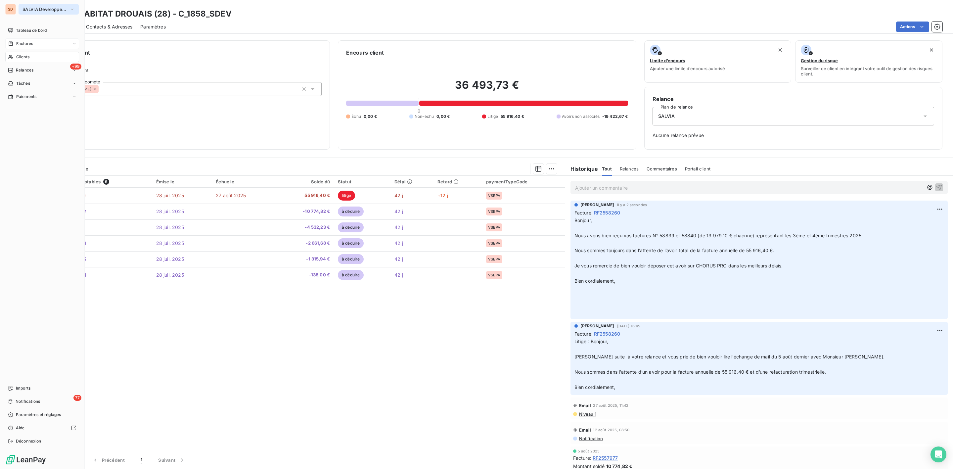
click at [29, 9] on span "SALVIA Developpement" at bounding box center [44, 9] width 44 height 5
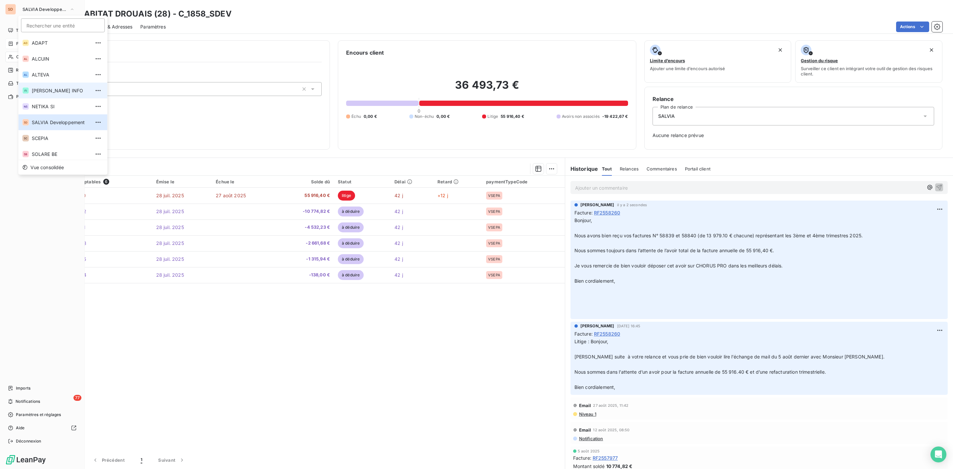
click at [47, 87] on span "FELIX INFO" at bounding box center [61, 90] width 59 height 7
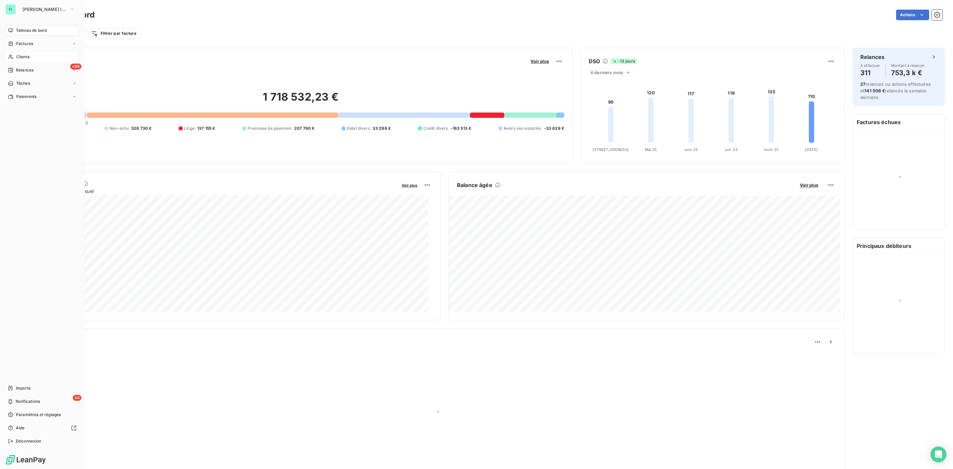
click at [25, 60] on div "Clients" at bounding box center [42, 57] width 74 height 11
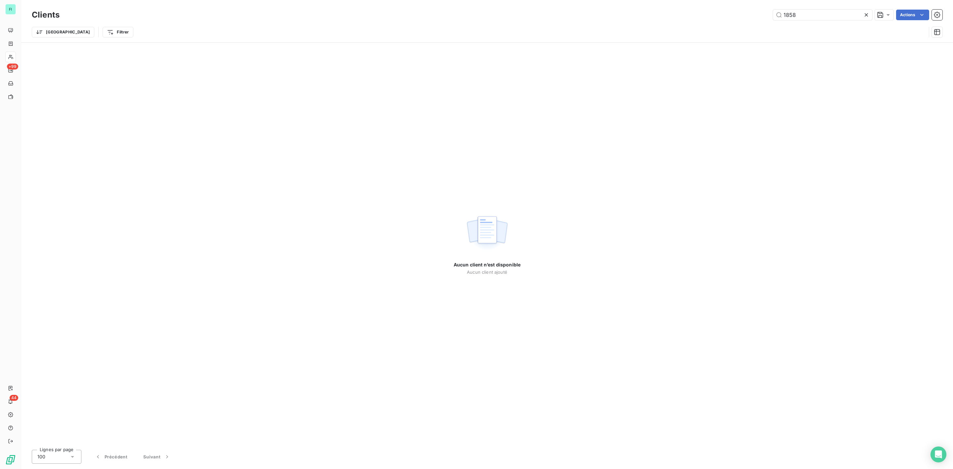
click at [733, 22] on div "Clients 1858 Actions Trier Filtrer" at bounding box center [487, 25] width 910 height 34
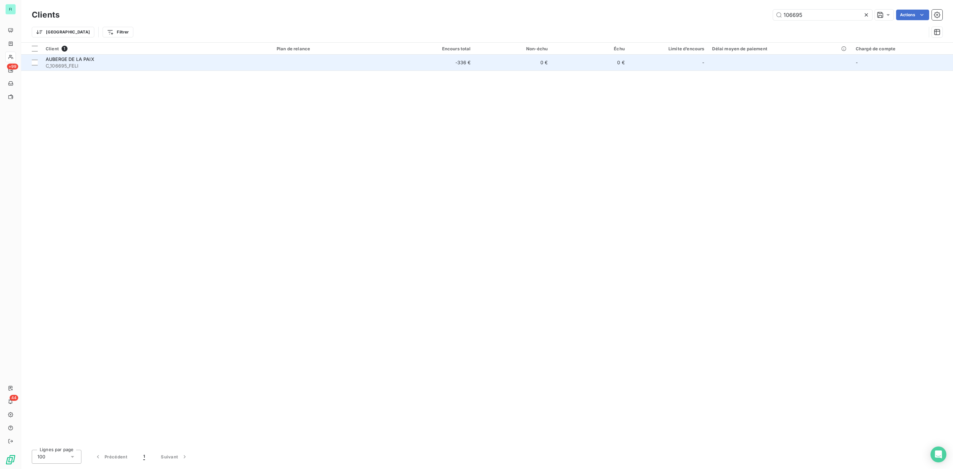
type input "106695"
click at [121, 64] on span "C_106695_FELI" at bounding box center [157, 66] width 223 height 7
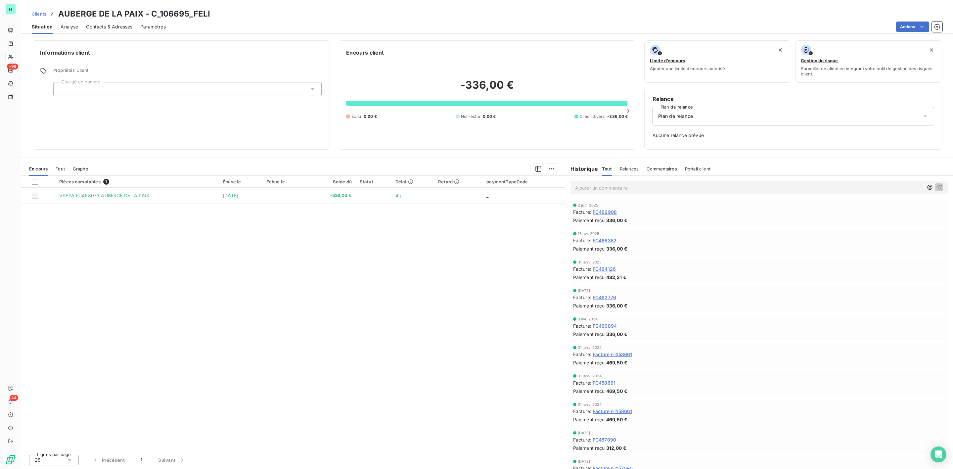
click at [125, 25] on span "Contacts & Adresses" at bounding box center [109, 26] width 46 height 7
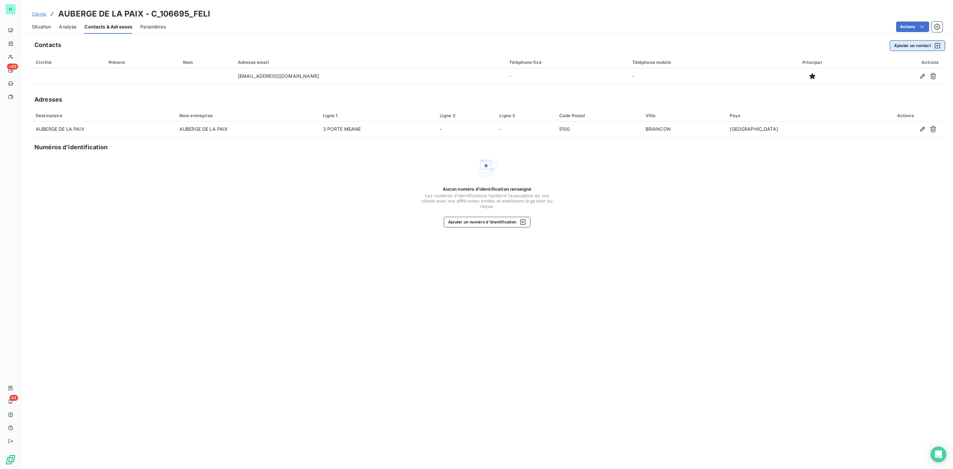
click at [912, 42] on button "Ajouter un contact" at bounding box center [916, 45] width 55 height 11
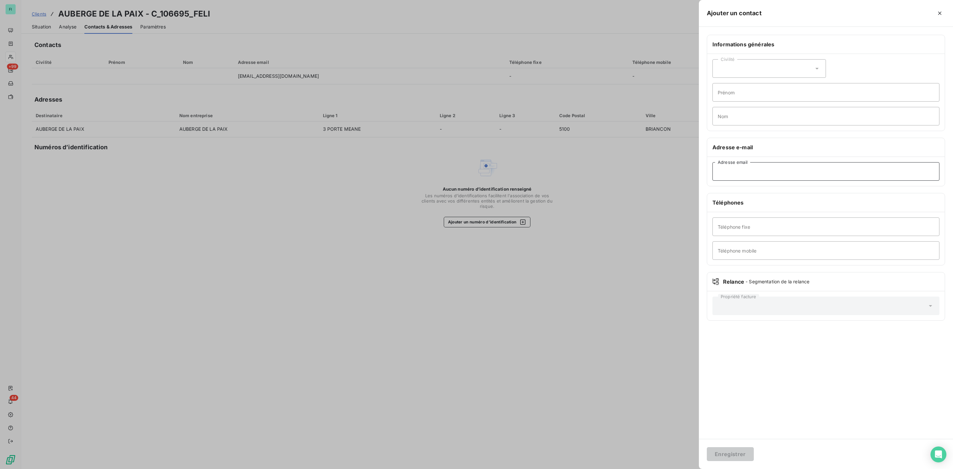
click at [756, 169] on input "Adresse email" at bounding box center [825, 171] width 227 height 19
paste input "gestionaubergedelapaix@outlook.com"
type input "gestionaubergedelapaix@outlook.com"
click at [729, 452] on button "Enregistrer" at bounding box center [730, 454] width 47 height 14
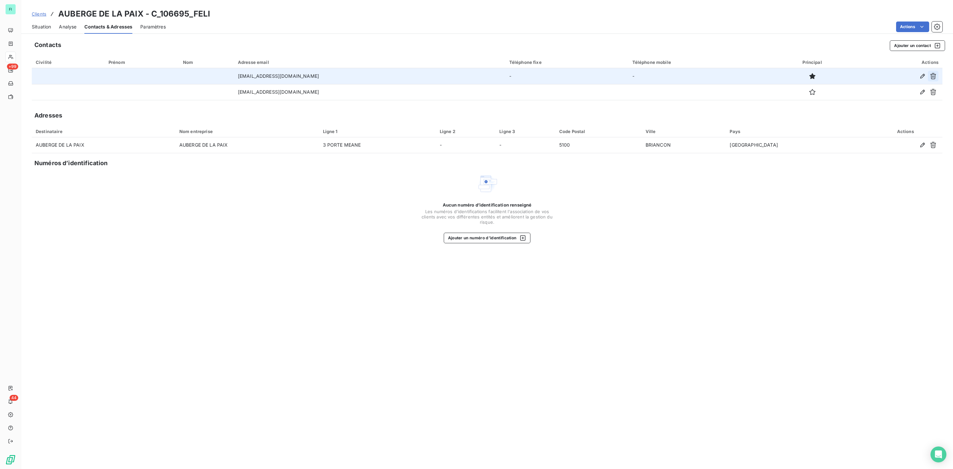
click at [934, 75] on icon "button" at bounding box center [932, 76] width 7 height 7
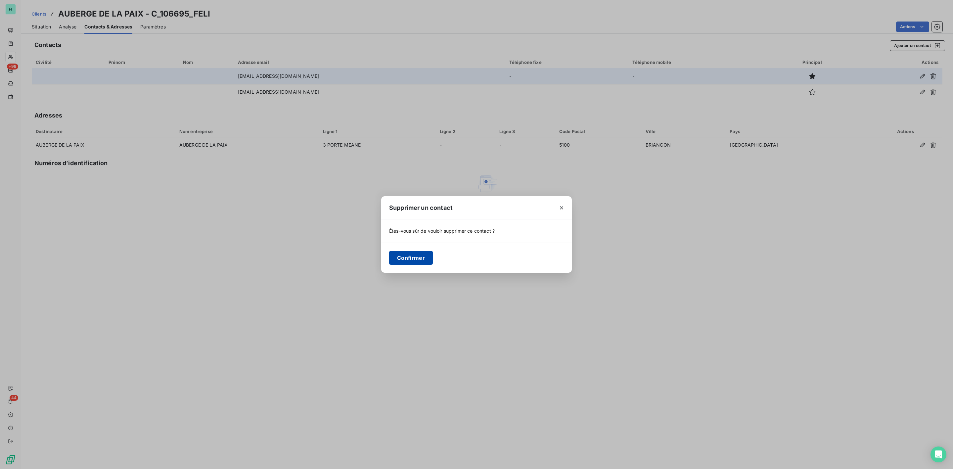
click at [405, 256] on button "Confirmer" at bounding box center [411, 258] width 44 height 14
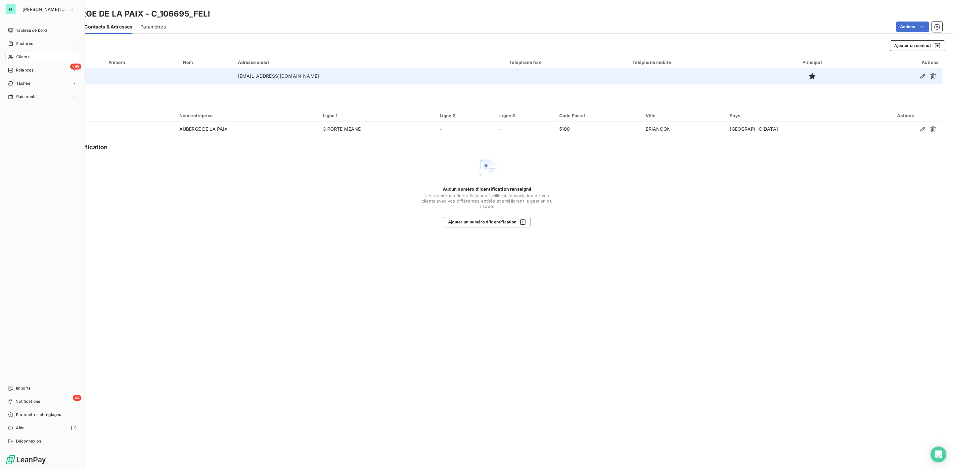
click at [22, 55] on span "Clients" at bounding box center [22, 57] width 13 height 6
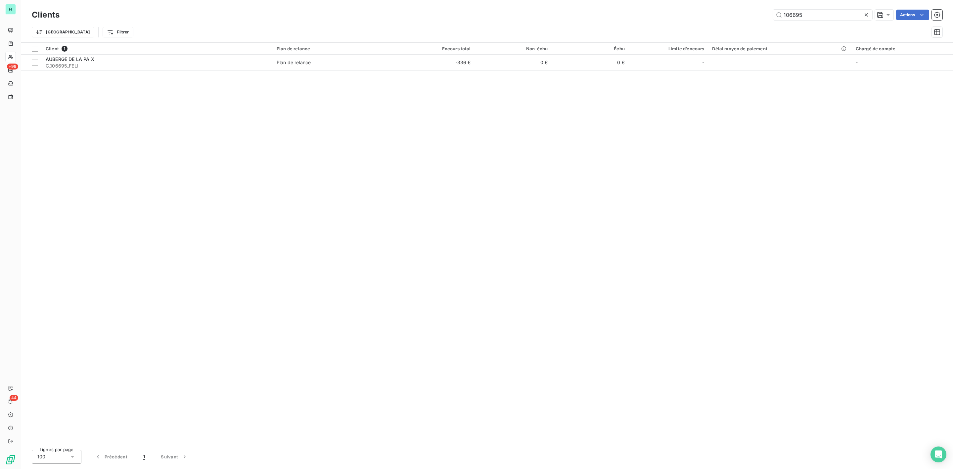
drag, startPoint x: 808, startPoint y: 16, endPoint x: 571, endPoint y: 13, distance: 237.2
click at [603, 16] on div "106695 Actions" at bounding box center [504, 15] width 875 height 11
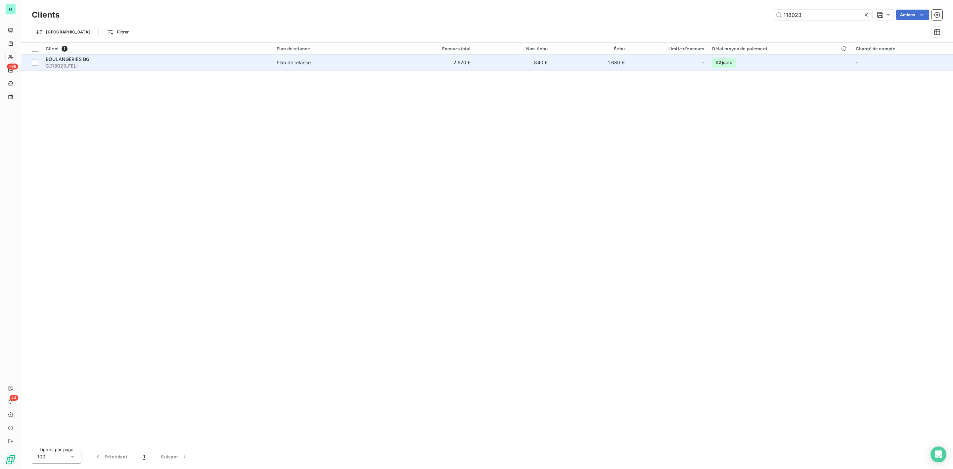
type input "118023"
click at [103, 59] on div "BOULANGERIES BG" at bounding box center [157, 59] width 223 height 7
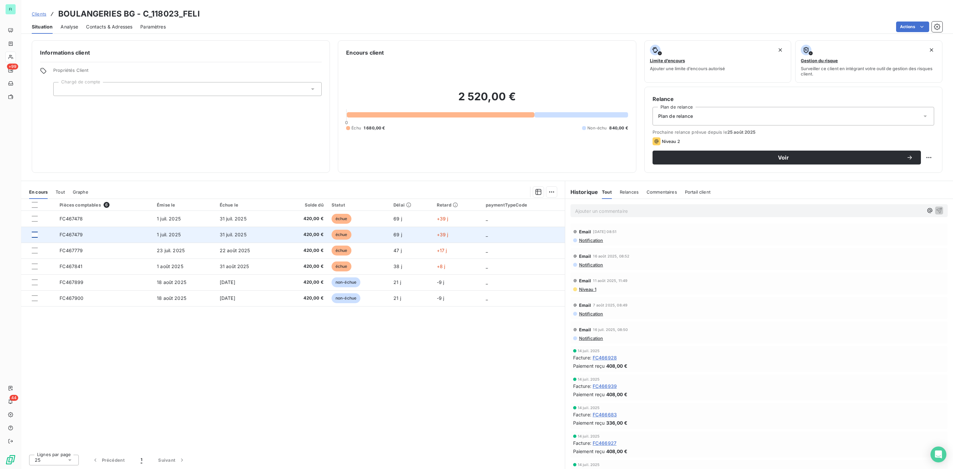
click at [35, 236] on div at bounding box center [35, 235] width 6 height 6
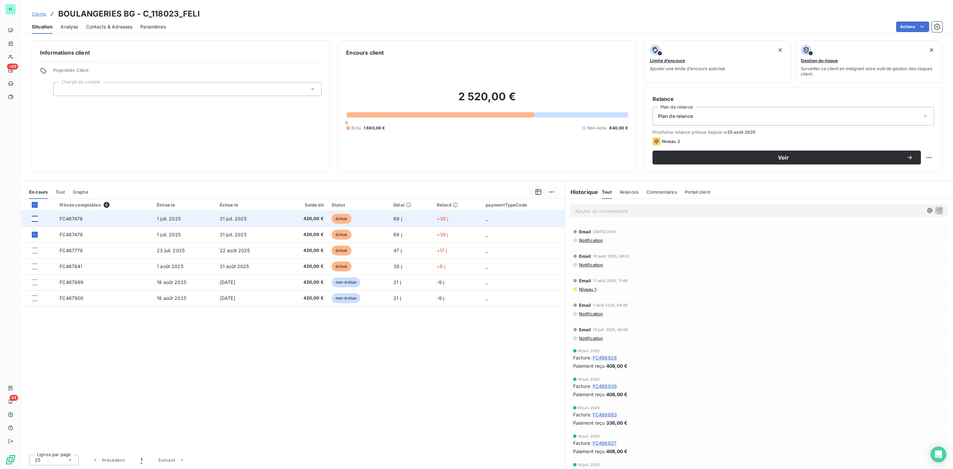
click at [36, 218] on div at bounding box center [35, 219] width 6 height 6
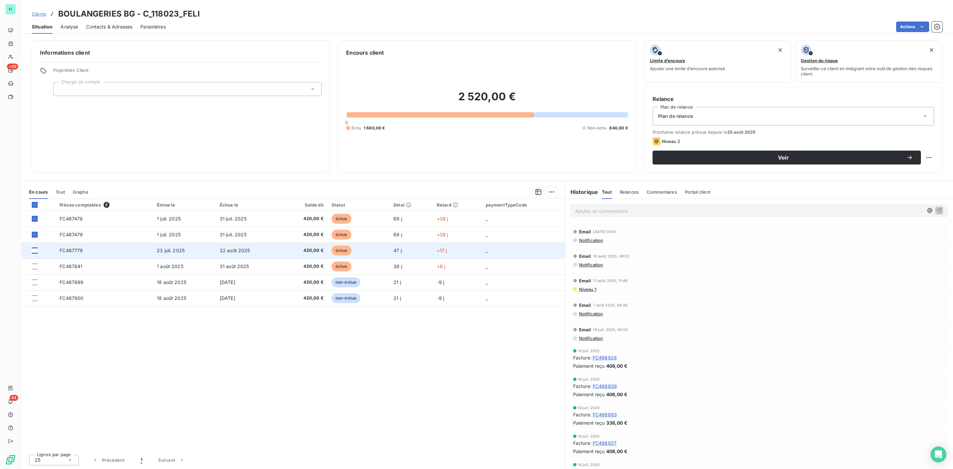
click at [36, 251] on div at bounding box center [35, 250] width 6 height 6
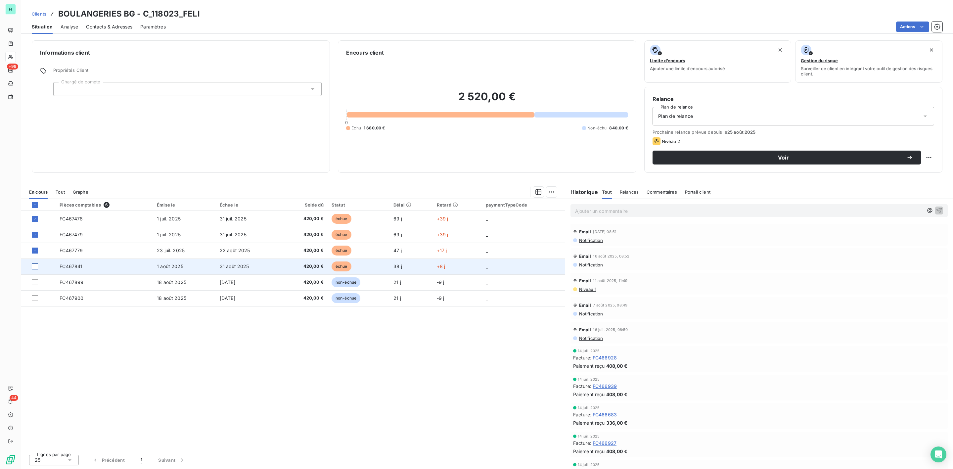
click at [36, 267] on div at bounding box center [35, 266] width 6 height 6
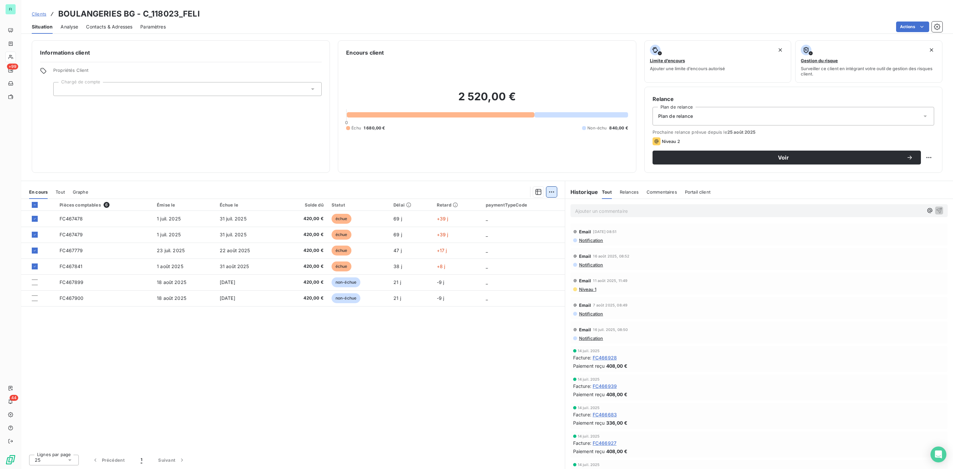
click at [549, 192] on html "FI +99 44 Clients BOULANGERIES BG - C_118023_FELI Situation Analyse Contacts & …" at bounding box center [476, 234] width 953 height 469
click at [490, 215] on div "Ajouter une promesse de paiement (4 factures)" at bounding box center [493, 218] width 120 height 11
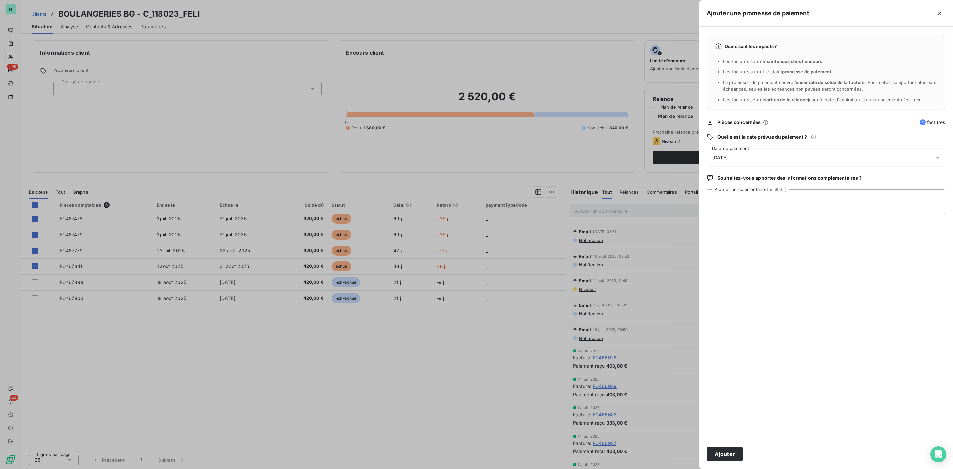
click at [727, 157] on span "09/09/2025" at bounding box center [719, 157] width 15 height 5
click at [739, 253] on button "23" at bounding box center [738, 252] width 13 height 13
click at [840, 199] on textarea "Ajouter un commentaire (facultatif)" at bounding box center [826, 201] width 238 height 25
paste textarea "Bonjour, Avis de virement - BOULANGERIES BG - C_118023_FELI - 1 680,00€. Cordia…"
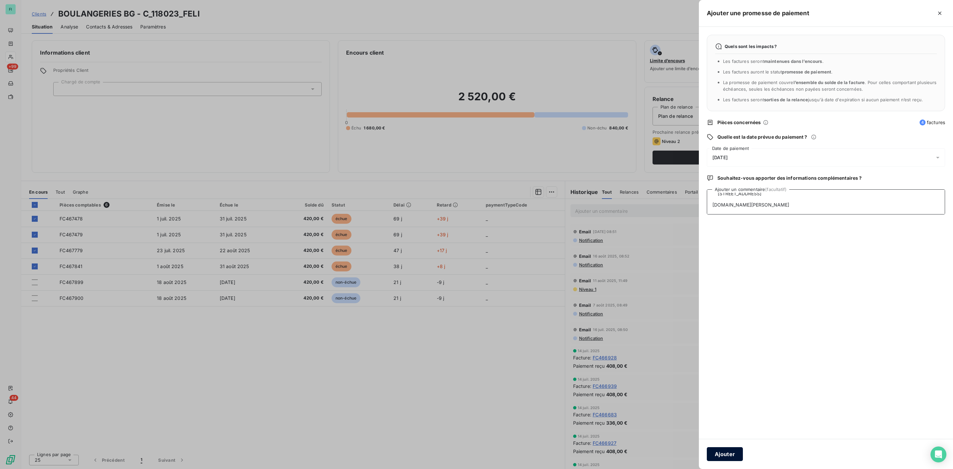
type textarea "Bonjour, Avis de virement - BOULANGERIES BG - C_118023_FELI - 1 680,00€. Cordia…"
click at [730, 454] on button "Ajouter" at bounding box center [725, 454] width 36 height 14
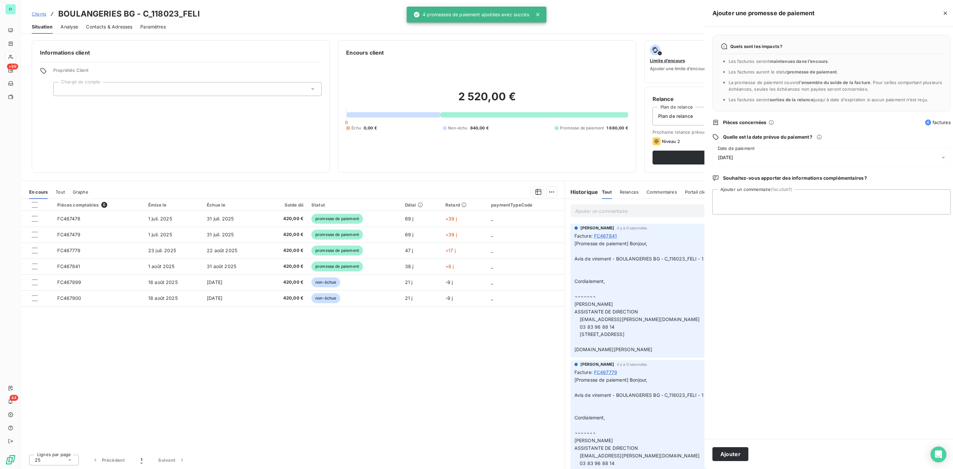
scroll to position [0, 0]
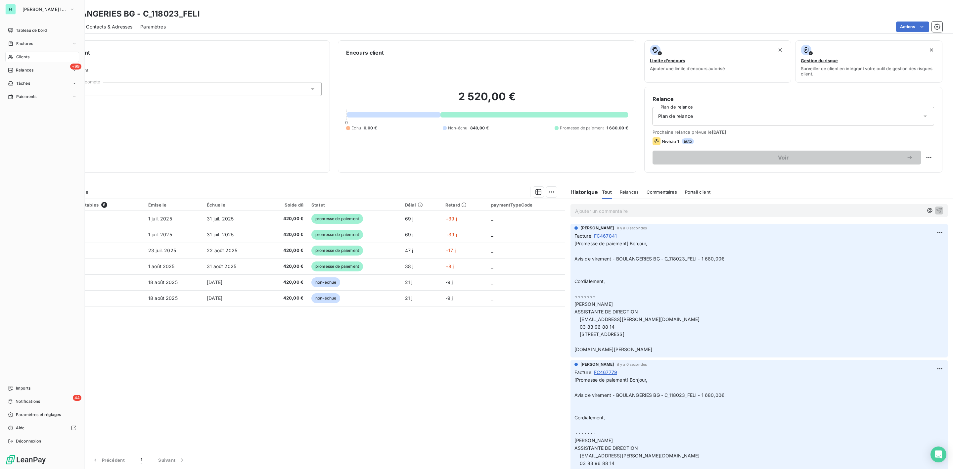
drag, startPoint x: 31, startPoint y: 54, endPoint x: 35, endPoint y: 54, distance: 3.6
click at [31, 54] on div "Clients" at bounding box center [42, 57] width 74 height 11
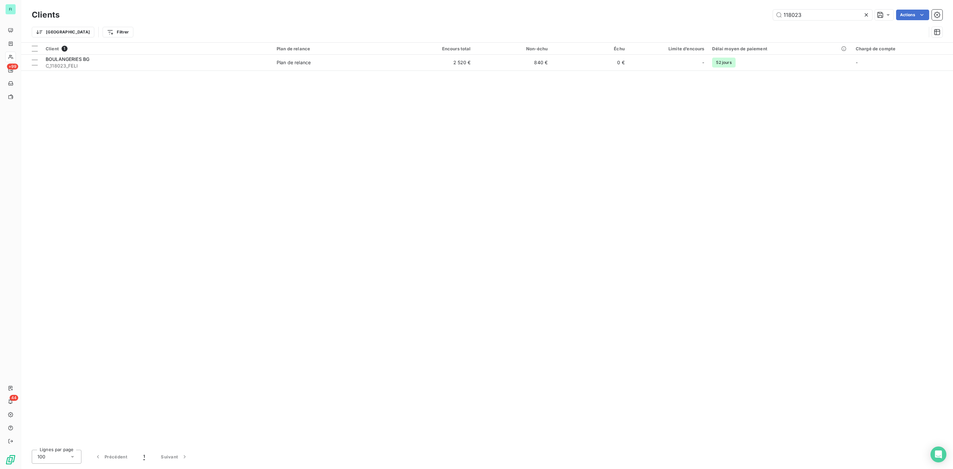
drag, startPoint x: 807, startPoint y: 18, endPoint x: 618, endPoint y: 23, distance: 188.9
click at [643, 23] on div "Clients 118023 Actions Trier Filtrer" at bounding box center [487, 25] width 910 height 34
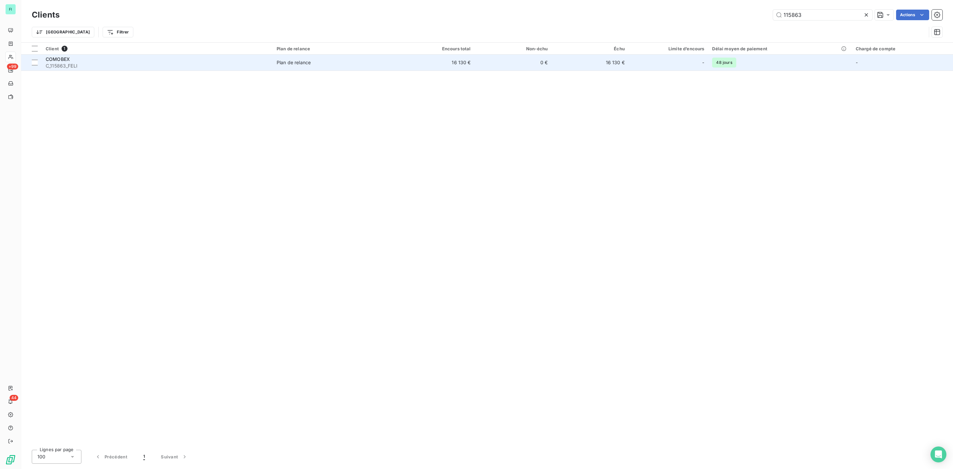
type input "115863"
click at [89, 66] on span "C_115863_FELI" at bounding box center [157, 66] width 223 height 7
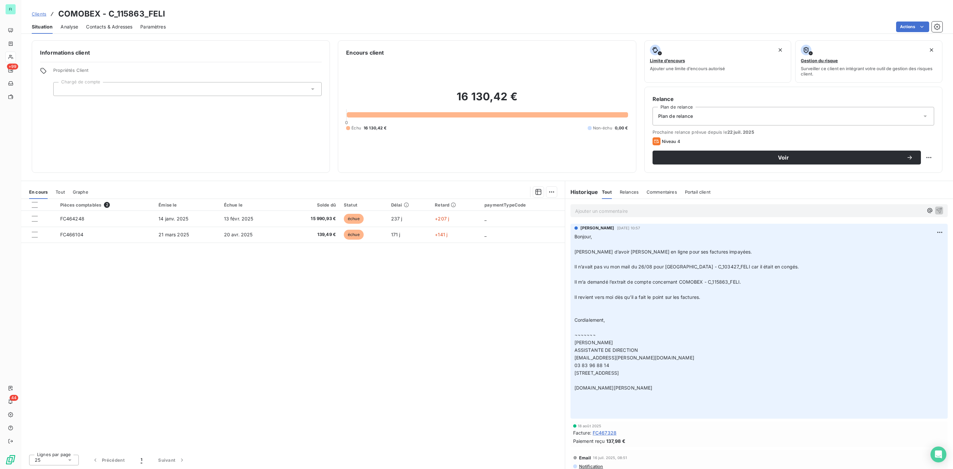
click at [647, 212] on p "Ajouter un commentaire ﻿" at bounding box center [749, 211] width 348 height 8
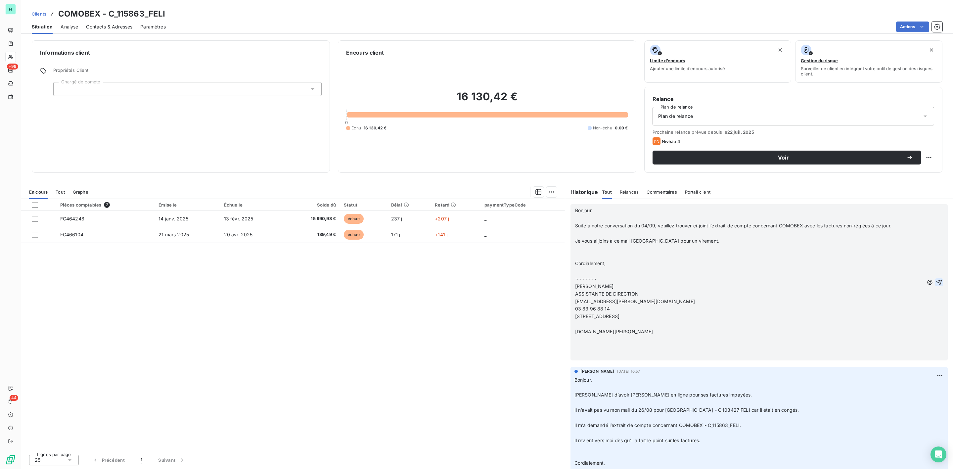
click at [936, 281] on icon "button" at bounding box center [939, 282] width 6 height 6
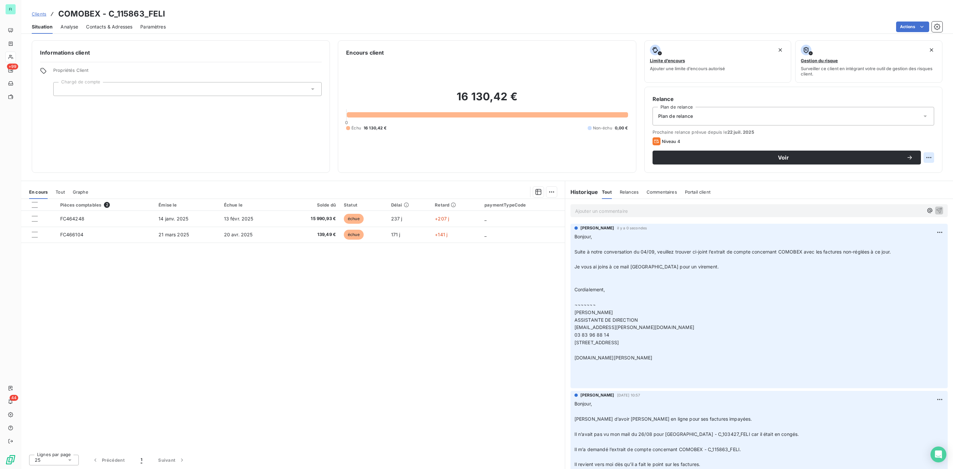
click at [931, 157] on html "FI +99 44 Clients COMOBEX - C_115863_FELI Situation Analyse Contacts & Adresses…" at bounding box center [476, 234] width 953 height 469
click at [890, 171] on div "Replanifier cette action" at bounding box center [901, 172] width 59 height 11
select select "8"
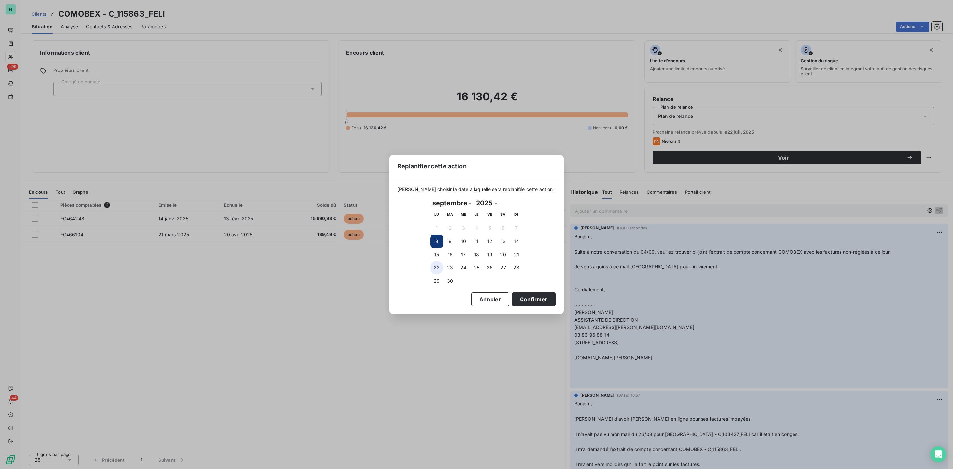
click at [435, 264] on button "22" at bounding box center [436, 267] width 13 height 13
click at [527, 297] on button "Confirmer" at bounding box center [534, 299] width 44 height 14
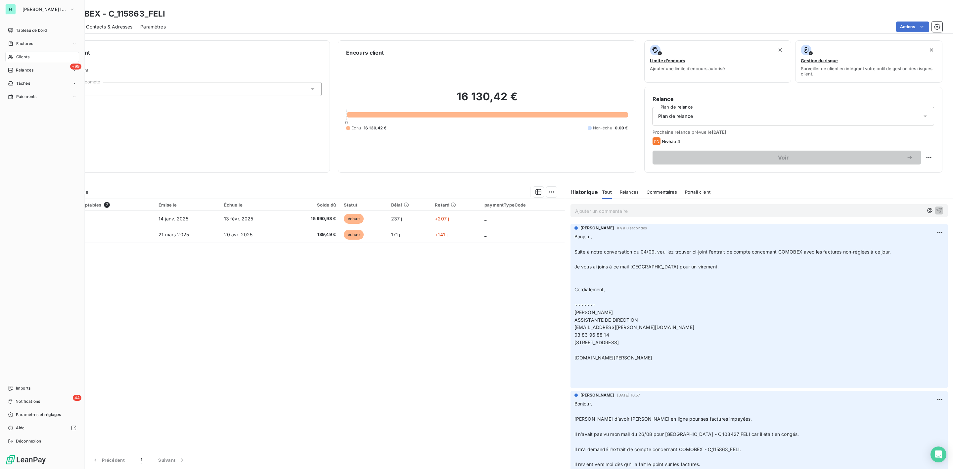
drag, startPoint x: 12, startPoint y: 55, endPoint x: 50, endPoint y: 54, distance: 37.7
click at [12, 55] on icon at bounding box center [11, 56] width 6 height 5
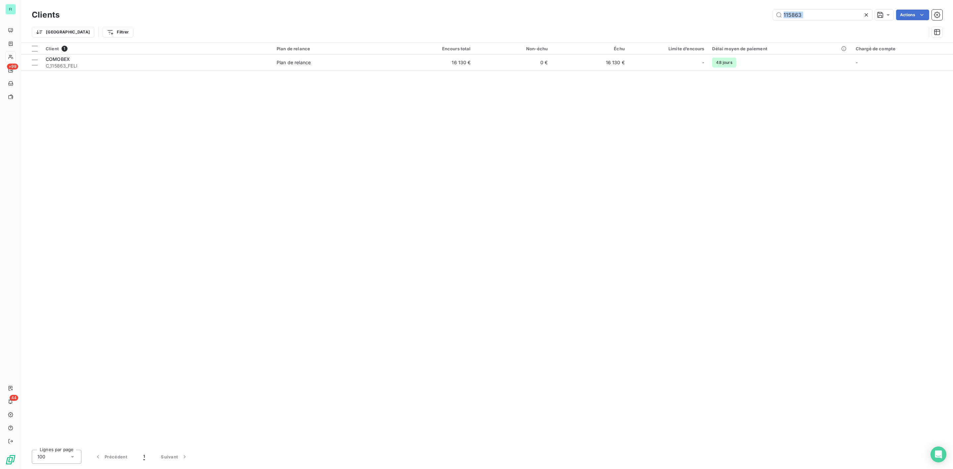
drag, startPoint x: 824, startPoint y: 21, endPoint x: 678, endPoint y: 22, distance: 145.9
click at [687, 22] on div "Clients 115863 Actions Trier Filtrer" at bounding box center [487, 25] width 910 height 34
drag, startPoint x: 812, startPoint y: 20, endPoint x: 707, endPoint y: 20, distance: 104.9
click at [714, 20] on div "115863 Actions" at bounding box center [504, 15] width 875 height 11
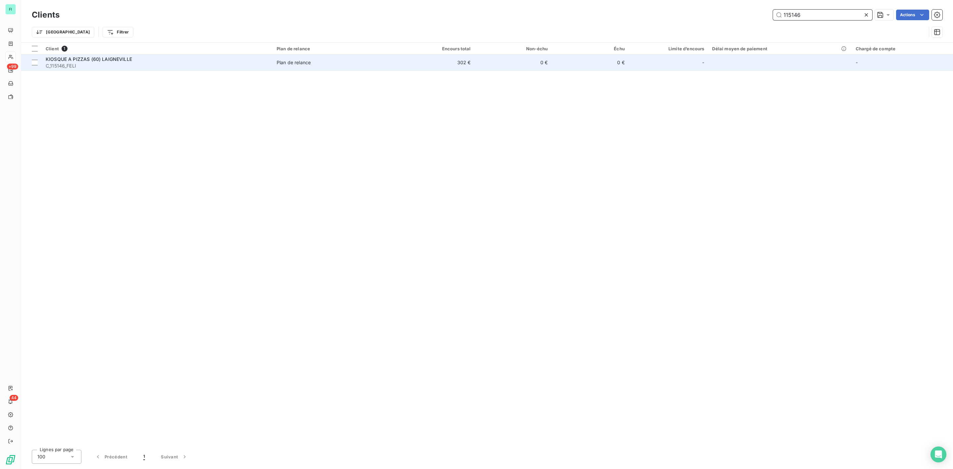
type input "115146"
click at [79, 65] on span "C_115146_FELI" at bounding box center [157, 66] width 223 height 7
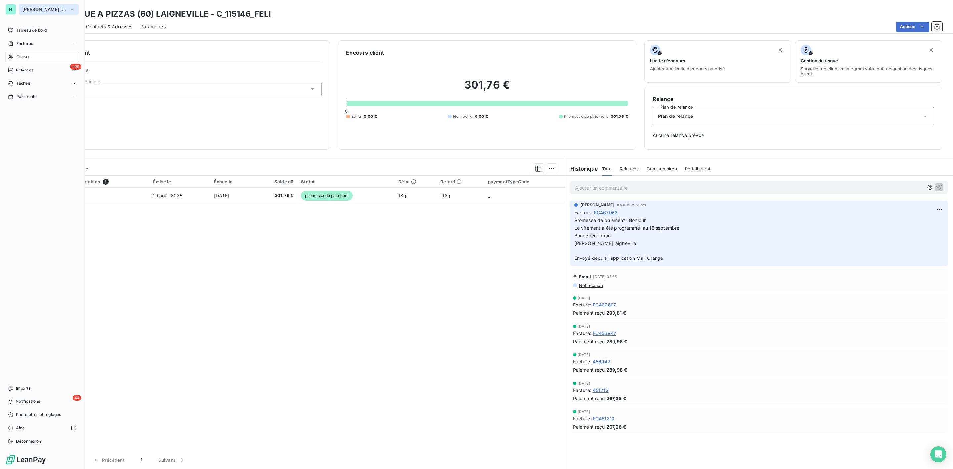
drag, startPoint x: 32, startPoint y: 7, endPoint x: 36, endPoint y: 12, distance: 6.2
click at [32, 7] on span "FELIX INFO" at bounding box center [44, 9] width 44 height 5
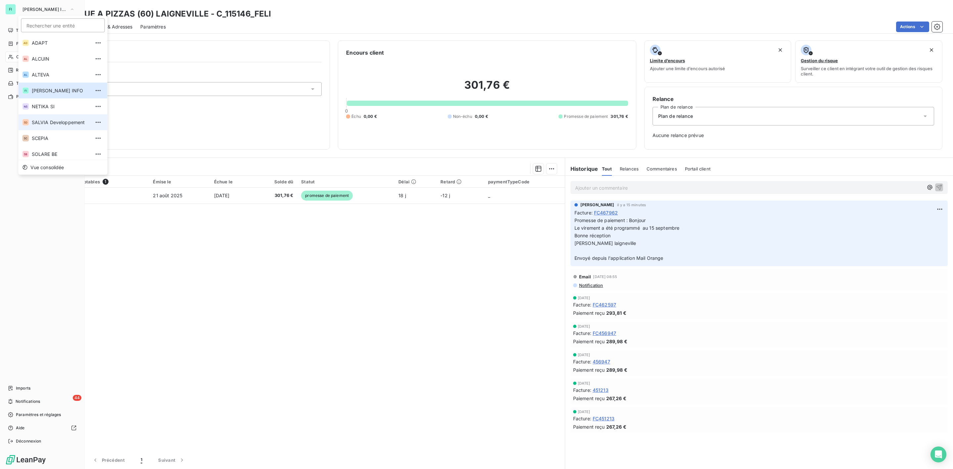
click at [48, 120] on span "SALVIA Developpement" at bounding box center [61, 122] width 59 height 7
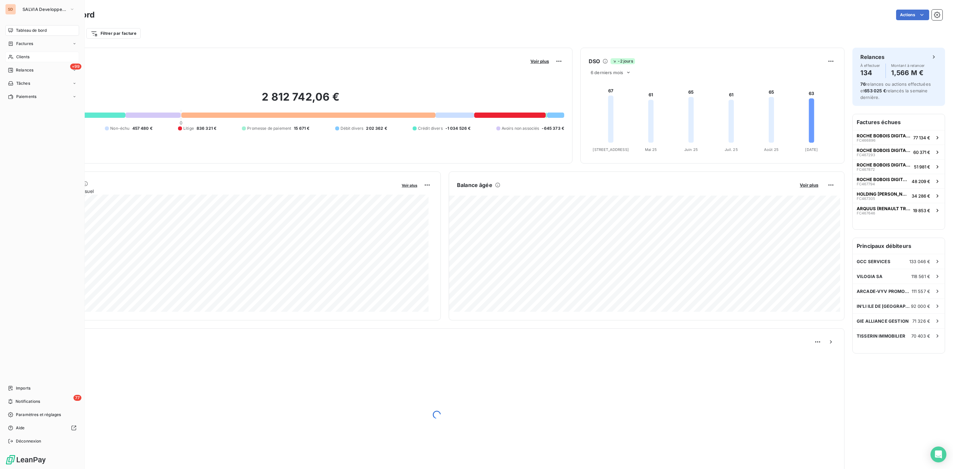
click at [28, 57] on span "Clients" at bounding box center [22, 57] width 13 height 6
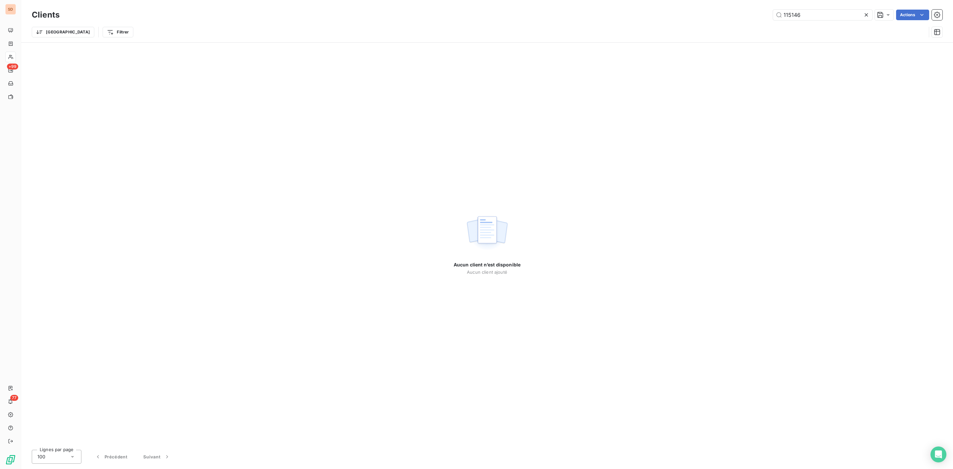
drag, startPoint x: 820, startPoint y: 17, endPoint x: 639, endPoint y: 14, distance: 180.6
click at [701, 17] on div "115146 Actions" at bounding box center [504, 15] width 875 height 11
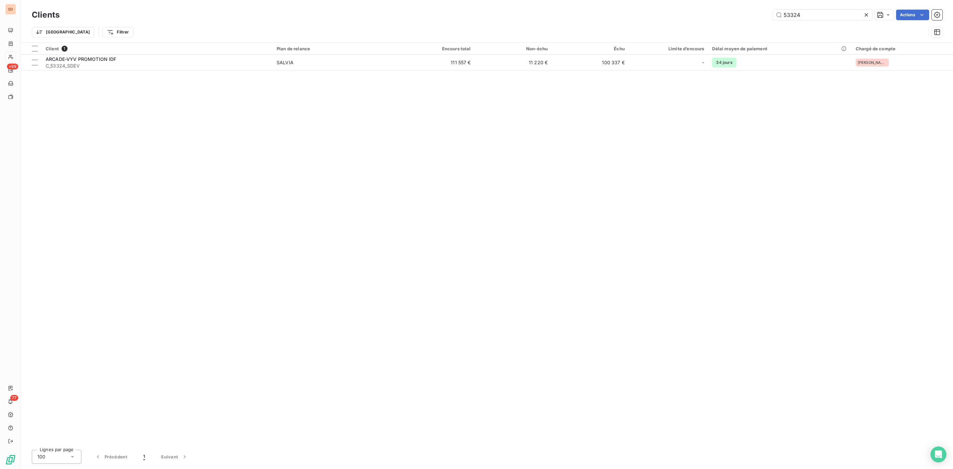
type input "53324"
click at [81, 71] on div "Client 1 Plan de relance Encours total Non-échu Échu Limite d’encours Délai moy…" at bounding box center [486, 244] width 931 height 402
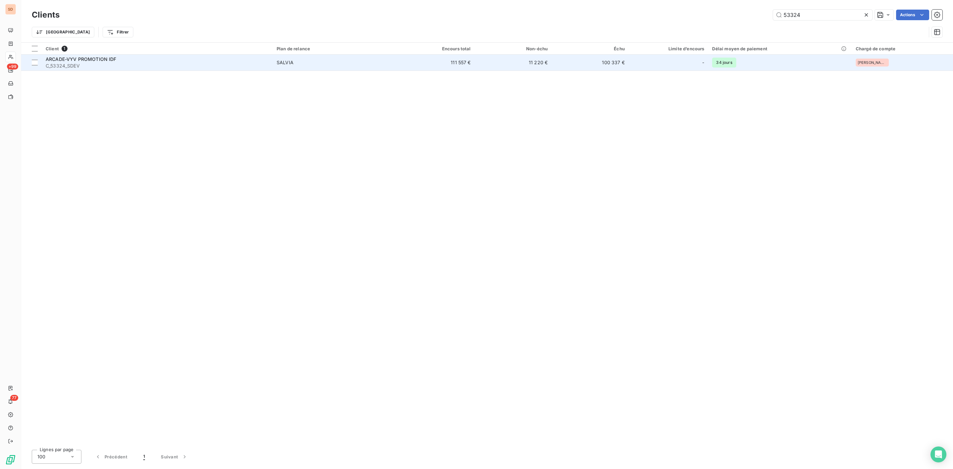
click at [83, 61] on span "ARCADE-VYV PROMOTION IDF" at bounding box center [81, 59] width 71 height 6
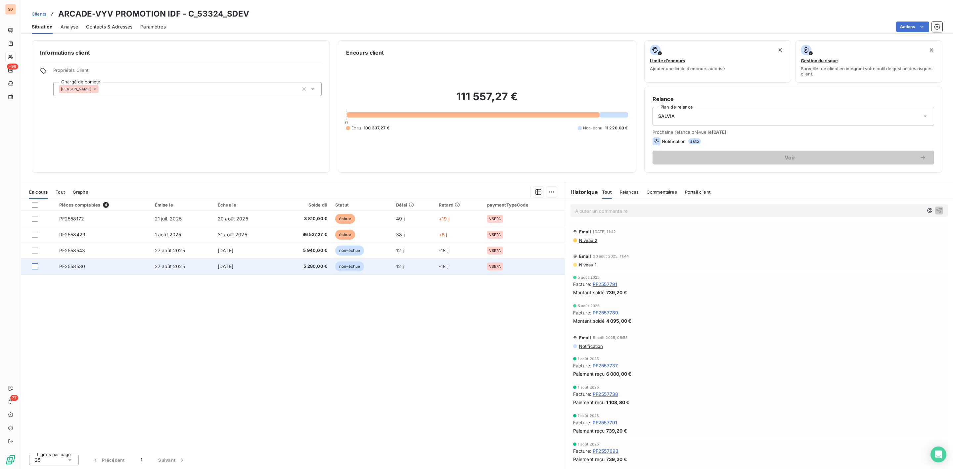
click at [33, 267] on div at bounding box center [35, 266] width 6 height 6
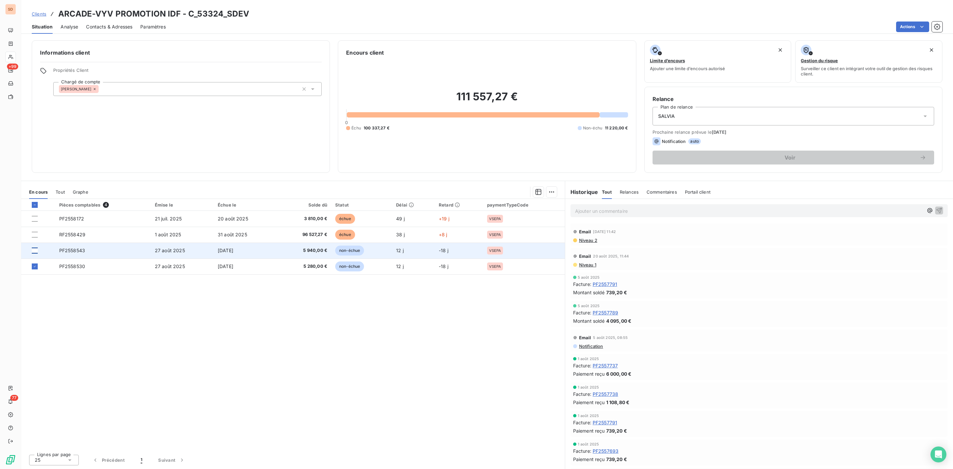
click at [35, 251] on div at bounding box center [35, 250] width 6 height 6
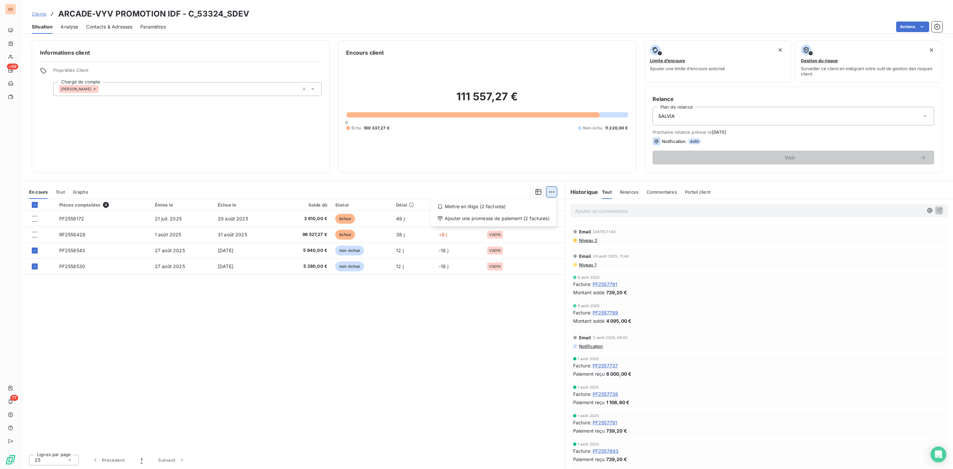
click at [554, 188] on html "SD +99 77 Clients ARCADE-VYV PROMOTION IDF - C_53324_SDEV Situation Analyse Con…" at bounding box center [476, 234] width 953 height 469
click at [317, 251] on html "SD +99 77 Clients ARCADE-VYV PROMOTION IDF - C_53324_SDEV Situation Analyse Con…" at bounding box center [476, 234] width 953 height 469
click at [317, 251] on span "5 940,00 €" at bounding box center [304, 250] width 46 height 7
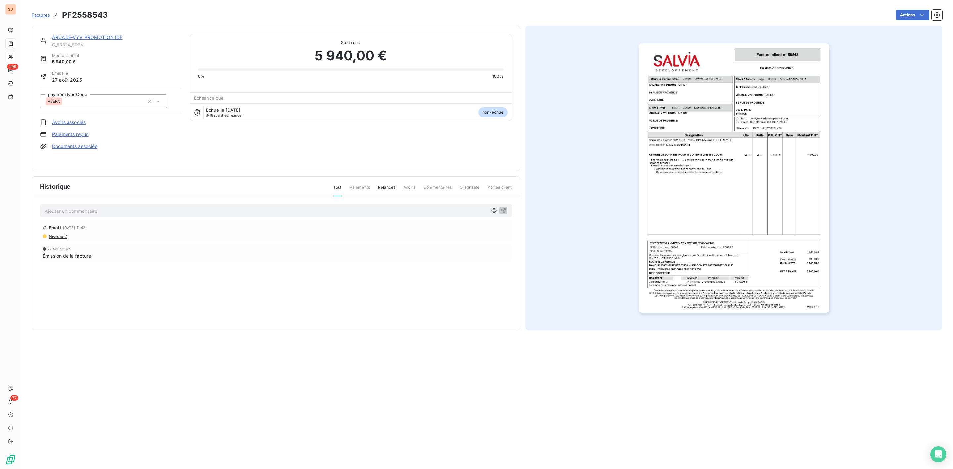
click at [779, 222] on img "button" at bounding box center [733, 177] width 191 height 269
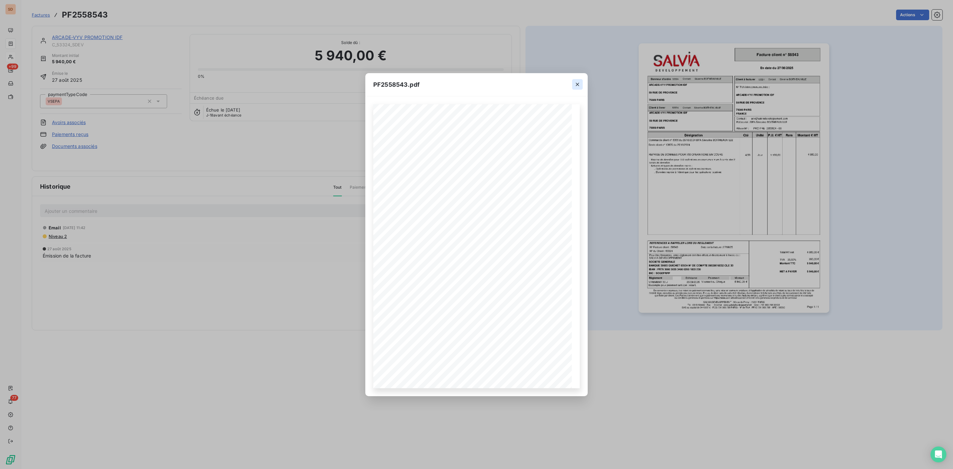
click at [577, 82] on icon "button" at bounding box center [577, 84] width 7 height 7
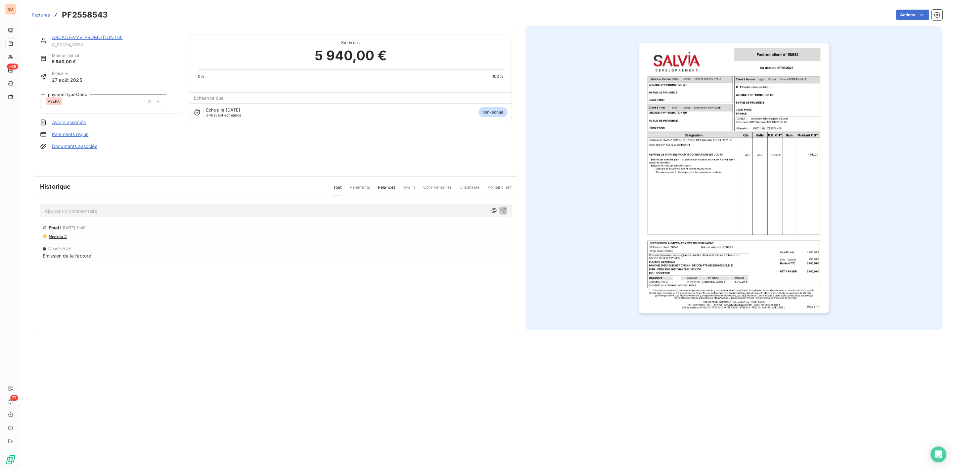
click at [69, 34] on div "ARCADE-VYV PROMOTION IDF" at bounding box center [117, 37] width 130 height 7
click at [72, 37] on link "ARCADE-VYV PROMOTION IDF" at bounding box center [87, 37] width 71 height 6
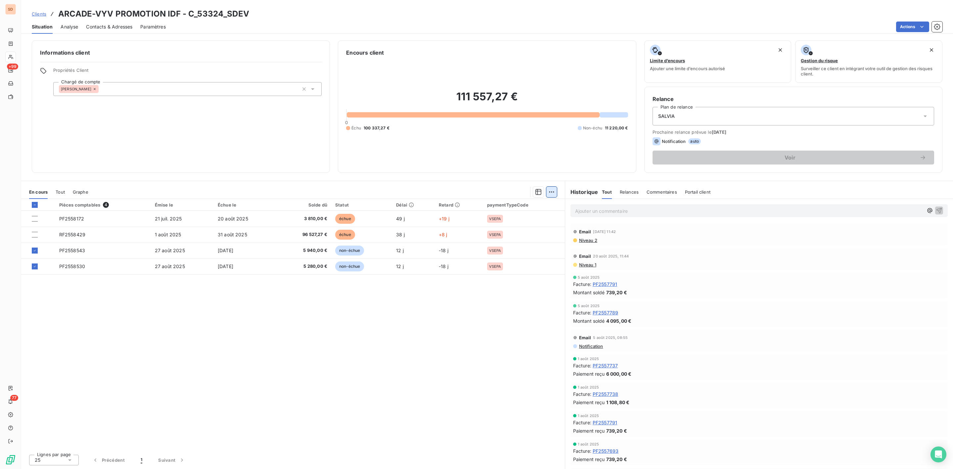
click at [556, 191] on html "SD +99 77 Clients ARCADE-VYV PROMOTION IDF - C_53324_SDEV Situation Analyse Con…" at bounding box center [476, 234] width 953 height 469
click at [479, 217] on div "Ajouter une promesse de paiement (2 factures)" at bounding box center [493, 218] width 120 height 11
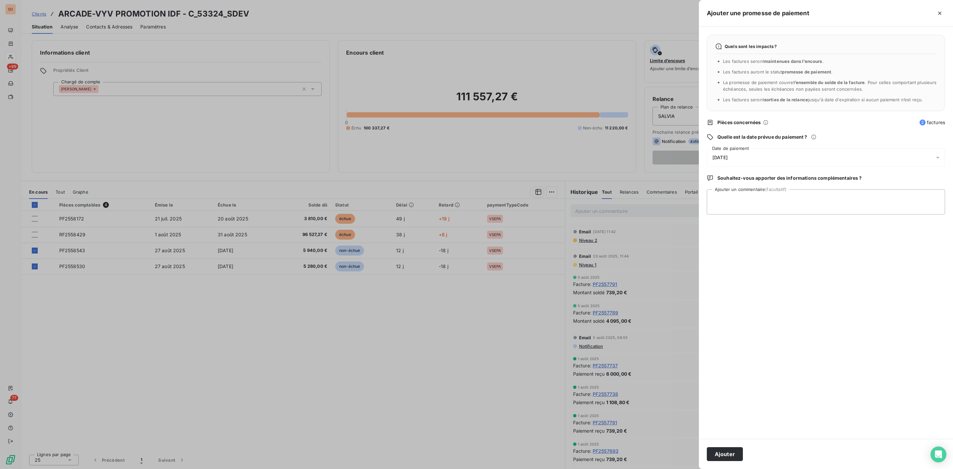
click at [727, 157] on span "09/09/2025" at bounding box center [719, 157] width 15 height 5
click at [740, 265] on button "30" at bounding box center [738, 265] width 13 height 13
click at [855, 203] on textarea "Ajouter un commentaire (facultatif)" at bounding box center [826, 201] width 238 height 25
paste textarea "Bonjour, A la suite de votre relance ci-dessous, nous revenons vers vous. Les f…"
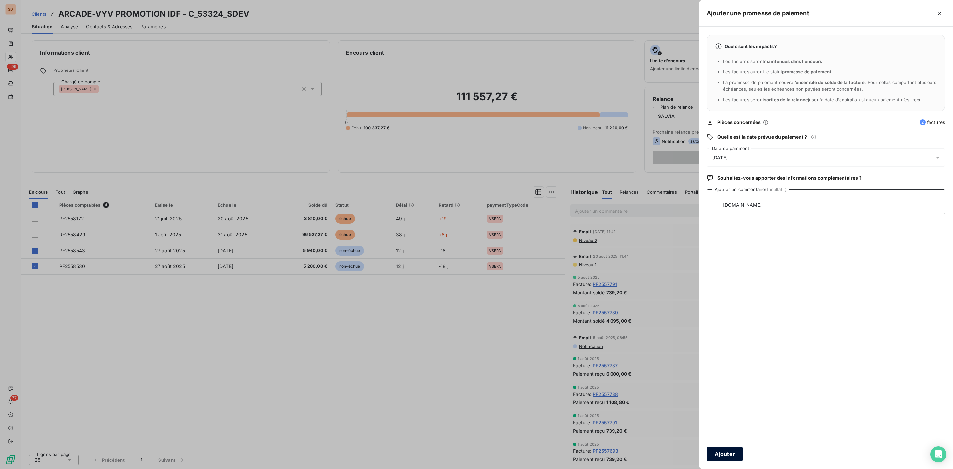
type textarea "Bonjour, A la suite de votre relance ci-dessous, nous revenons vers vous. Les f…"
click at [729, 455] on button "Ajouter" at bounding box center [725, 454] width 36 height 14
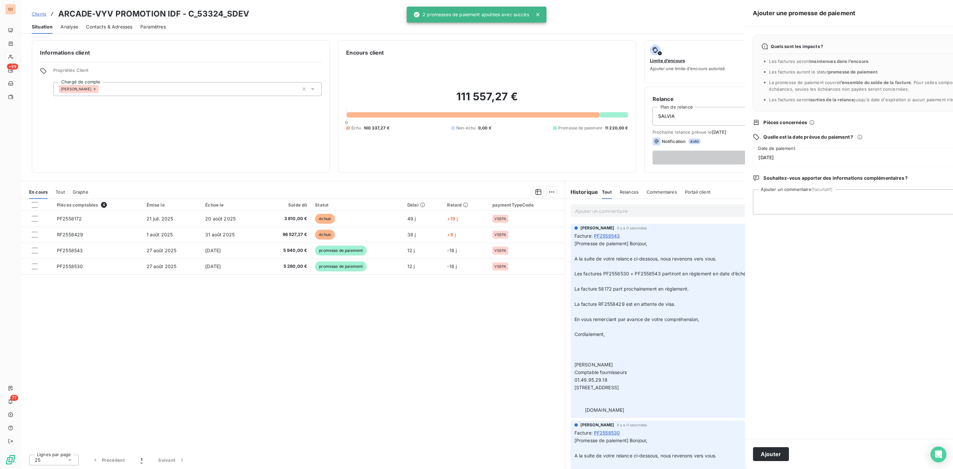
scroll to position [0, 0]
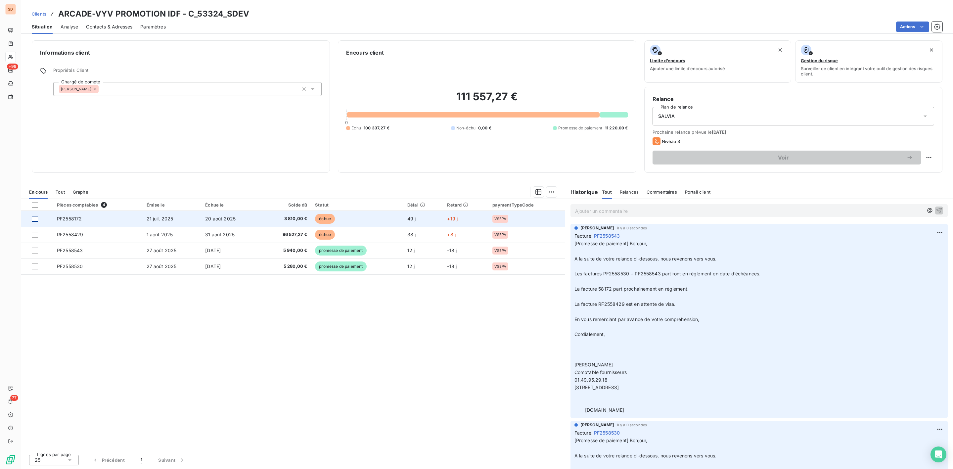
click at [32, 216] on div at bounding box center [35, 219] width 6 height 6
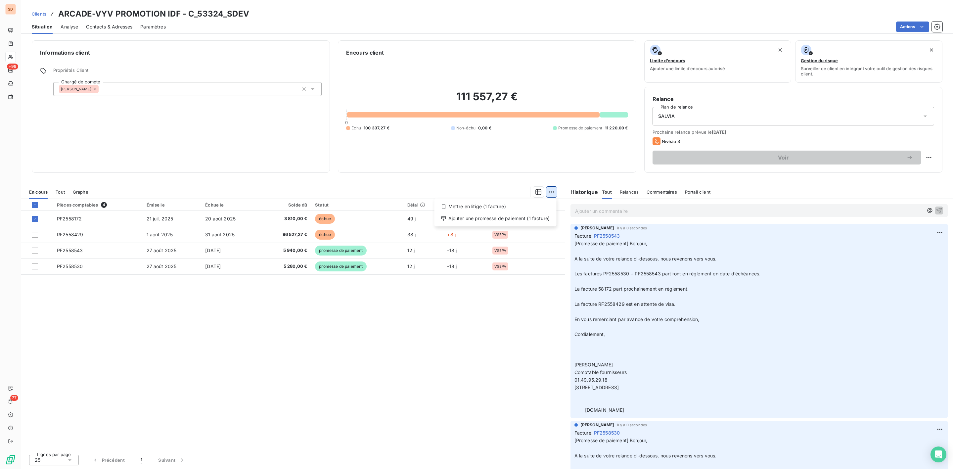
click at [553, 192] on html "SD +99 77 Clients ARCADE-VYV PROMOTION IDF - C_53324_SDEV Situation Analyse Con…" at bounding box center [476, 234] width 953 height 469
click at [505, 216] on div "Ajouter une promesse de paiement (1 facture)" at bounding box center [495, 218] width 117 height 11
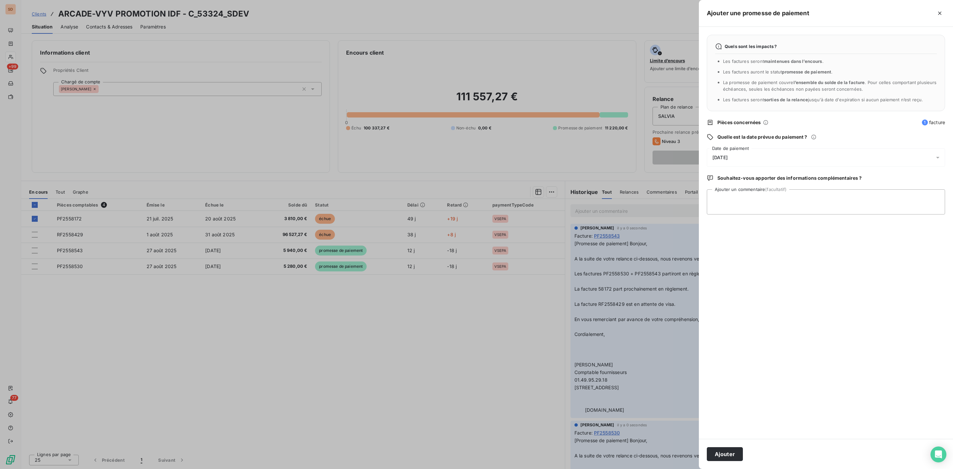
click at [725, 155] on span "09/09/2025" at bounding box center [719, 157] width 15 height 5
click at [738, 252] on button "23" at bounding box center [738, 252] width 13 height 13
click at [834, 199] on textarea "Ajouter un commentaire (facultatif)" at bounding box center [826, 201] width 238 height 25
paste textarea "Bonjour, A la suite de votre relance ci-dessous, nous revenons vers vous. Les f…"
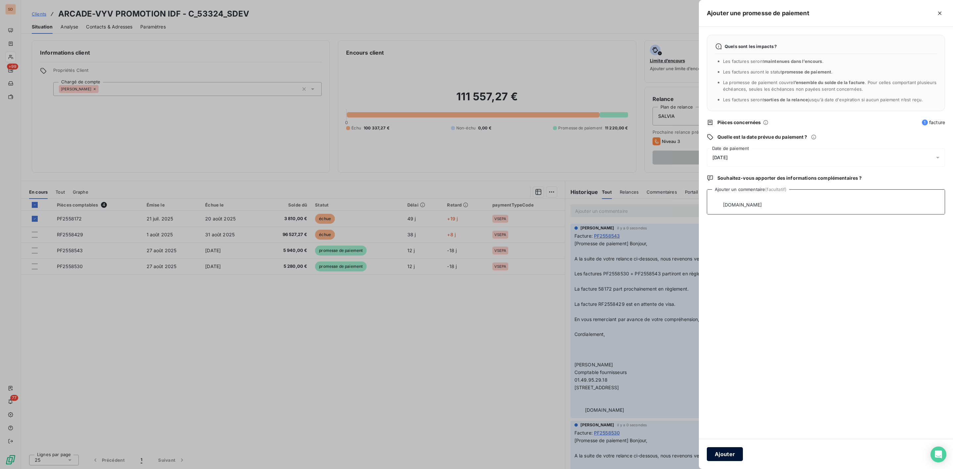
type textarea "Bonjour, A la suite de votre relance ci-dessous, nous revenons vers vous. Les f…"
click at [732, 454] on button "Ajouter" at bounding box center [725, 454] width 36 height 14
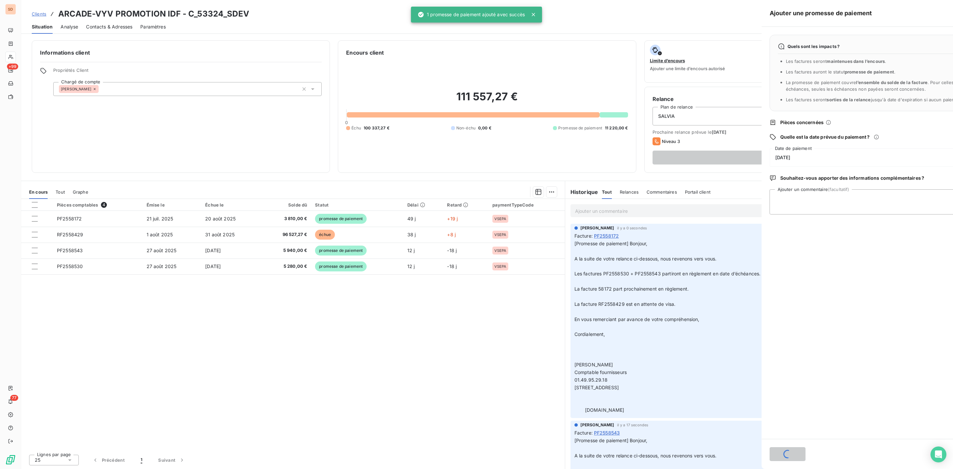
scroll to position [0, 0]
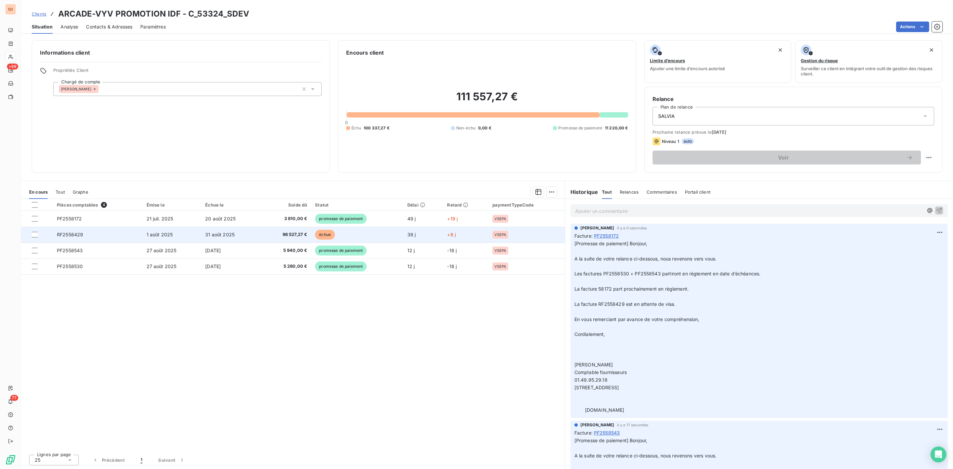
click at [148, 236] on span "1 août 2025" at bounding box center [160, 235] width 26 height 6
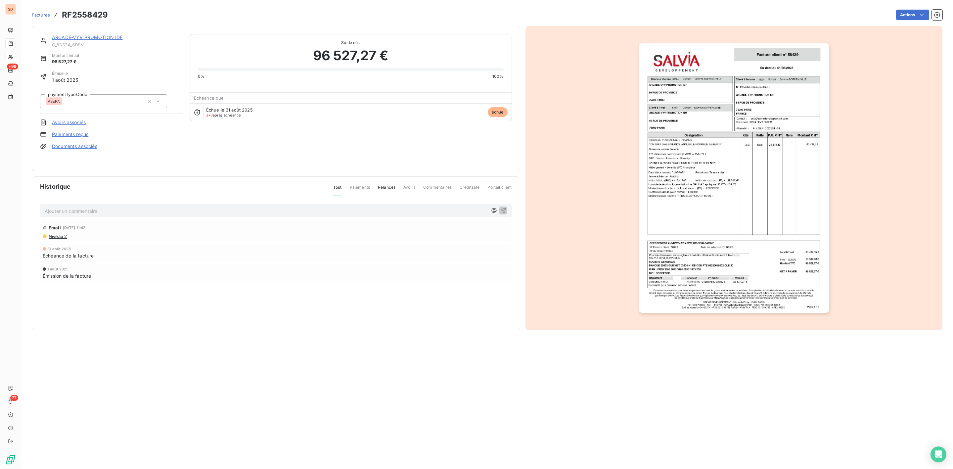
click at [127, 209] on p "Ajouter un commentaire ﻿" at bounding box center [266, 211] width 443 height 8
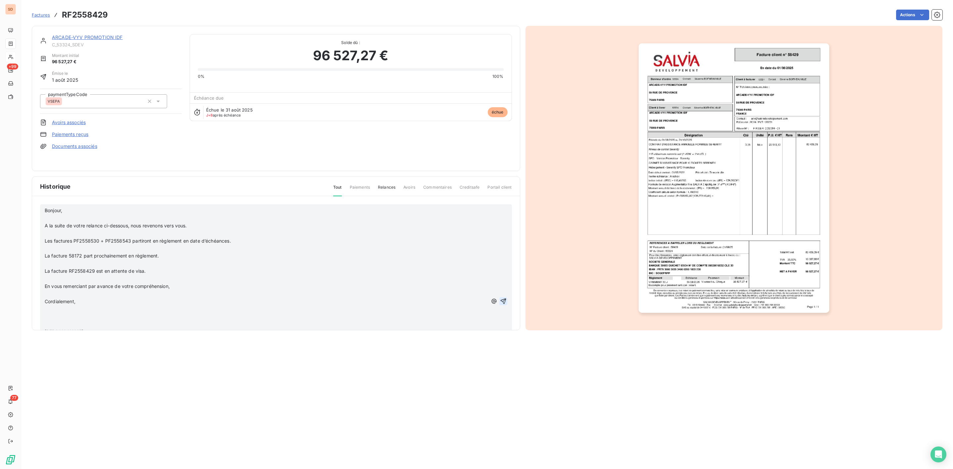
click at [500, 298] on icon "button" at bounding box center [503, 301] width 7 height 7
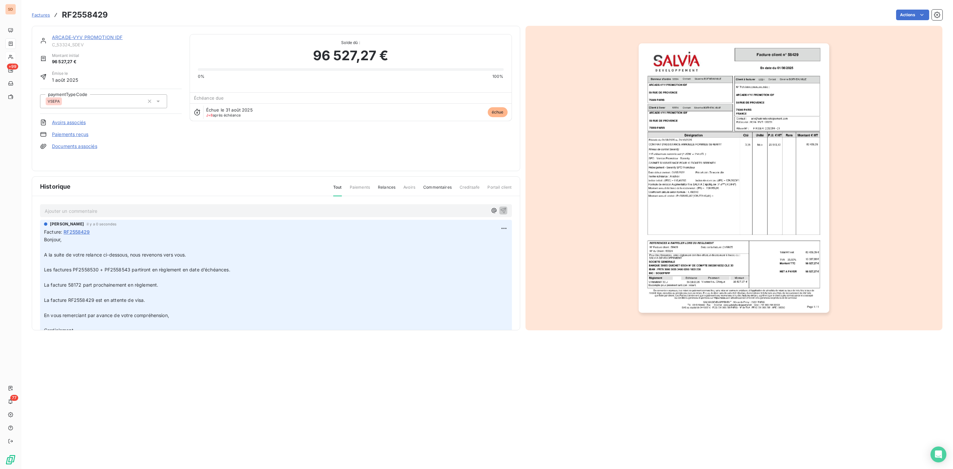
click at [105, 38] on link "ARCADE-VYV PROMOTION IDF" at bounding box center [87, 37] width 71 height 6
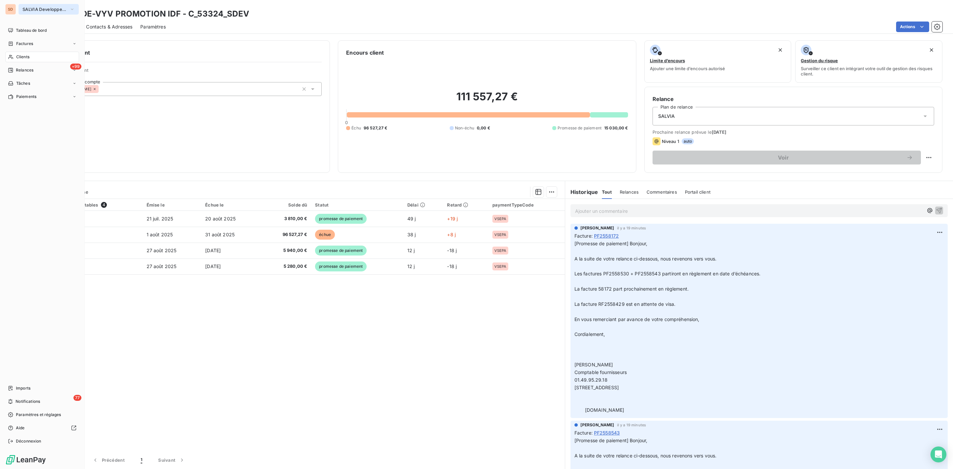
drag, startPoint x: 35, startPoint y: 11, endPoint x: 38, endPoint y: 13, distance: 3.8
click at [35, 11] on span "SALVIA Developpement" at bounding box center [44, 9] width 44 height 5
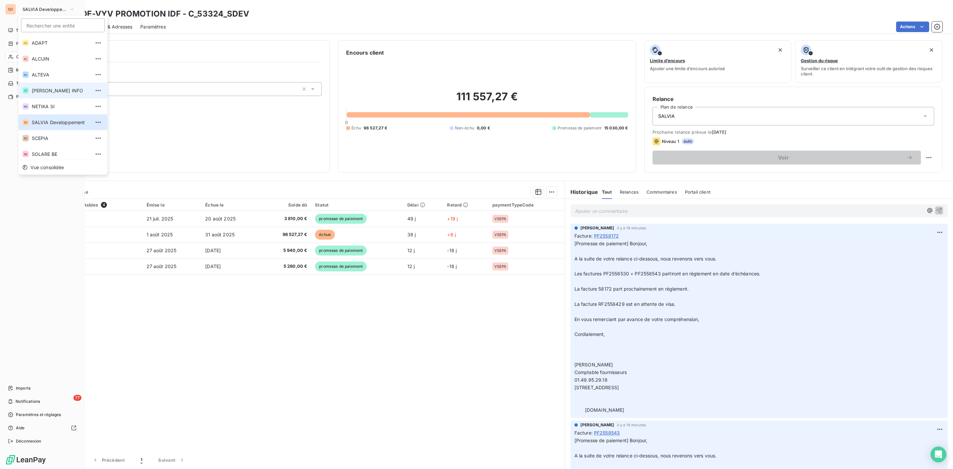
click at [46, 89] on span "FELIX INFO" at bounding box center [61, 90] width 59 height 7
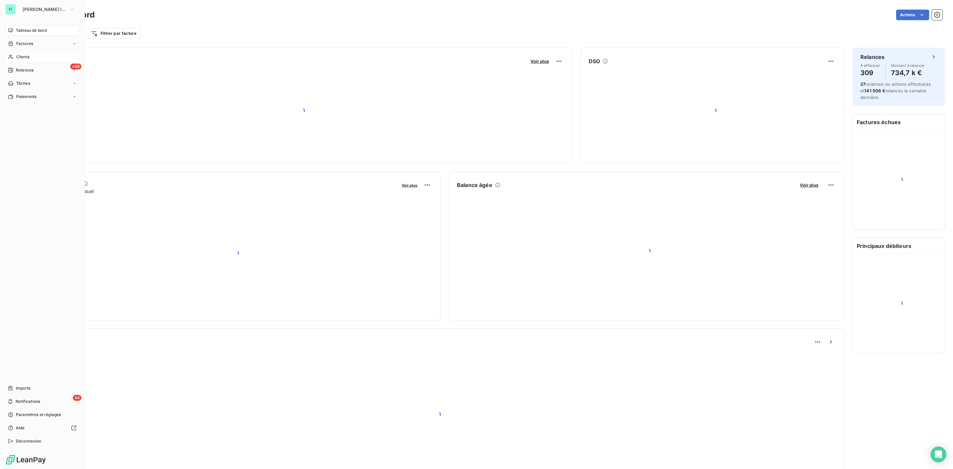
click at [22, 53] on div "Clients" at bounding box center [42, 57] width 74 height 11
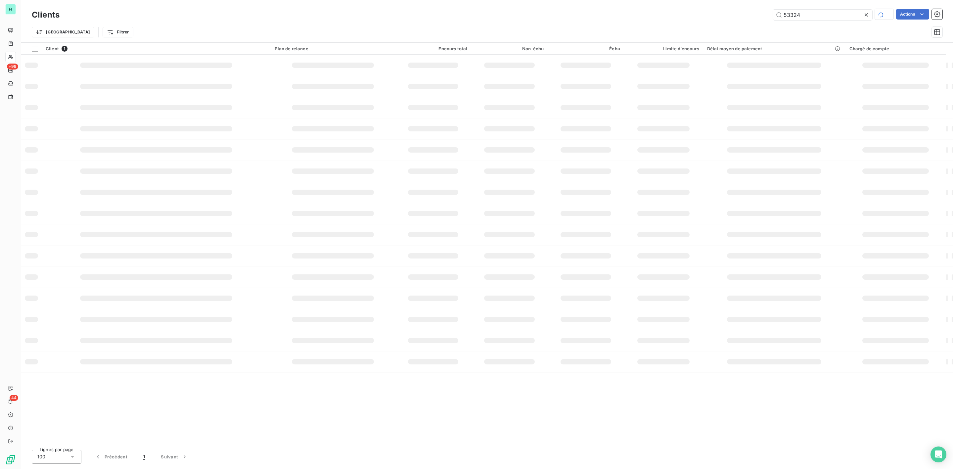
drag, startPoint x: 787, startPoint y: 17, endPoint x: 680, endPoint y: 16, distance: 106.8
click at [721, 17] on div "53324 Actions" at bounding box center [504, 15] width 875 height 12
type input "104375"
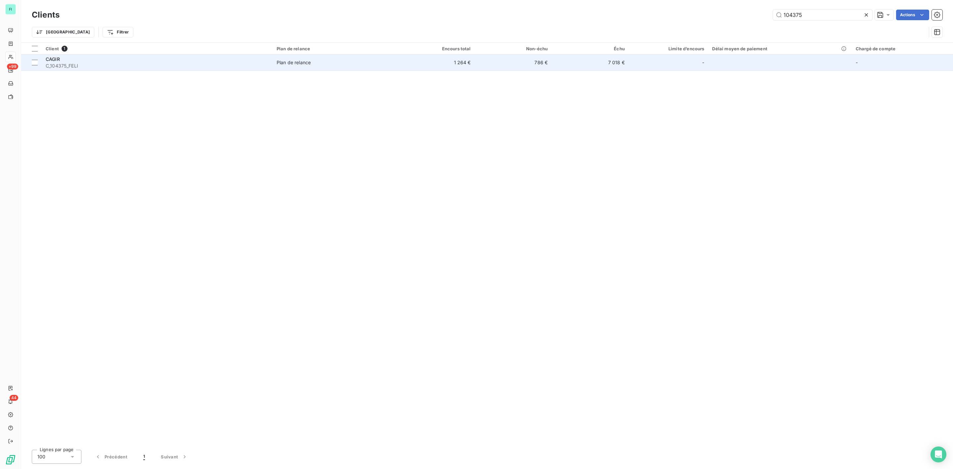
click at [64, 62] on div "CAGIR" at bounding box center [157, 59] width 223 height 7
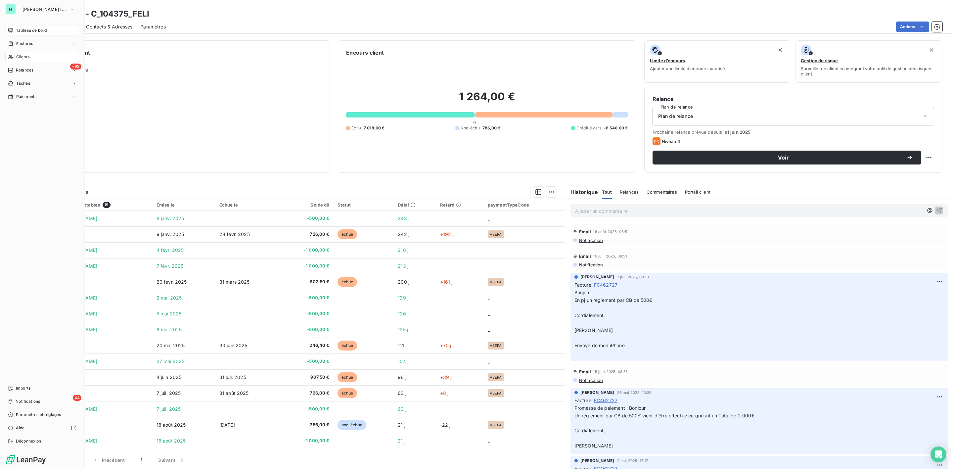
click at [26, 25] on div "Tableau de bord" at bounding box center [42, 30] width 74 height 11
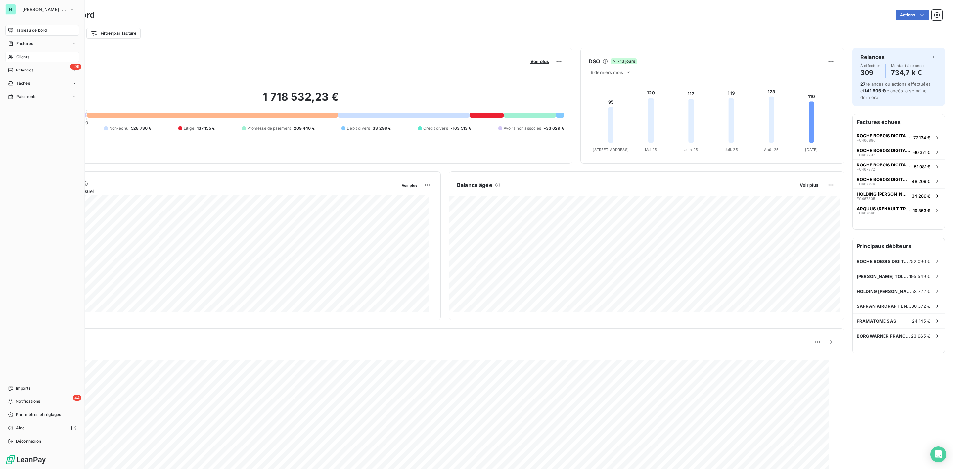
click at [20, 55] on span "Clients" at bounding box center [22, 57] width 13 height 6
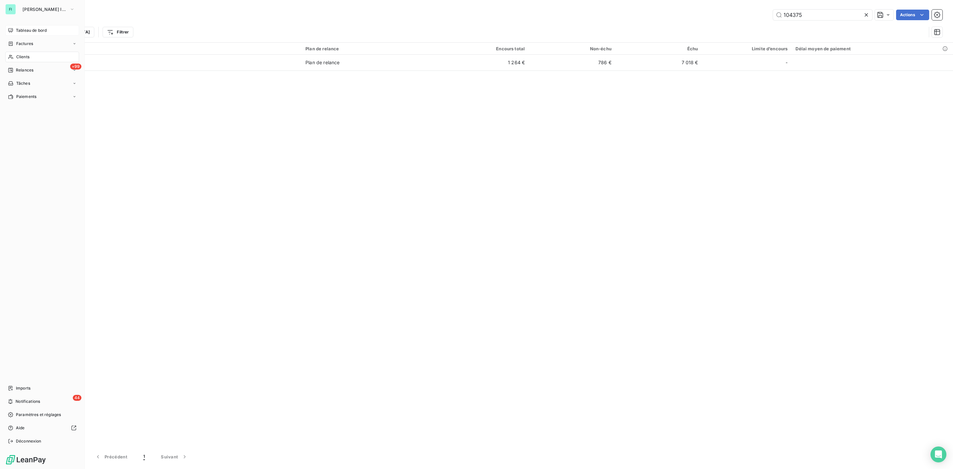
click at [13, 27] on div "Tableau de bord" at bounding box center [42, 30] width 74 height 11
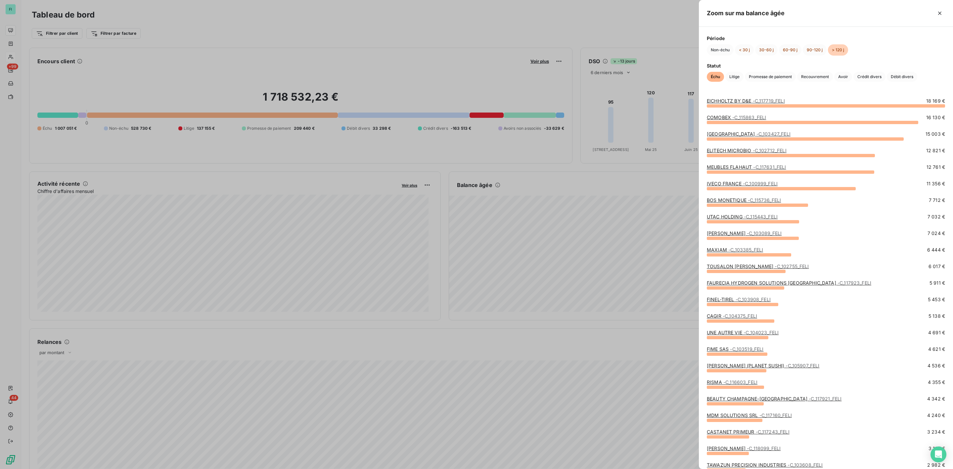
click at [721, 100] on link "EICHHOLTZ BY D&E - C_117719_FELI" at bounding box center [746, 101] width 78 height 6
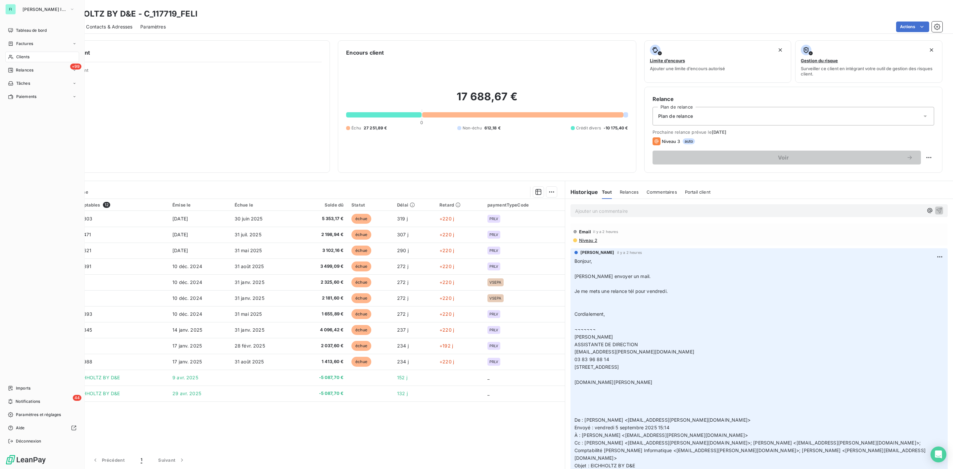
click at [19, 55] on span "Clients" at bounding box center [22, 57] width 13 height 6
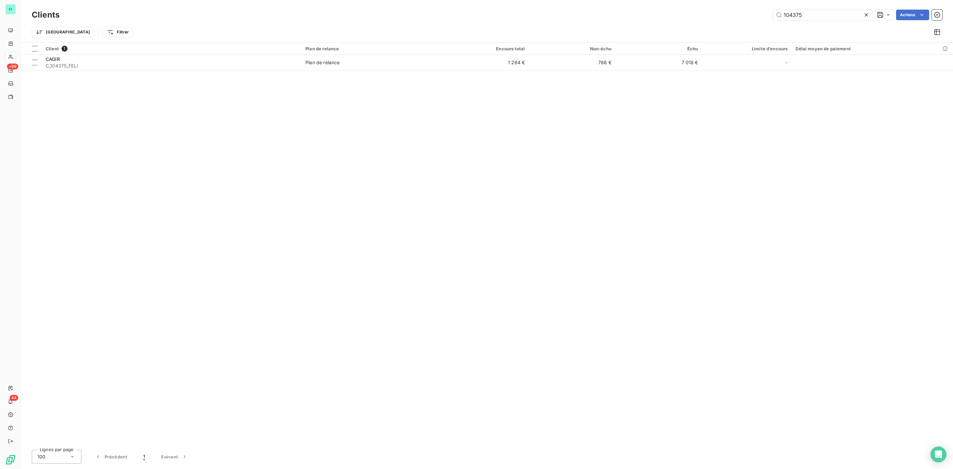
drag, startPoint x: 828, startPoint y: 13, endPoint x: 573, endPoint y: 15, distance: 255.4
click at [593, 15] on div "104375 Actions" at bounding box center [504, 15] width 875 height 11
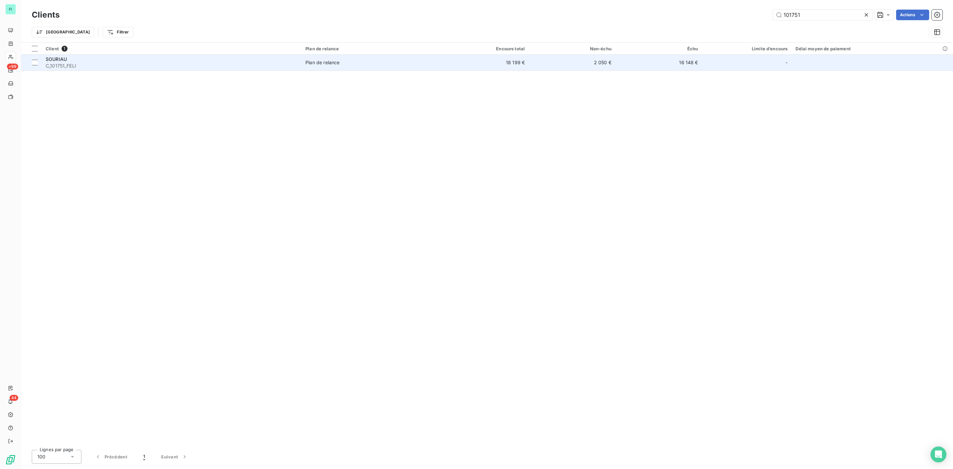
type input "101751"
click at [90, 63] on span "C_101751_FELI" at bounding box center [172, 66] width 252 height 7
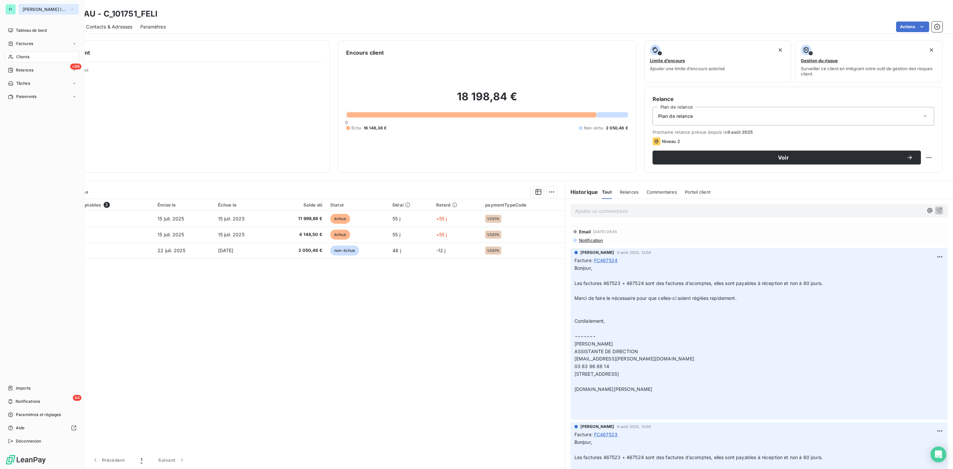
drag, startPoint x: 42, startPoint y: 6, endPoint x: 43, endPoint y: 14, distance: 8.0
click at [43, 5] on button "FELIX INFO" at bounding box center [49, 9] width 60 height 11
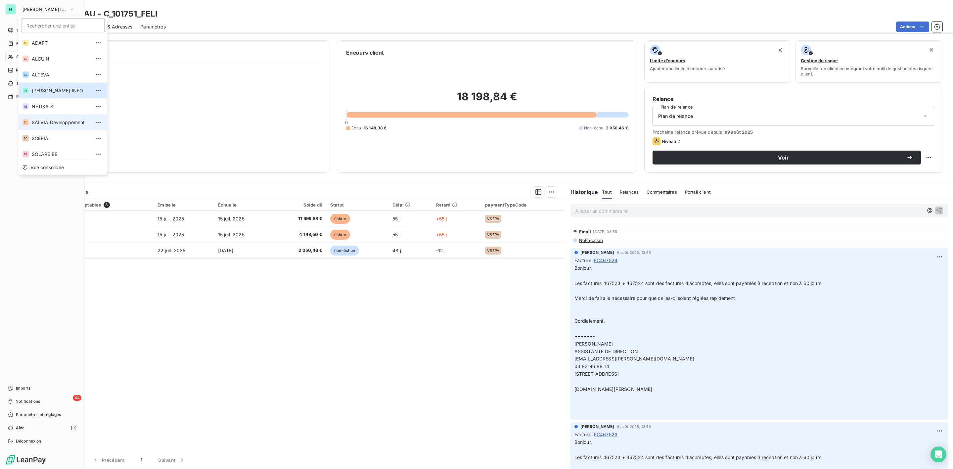
click at [56, 118] on li "SD SALVIA Developpement" at bounding box center [63, 122] width 89 height 16
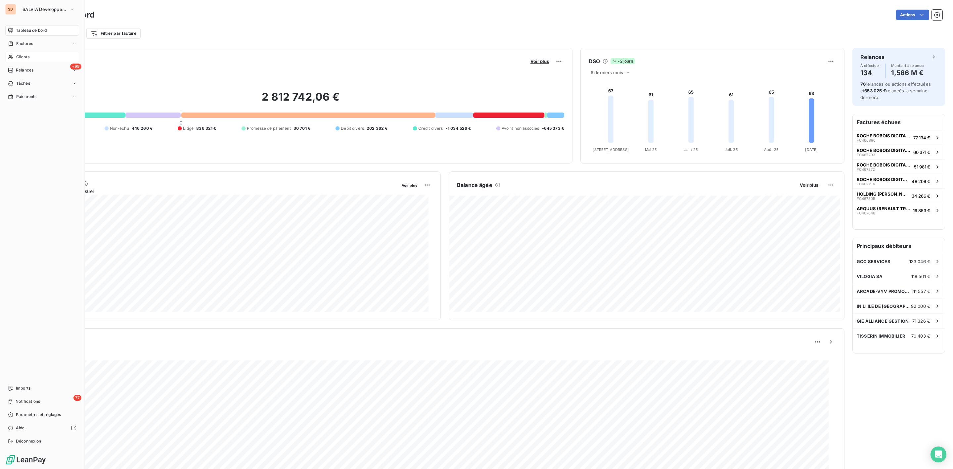
click at [25, 58] on span "Clients" at bounding box center [22, 57] width 13 height 6
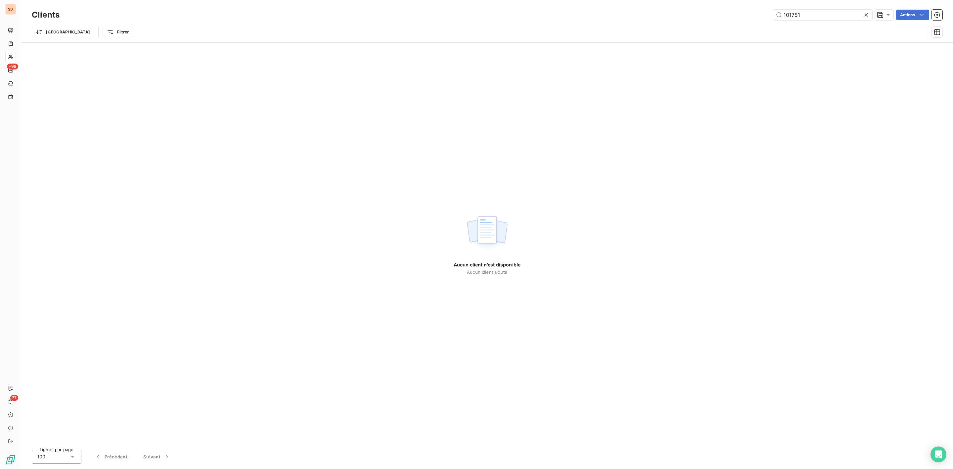
drag, startPoint x: 816, startPoint y: 12, endPoint x: 602, endPoint y: 26, distance: 214.8
click at [627, 26] on div "Clients 101751 Actions Trier Filtrer" at bounding box center [487, 25] width 910 height 34
type input "50558"
click at [34, 9] on span "SALVIA Developpement" at bounding box center [44, 9] width 44 height 5
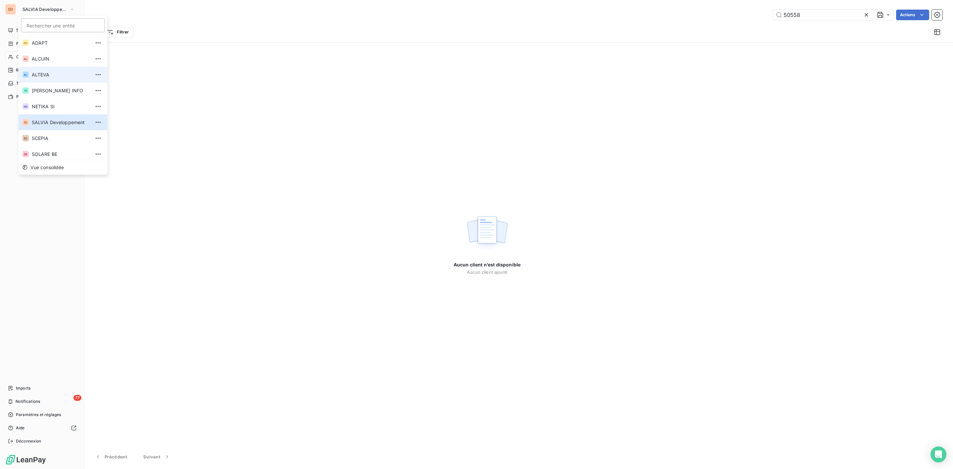
click at [43, 78] on li "AL ALTEVA" at bounding box center [63, 75] width 89 height 16
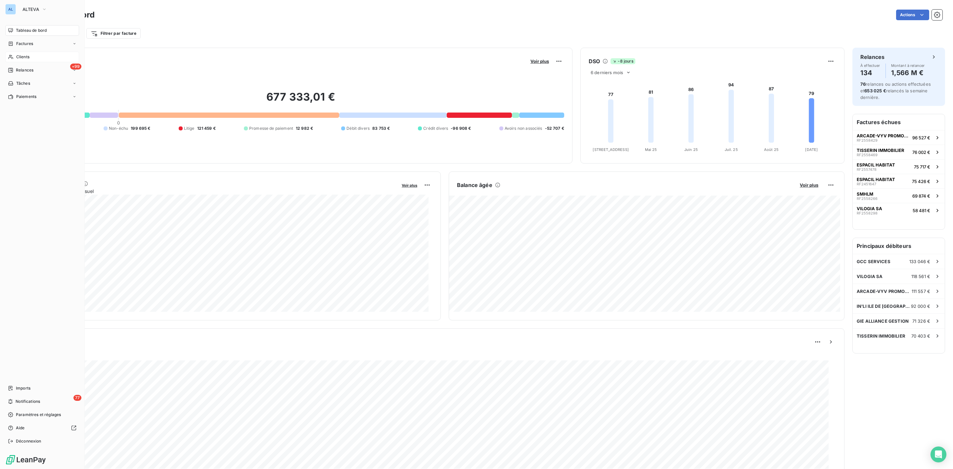
click at [27, 57] on span "Clients" at bounding box center [22, 57] width 13 height 6
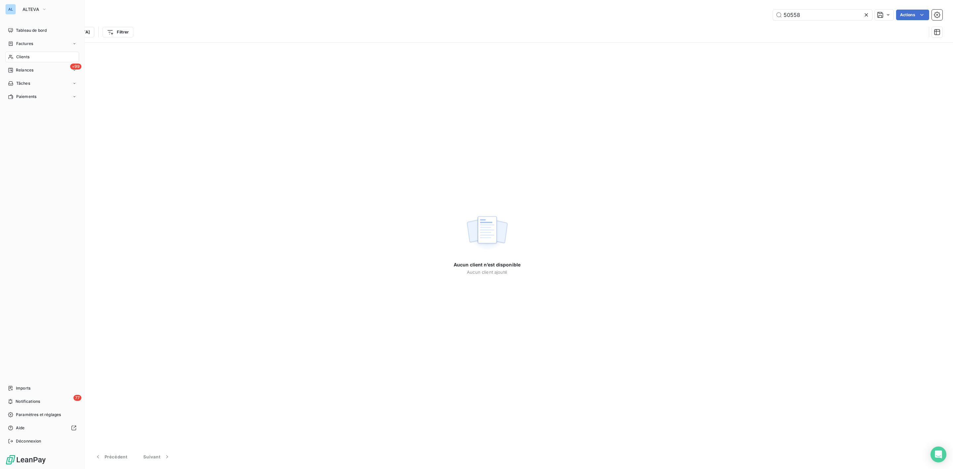
click at [24, 56] on span "Clients" at bounding box center [22, 57] width 13 height 6
click at [20, 34] on div "Tableau de bord" at bounding box center [42, 30] width 74 height 11
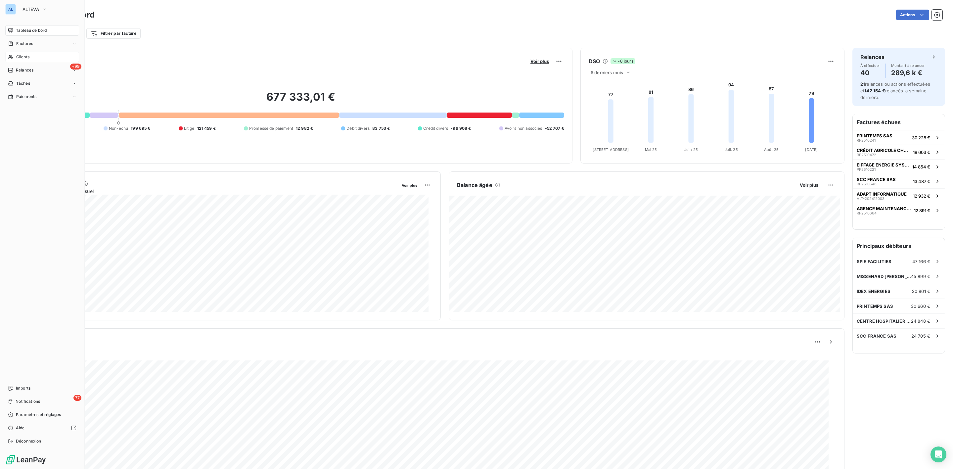
click at [21, 52] on div "Clients" at bounding box center [42, 57] width 74 height 11
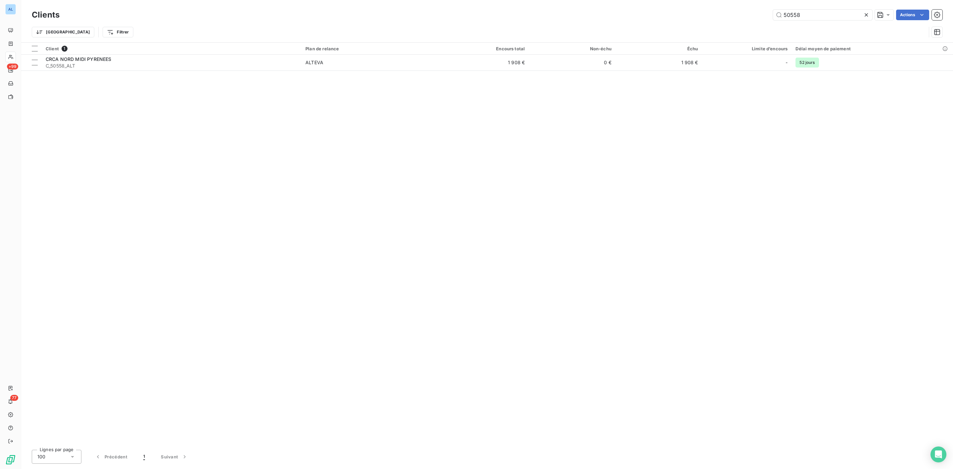
click at [84, 71] on div "Client 1 Plan de relance Encours total Non-échu Échu Limite d’encours Délai moy…" at bounding box center [486, 244] width 931 height 402
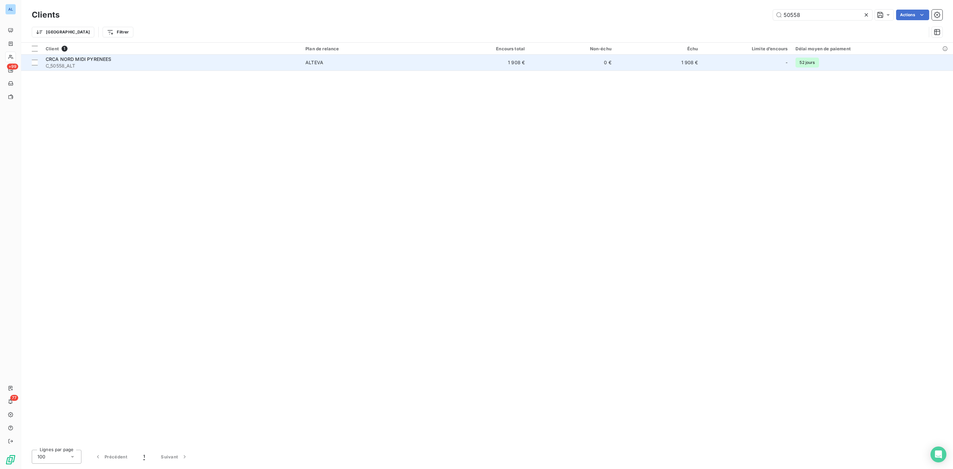
click at [86, 66] on span "C_50558_ALT" at bounding box center [172, 66] width 252 height 7
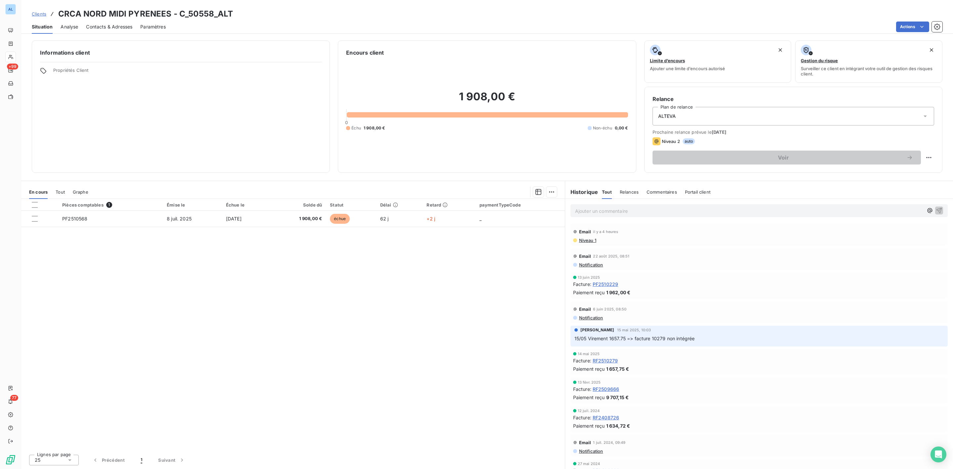
click at [102, 24] on span "Contacts & Adresses" at bounding box center [109, 26] width 46 height 7
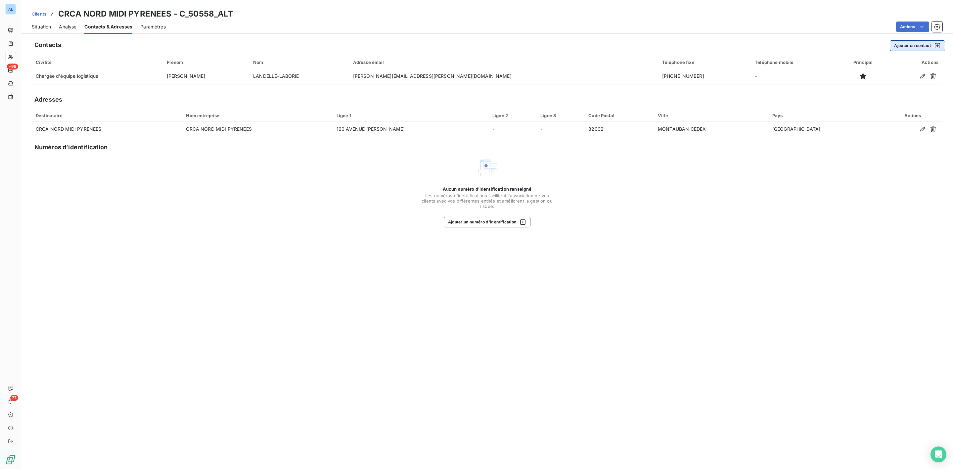
click at [918, 44] on button "Ajouter un contact" at bounding box center [916, 45] width 55 height 11
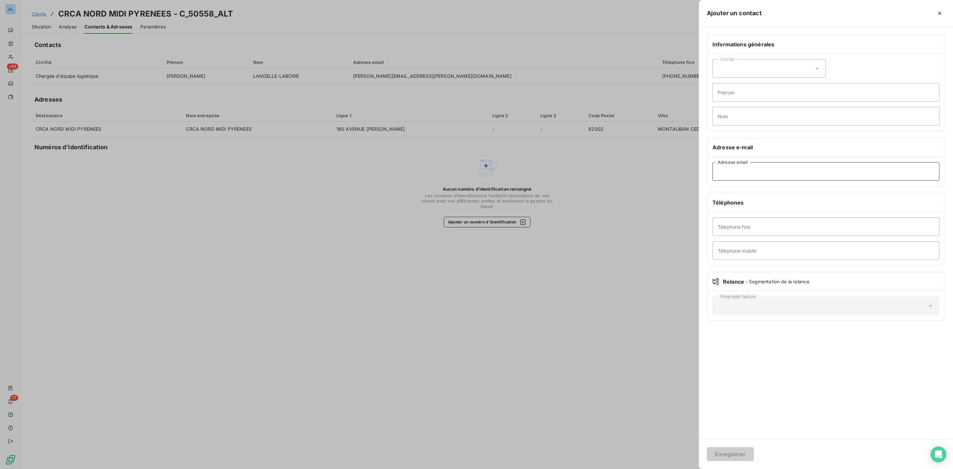
click at [728, 169] on input "Adresse email" at bounding box center [825, 171] width 227 height 19
paste input "comptabilité.fournisseurs@ca-nmp.fr"
type input "comptabilité.fournisseurs@ca-nmp.fr"
click at [809, 176] on input "comptabilité.fournisseurs@ca-nmp.fr" at bounding box center [825, 171] width 227 height 19
click at [718, 174] on input "comptabilité.fournisseurs@ca-nmp.fr" at bounding box center [825, 171] width 227 height 19
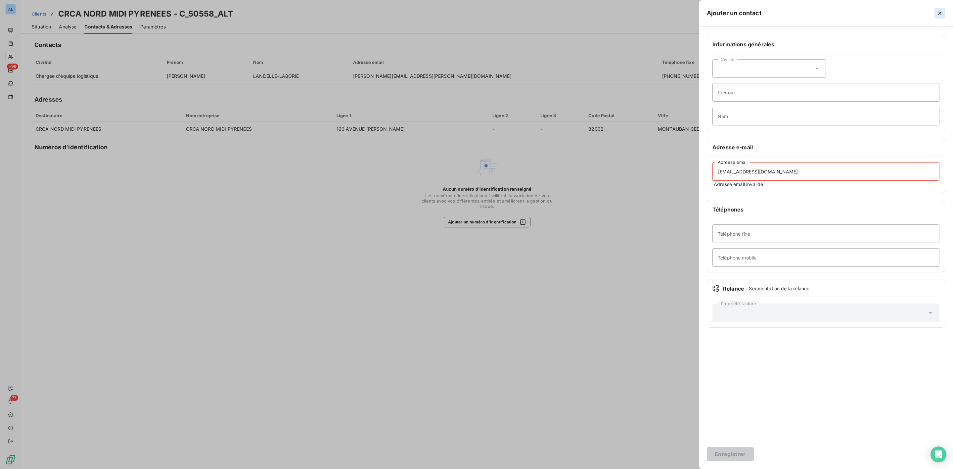
click at [941, 10] on icon "button" at bounding box center [939, 13] width 7 height 7
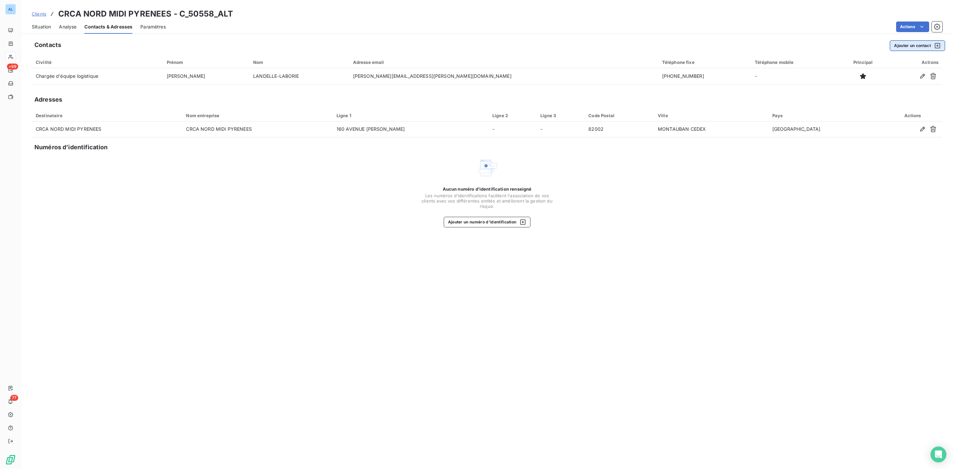
click at [894, 42] on button "Ajouter un contact" at bounding box center [916, 45] width 55 height 11
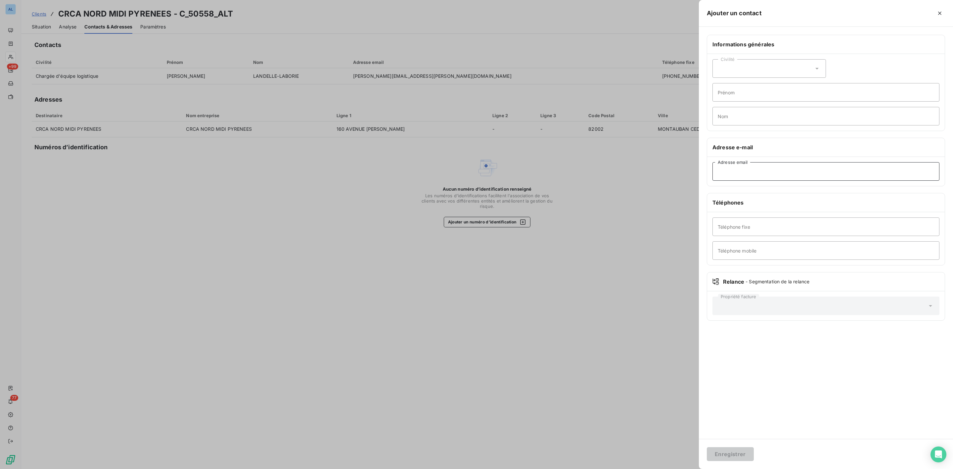
click at [748, 171] on input "Adresse email" at bounding box center [825, 171] width 227 height 19
paste input "comptabilité.fournisseurs@ca-nmp.fr"
click at [745, 172] on input "comptabilité.fournisseurs@ca-nmp.fr" at bounding box center [825, 171] width 227 height 19
type input "comptabilite.fournisseurs@ca-nmp.fr"
click at [734, 456] on button "Enregistrer" at bounding box center [730, 454] width 47 height 14
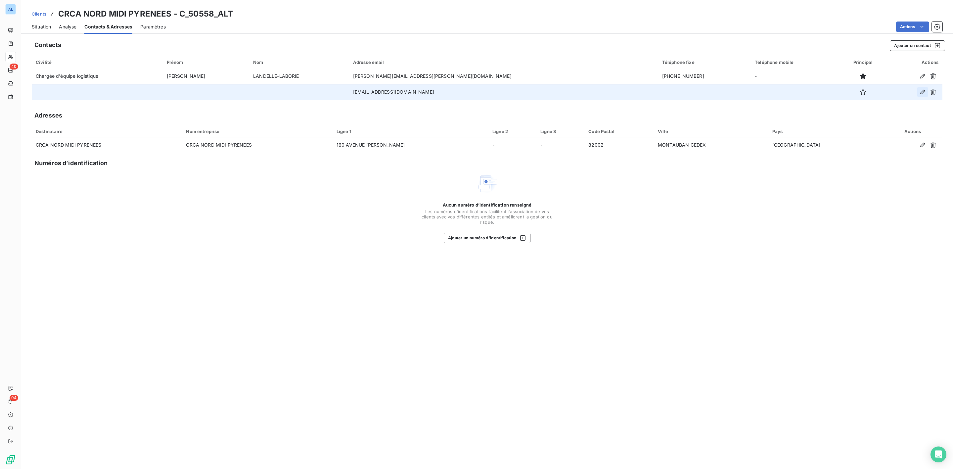
click at [923, 93] on icon "button" at bounding box center [922, 92] width 7 height 7
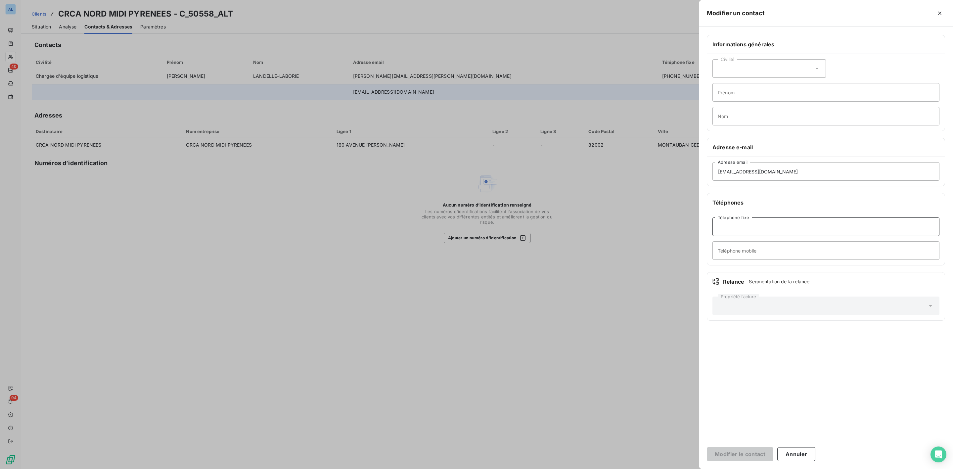
click at [758, 229] on input "Téléphone fixe" at bounding box center [825, 226] width 227 height 19
paste input "05.63.68.42.52"
type input "05.63.68.42.52"
click at [767, 248] on input "Téléphone mobile" at bounding box center [825, 250] width 227 height 19
paste input "06.72.62.75.73"
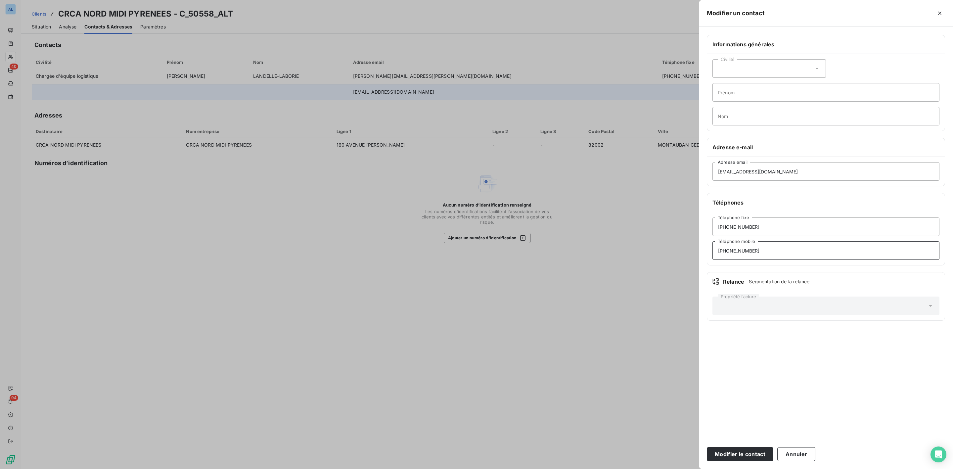
type input "06.72.62.75.73"
drag, startPoint x: 790, startPoint y: 102, endPoint x: 785, endPoint y: 97, distance: 7.0
click at [789, 101] on input "Prénom" at bounding box center [825, 92] width 227 height 19
paste input "Pierre"
type input "Pierre"
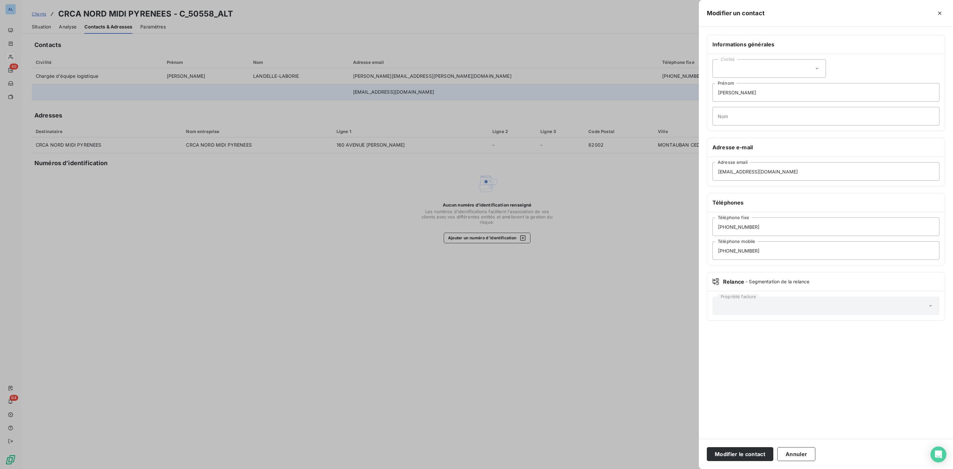
click at [817, 68] on icon at bounding box center [816, 69] width 3 height 2
click at [735, 96] on span "Monsieur" at bounding box center [735, 97] width 20 height 6
click at [758, 114] on input "Nom" at bounding box center [825, 116] width 227 height 19
paste input "BEILLARD"
type input "BEILLARD"
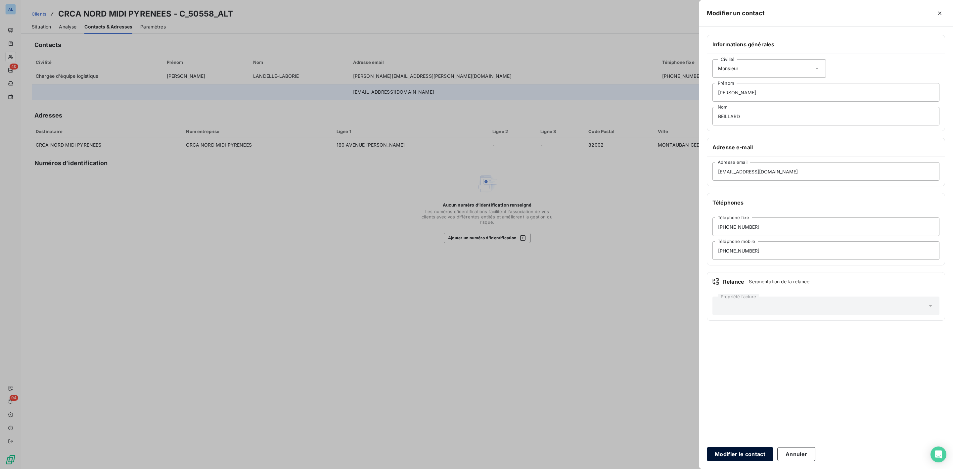
click at [747, 456] on button "Modifier le contact" at bounding box center [740, 454] width 66 height 14
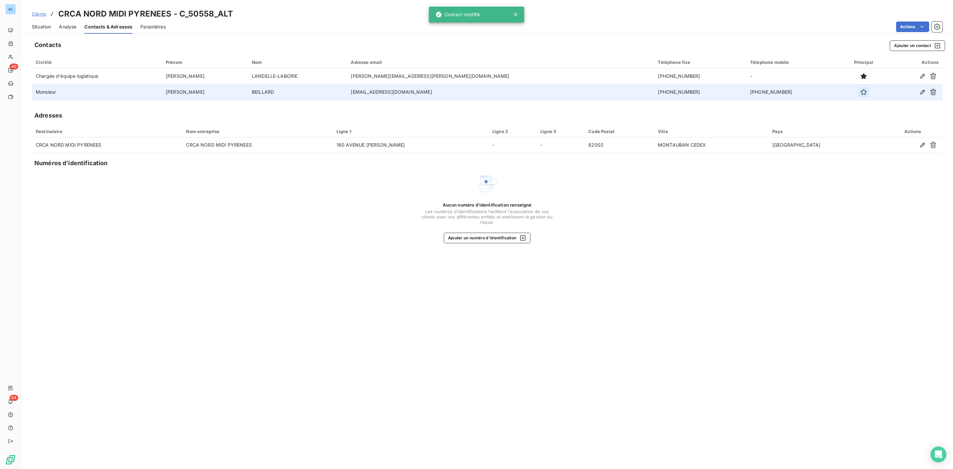
click at [860, 90] on icon "button" at bounding box center [863, 92] width 7 height 7
click at [41, 27] on span "Situation" at bounding box center [41, 26] width 19 height 7
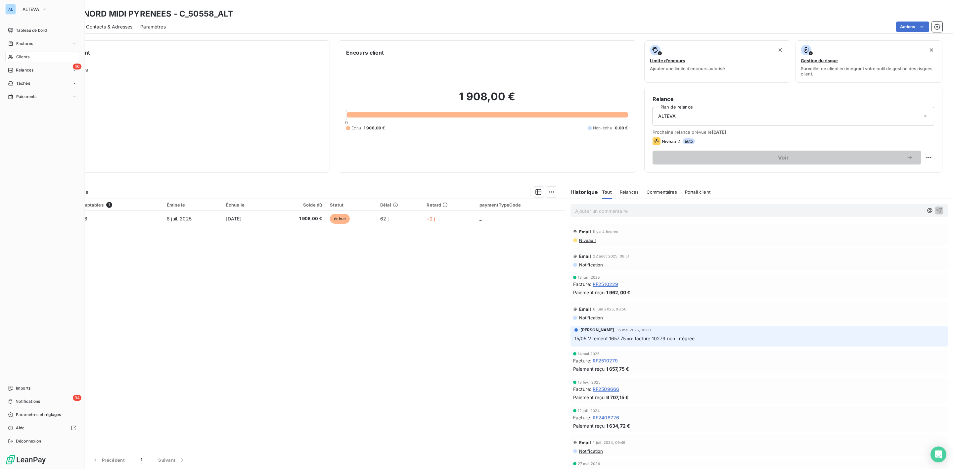
drag, startPoint x: 22, startPoint y: 57, endPoint x: 82, endPoint y: 56, distance: 59.9
click at [22, 57] on span "Clients" at bounding box center [22, 57] width 13 height 6
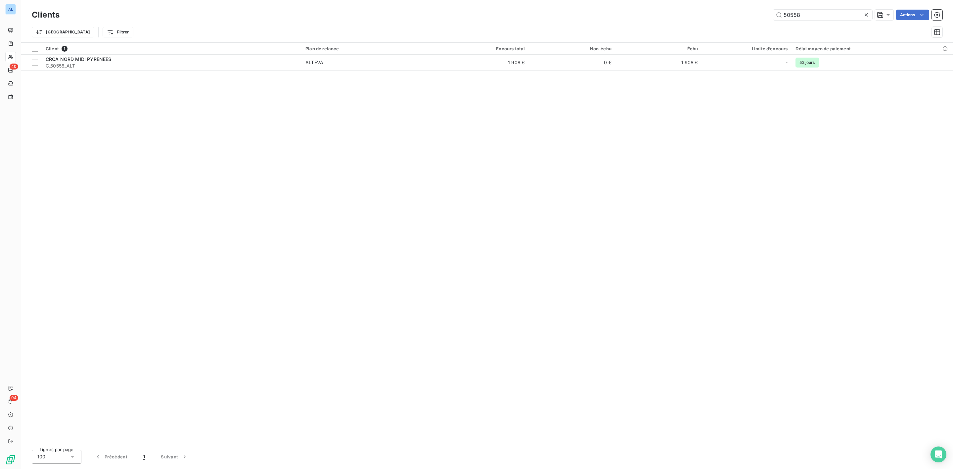
drag, startPoint x: 808, startPoint y: 16, endPoint x: 579, endPoint y: 28, distance: 228.9
click at [672, 19] on div "50558 Actions" at bounding box center [504, 15] width 875 height 11
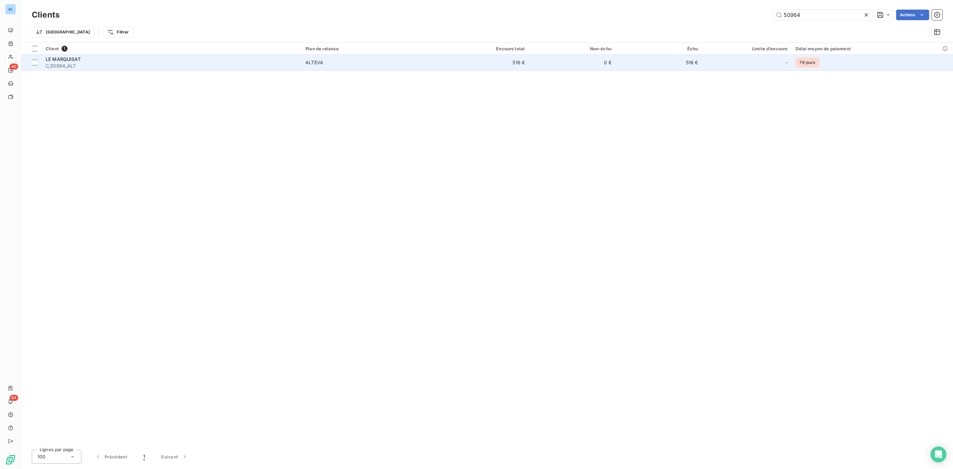
type input "50964"
click at [109, 64] on span "C_50964_ALT" at bounding box center [172, 66] width 252 height 7
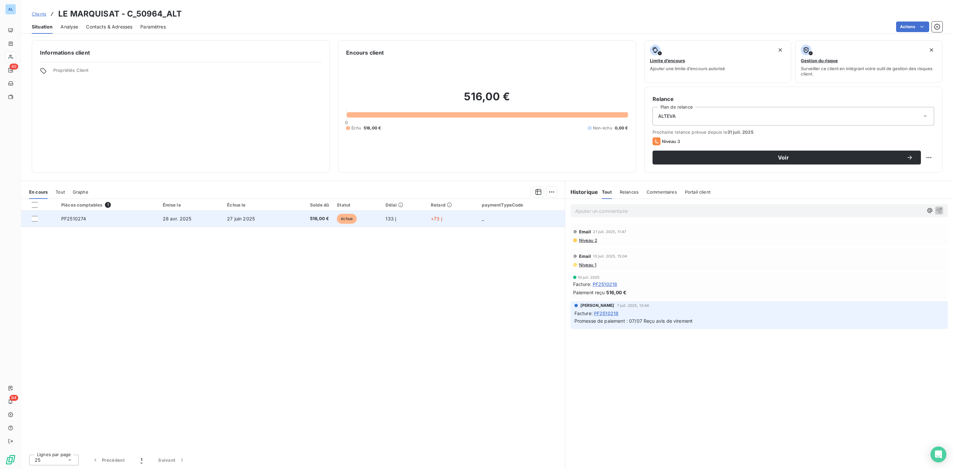
click at [250, 219] on span "27 juin 2025" at bounding box center [241, 219] width 28 height 6
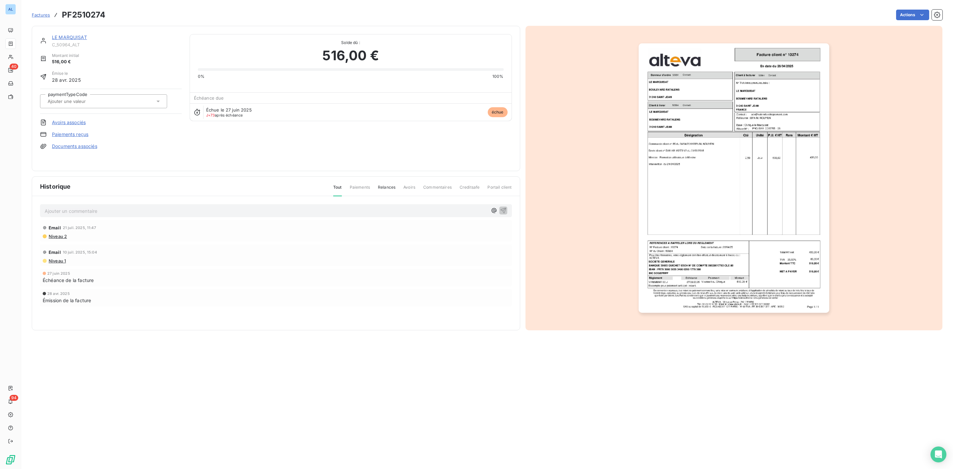
click at [90, 208] on p "Ajouter un commentaire ﻿" at bounding box center [266, 211] width 443 height 8
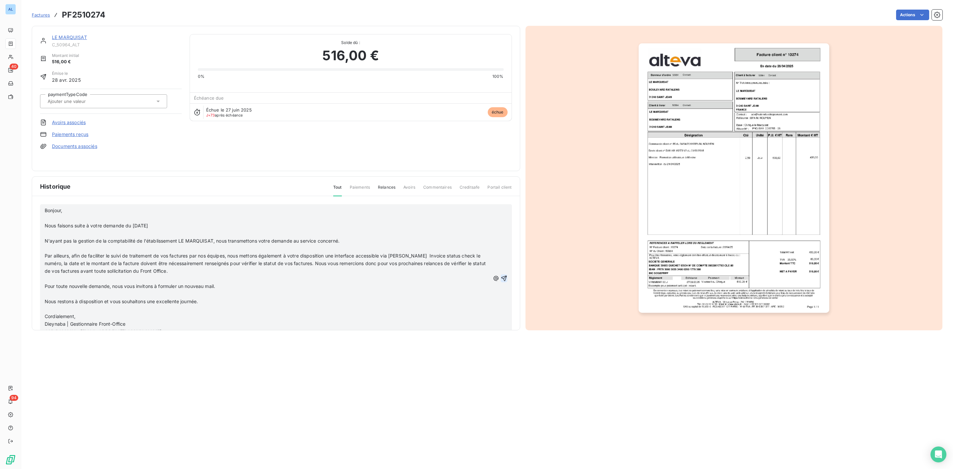
click at [500, 275] on icon "button" at bounding box center [503, 278] width 7 height 7
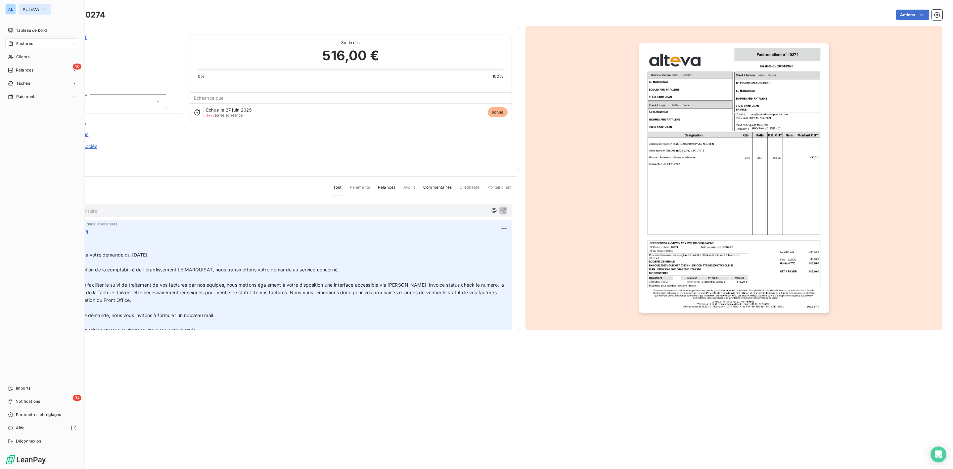
click at [29, 7] on span "ALTEVA" at bounding box center [30, 9] width 17 height 5
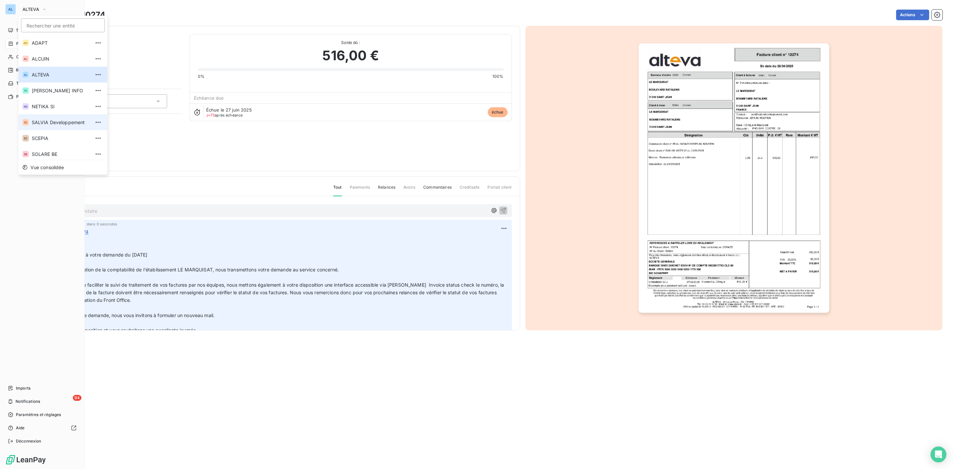
click at [61, 119] on span "SALVIA Developpement" at bounding box center [61, 122] width 59 height 7
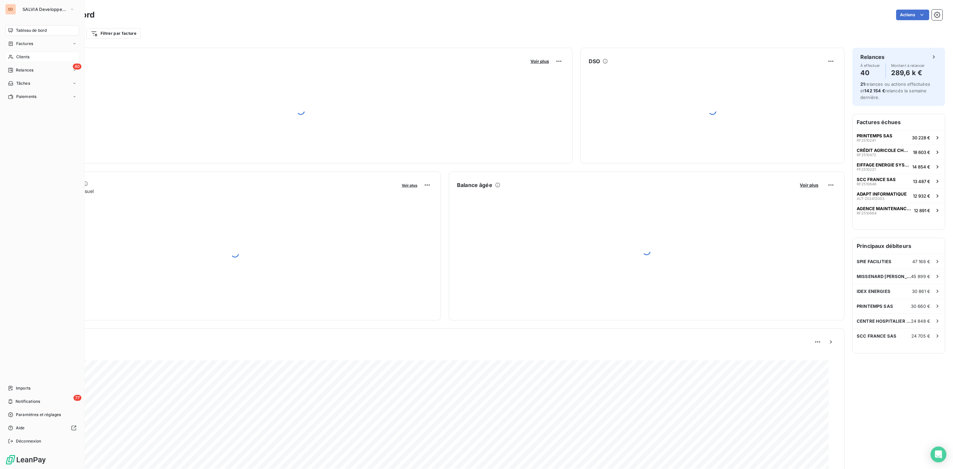
click at [26, 57] on span "Clients" at bounding box center [22, 57] width 13 height 6
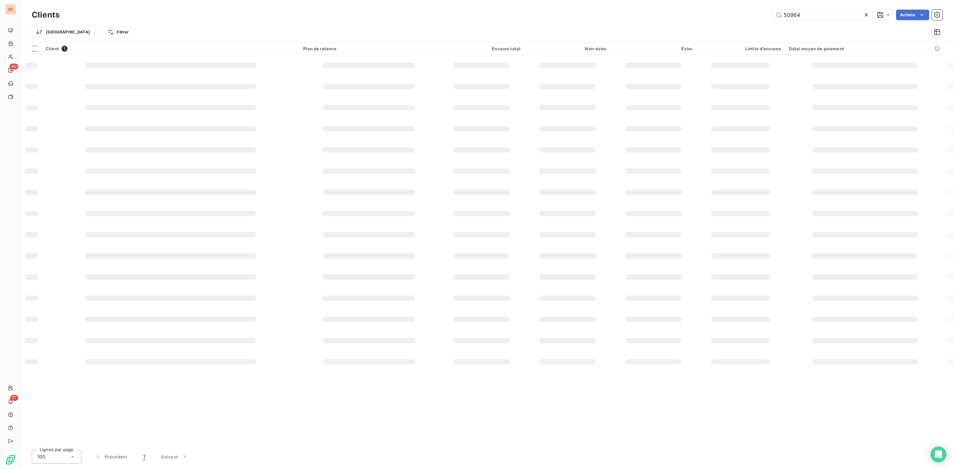
drag, startPoint x: 820, startPoint y: 13, endPoint x: 703, endPoint y: 17, distance: 116.8
click at [721, 16] on div "50964 Actions" at bounding box center [504, 15] width 875 height 11
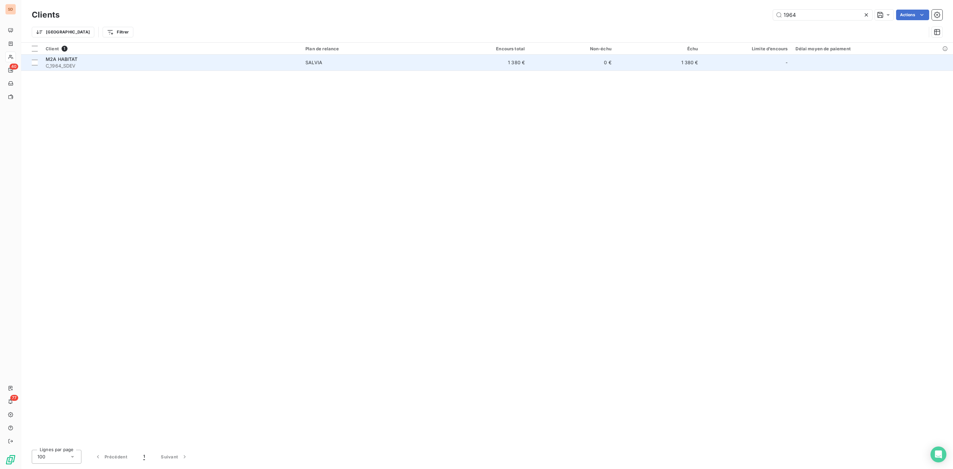
type input "1964"
click at [124, 59] on div "M2A HABITAT" at bounding box center [172, 59] width 252 height 7
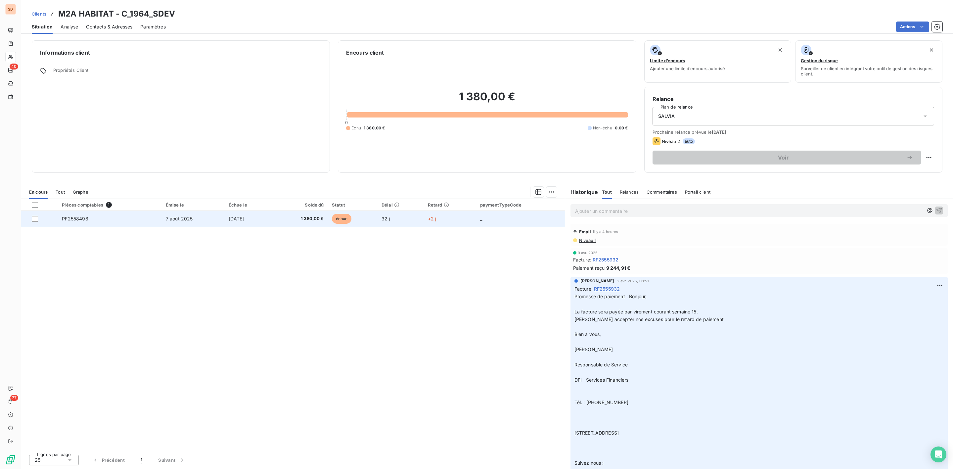
click at [225, 220] on td "6 sept. 2025" at bounding box center [249, 219] width 48 height 16
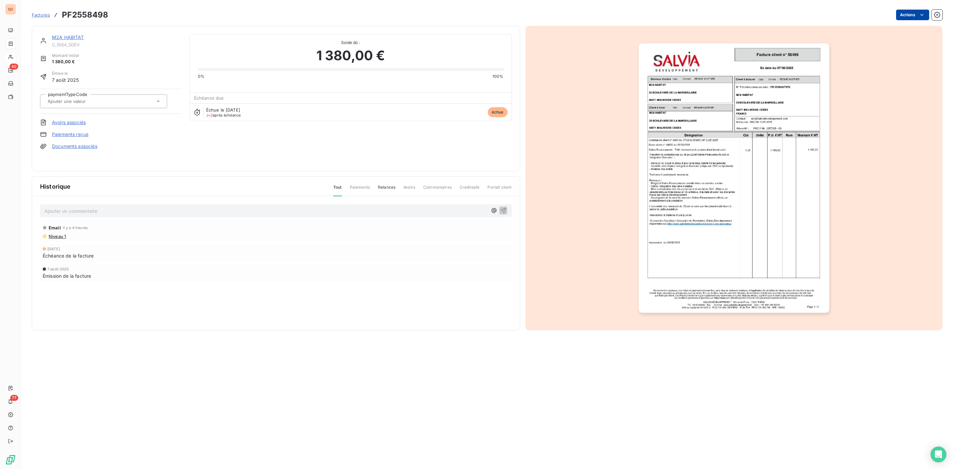
click at [916, 17] on html "SD 40 77 Factures PF2558498 Actions M2A HABITAT C_1964_SDEV Montant initial 1 3…" at bounding box center [476, 234] width 953 height 469
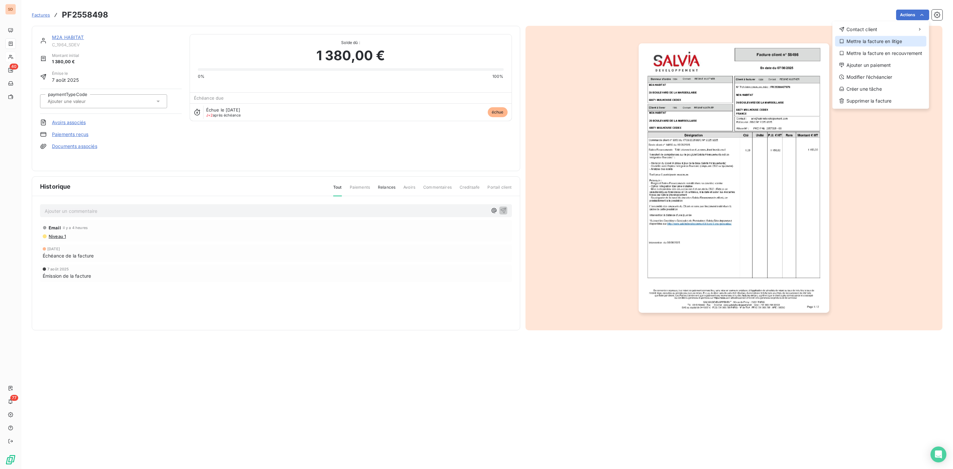
click at [865, 38] on div "Mettre la facture en litige" at bounding box center [880, 41] width 91 height 11
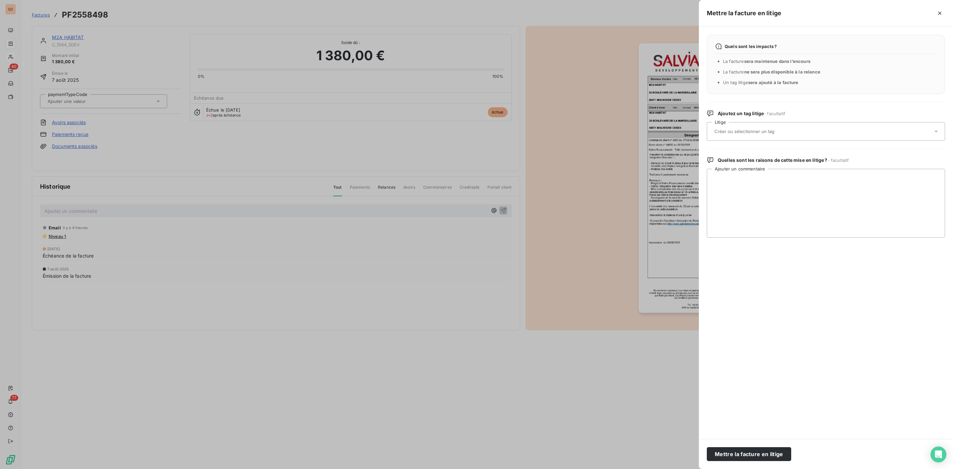
click at [745, 132] on input "text" at bounding box center [761, 131] width 96 height 6
type input "ad"
click at [727, 165] on span "adv" at bounding box center [725, 164] width 6 height 4
click at [727, 179] on textarea "Ajouter un commentaire" at bounding box center [826, 203] width 238 height 69
paste textarea "Auriez-vous la preuve de dépôt de cette facture sur Chorus"
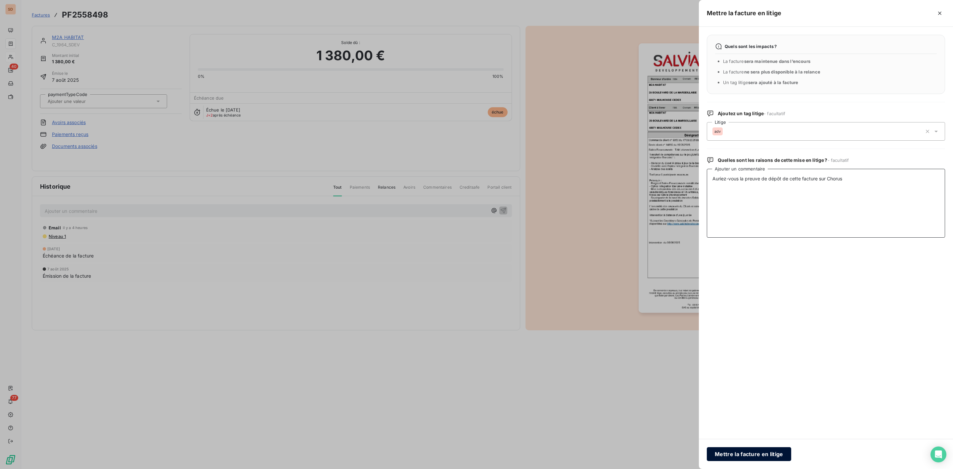
type textarea "Auriez-vous la preuve de dépôt de cette facture sur Chorus"
click at [746, 451] on button "Mettre la facture en litige" at bounding box center [749, 454] width 84 height 14
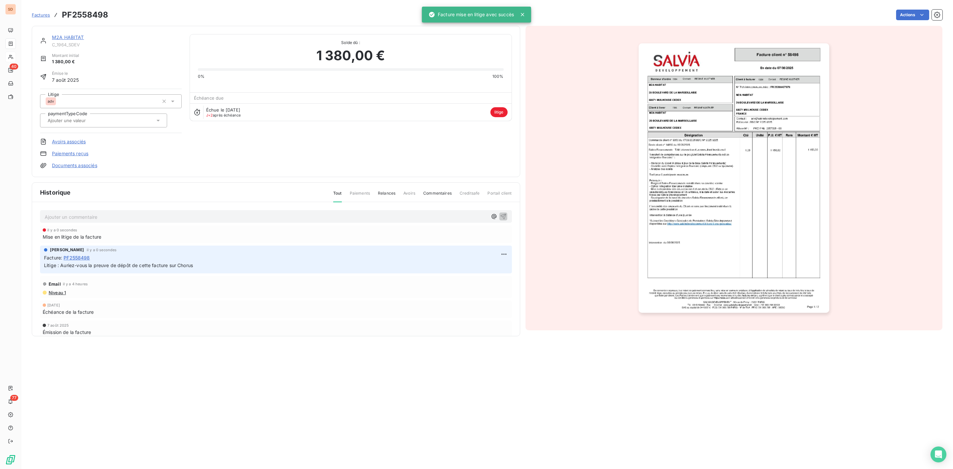
click at [68, 39] on link "M2A HABITAT" at bounding box center [68, 37] width 32 height 6
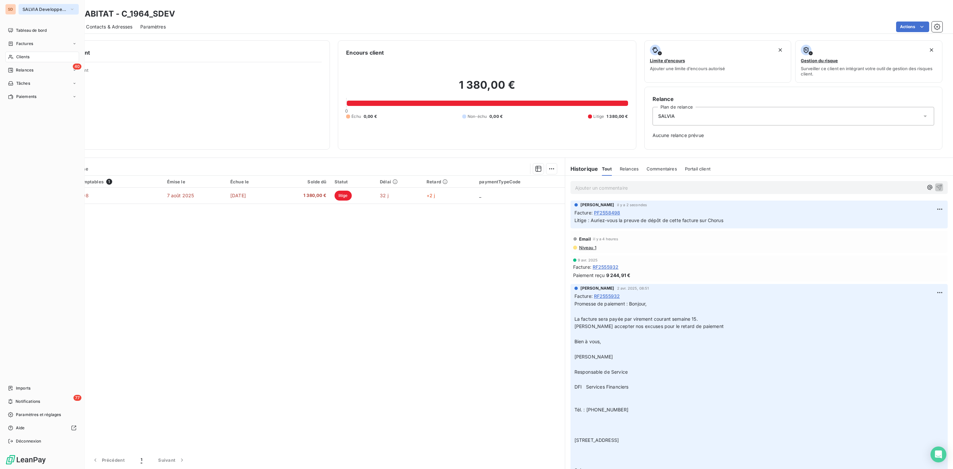
click at [24, 12] on button "SALVIA Developpement" at bounding box center [49, 9] width 60 height 11
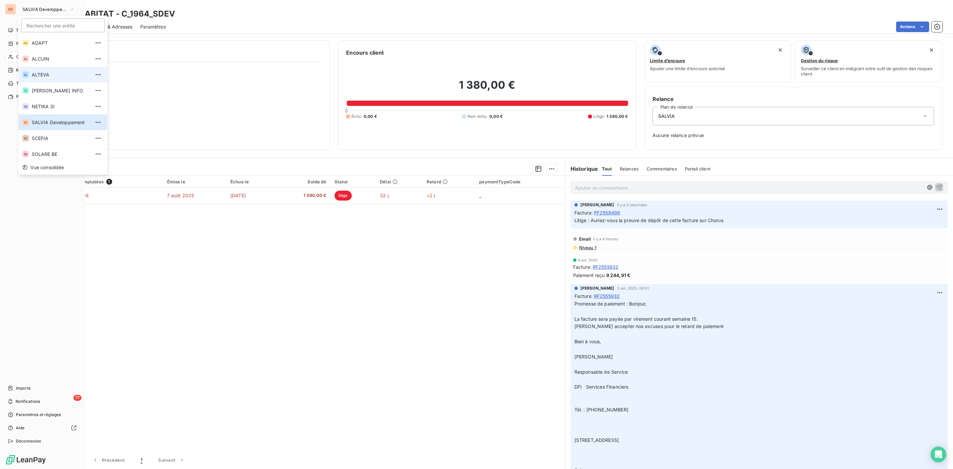
click at [45, 73] on span "ALTEVA" at bounding box center [61, 74] width 59 height 7
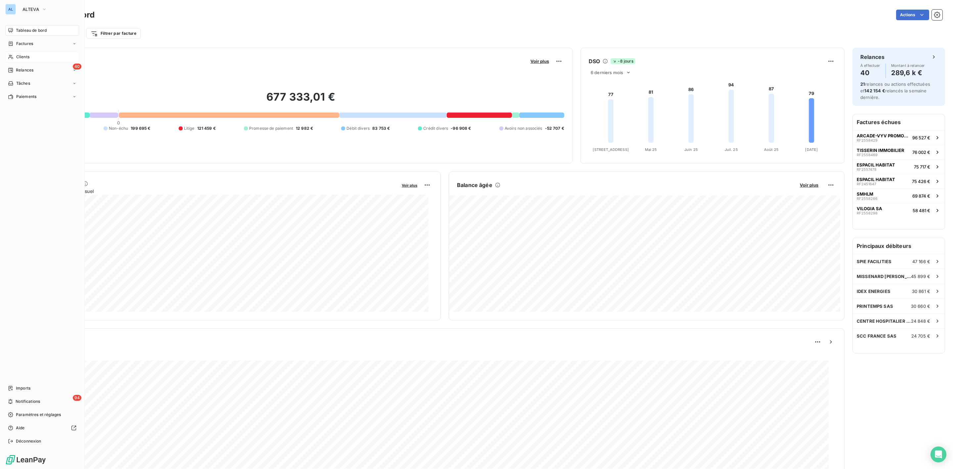
click at [31, 54] on div "Clients" at bounding box center [42, 57] width 74 height 11
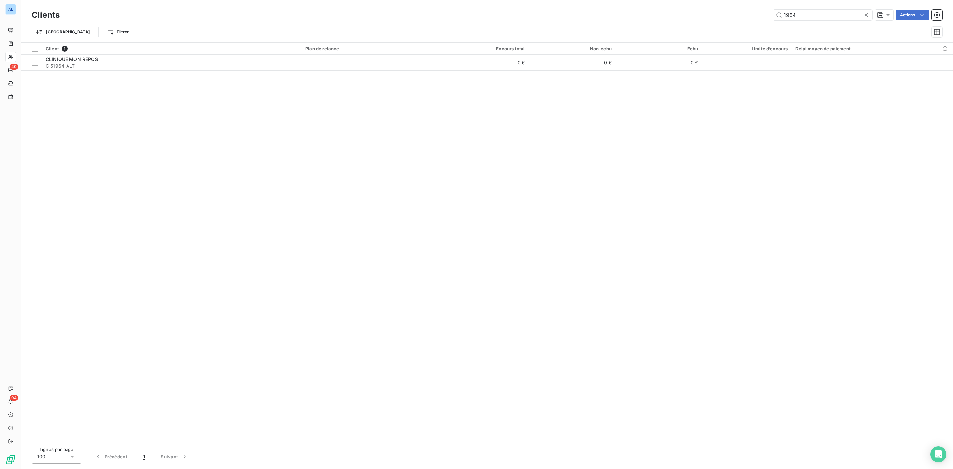
click at [722, 12] on div "1964 Actions" at bounding box center [504, 15] width 875 height 11
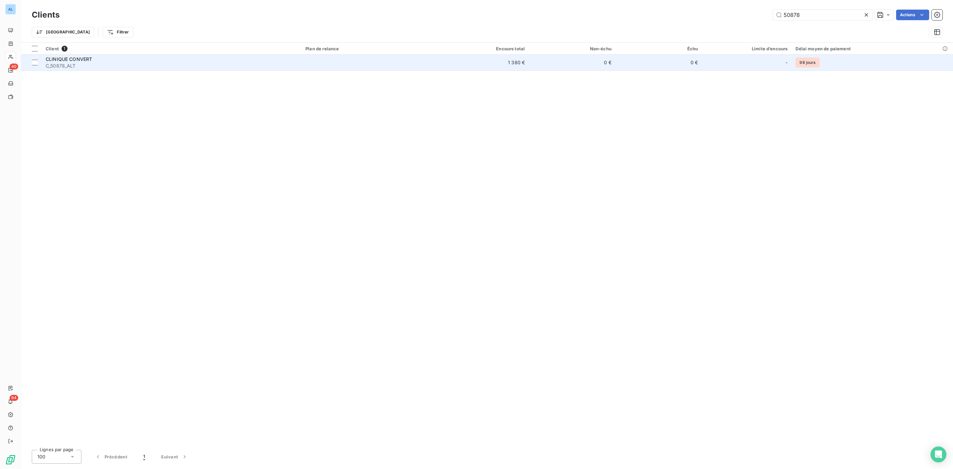
type input "50878"
click at [74, 60] on span "CLINIQUE CONVERT" at bounding box center [69, 59] width 46 height 6
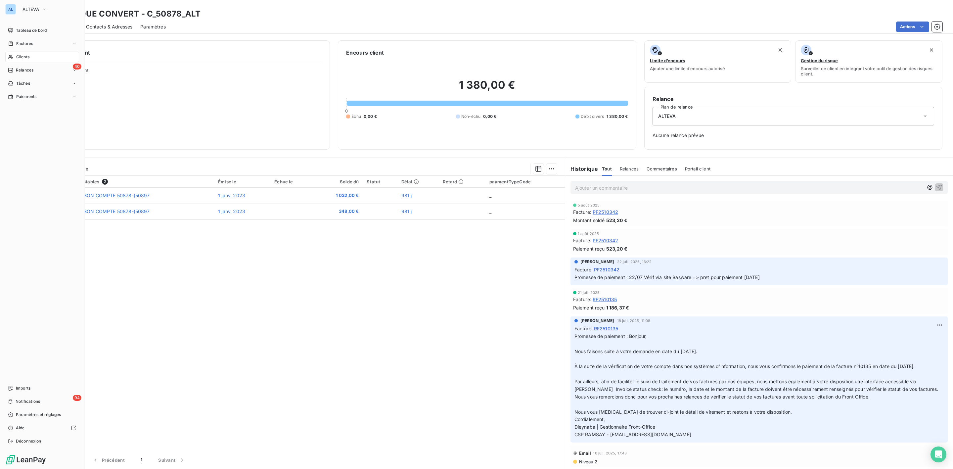
drag, startPoint x: 26, startPoint y: 42, endPoint x: 430, endPoint y: 42, distance: 403.9
click at [26, 42] on span "Factures" at bounding box center [24, 44] width 17 height 6
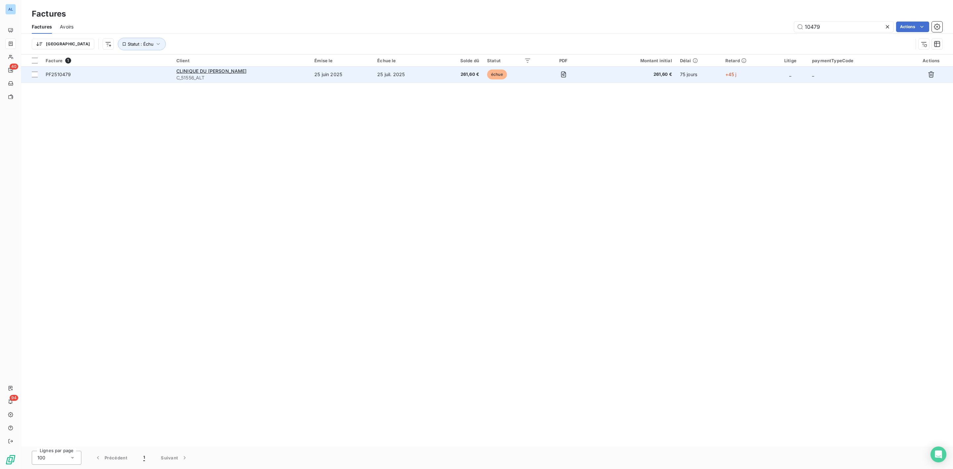
click at [224, 79] on span "C_51556_ALT" at bounding box center [241, 77] width 130 height 7
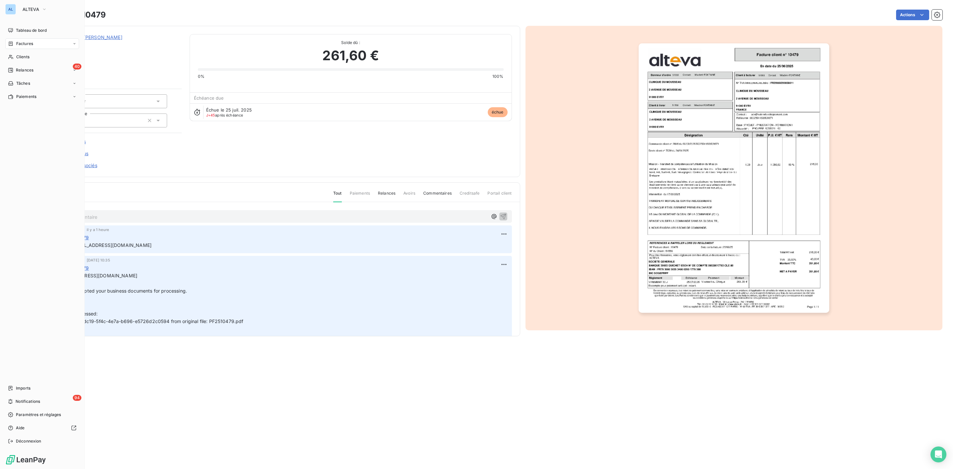
drag, startPoint x: 26, startPoint y: 46, endPoint x: 184, endPoint y: 45, distance: 157.8
click at [26, 46] on span "Factures" at bounding box center [24, 44] width 17 height 6
click at [27, 44] on span "Factures" at bounding box center [24, 44] width 17 height 6
click at [26, 41] on span "Factures" at bounding box center [24, 44] width 17 height 6
click at [31, 8] on span "ALTEVA" at bounding box center [30, 9] width 17 height 5
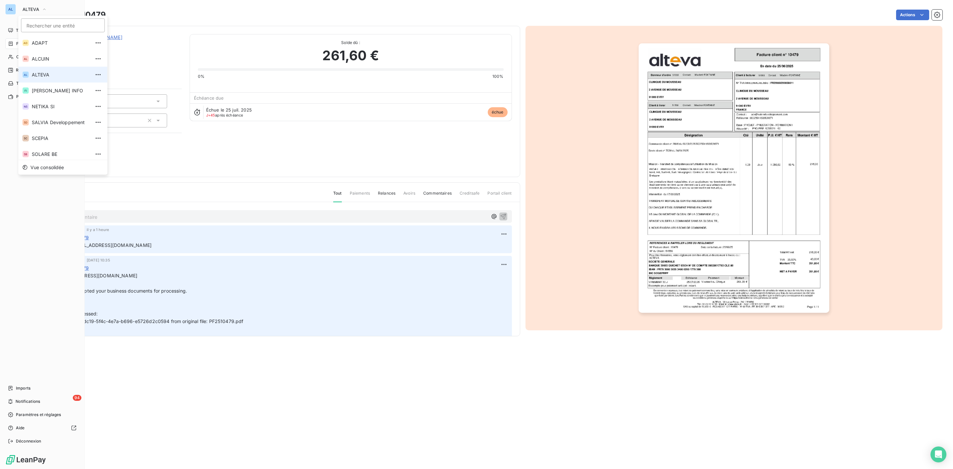
click at [40, 77] on span "ALTEVA" at bounding box center [61, 74] width 59 height 7
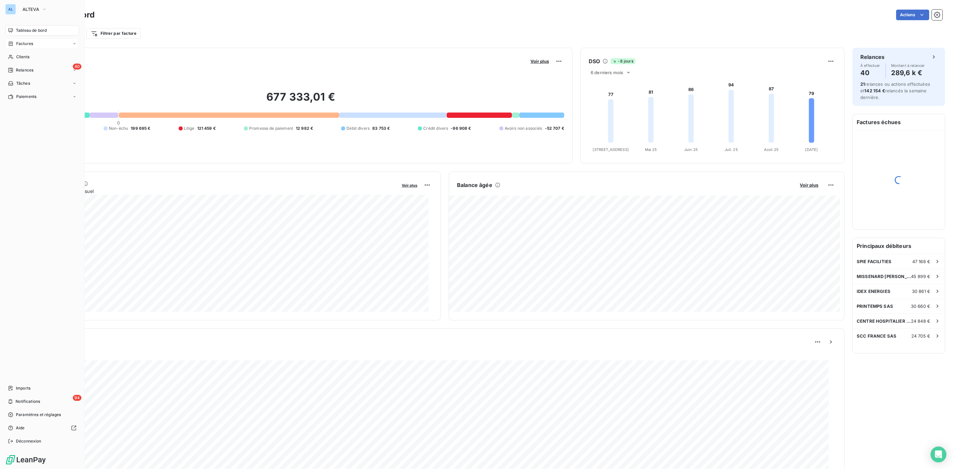
click at [23, 44] on span "Factures" at bounding box center [24, 44] width 17 height 6
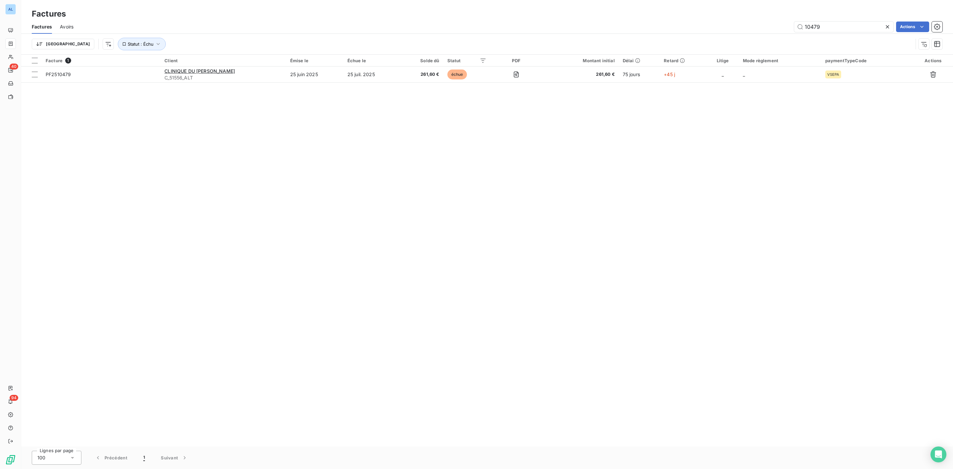
drag, startPoint x: 827, startPoint y: 25, endPoint x: 588, endPoint y: 30, distance: 238.2
click at [622, 30] on div "10479 Actions" at bounding box center [511, 26] width 861 height 11
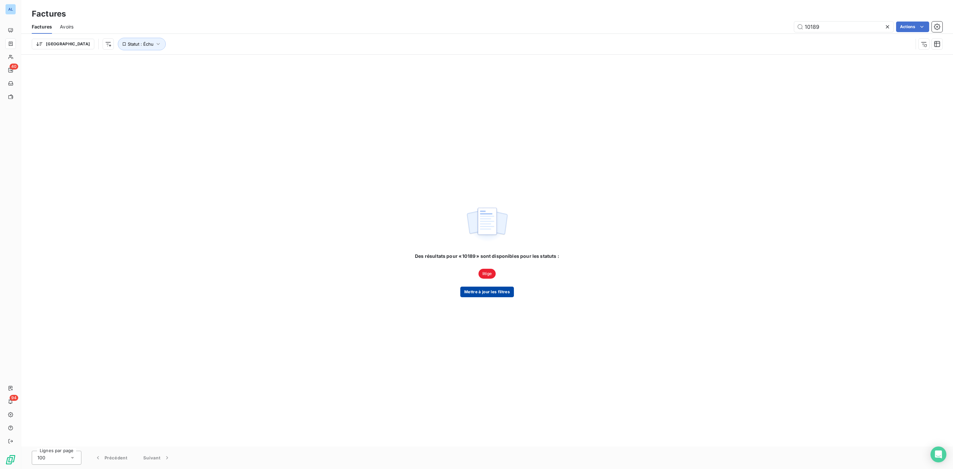
type input "10189"
click at [494, 291] on button "Mettre à jour les filtres" at bounding box center [487, 291] width 54 height 11
